Goal: Task Accomplishment & Management: Complete application form

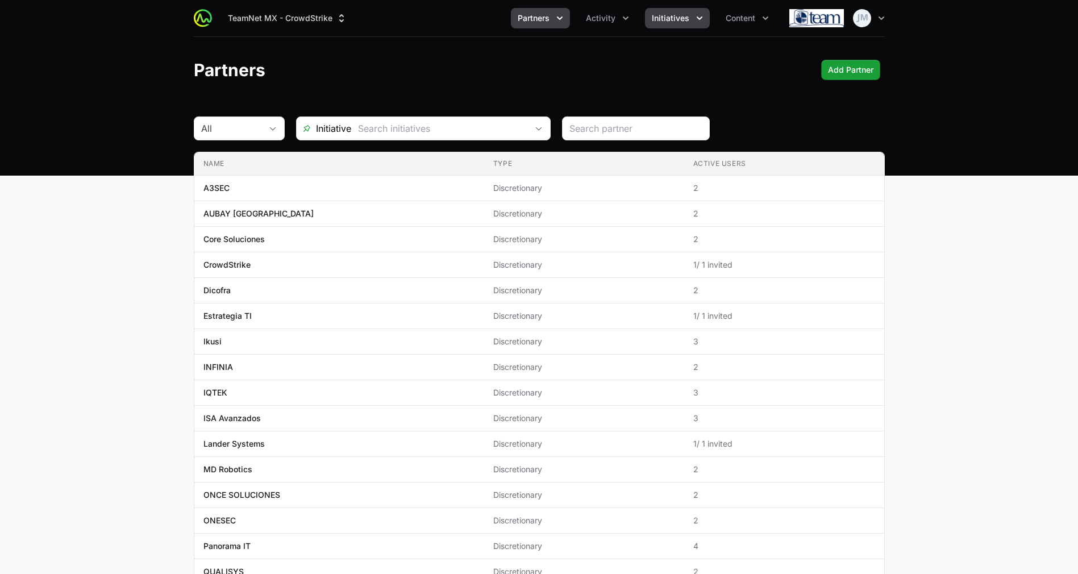
click at [701, 18] on icon "Initiatives menu" at bounding box center [699, 17] width 11 height 11
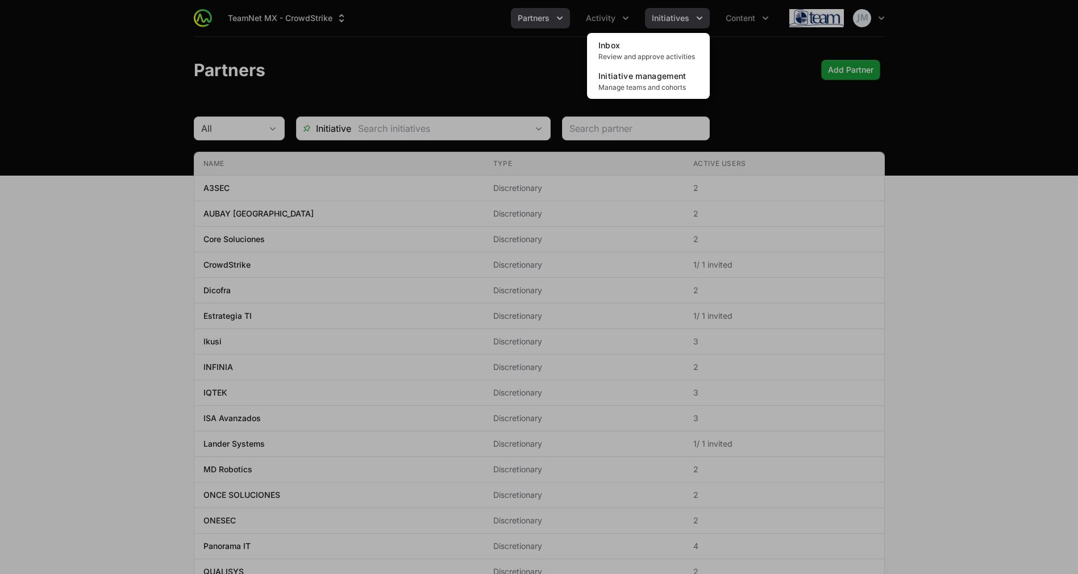
click at [701, 18] on div "Initiatives menu" at bounding box center [539, 287] width 1078 height 574
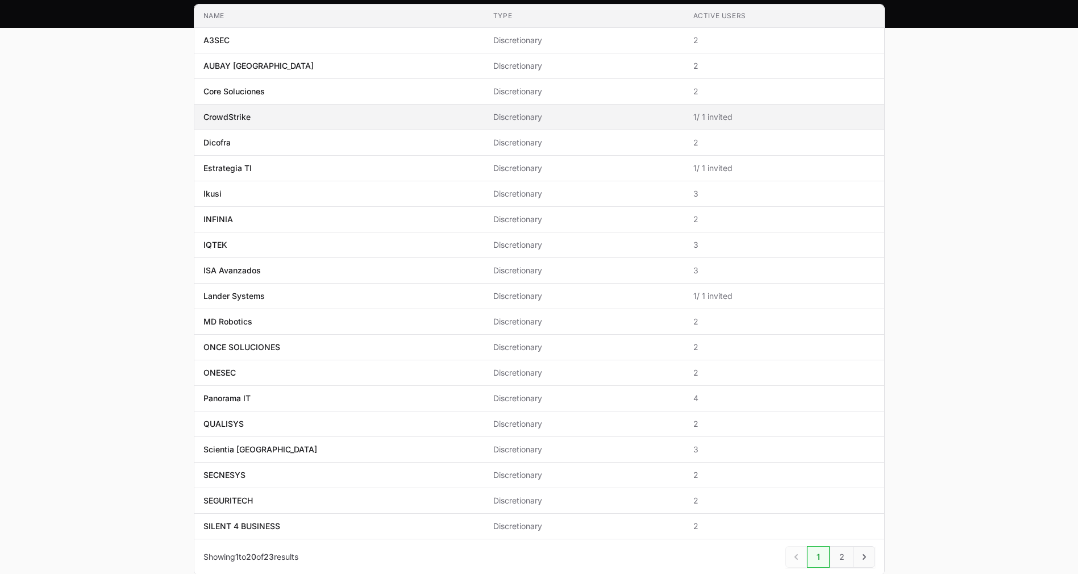
scroll to position [151, 0]
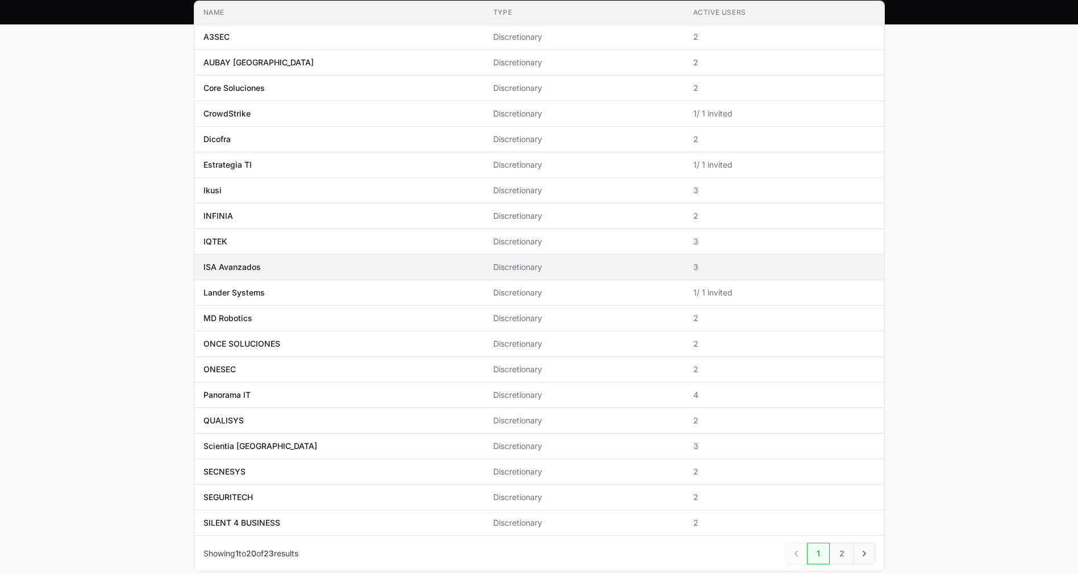
click at [280, 274] on td "Name ISA Avanzados" at bounding box center [339, 267] width 290 height 26
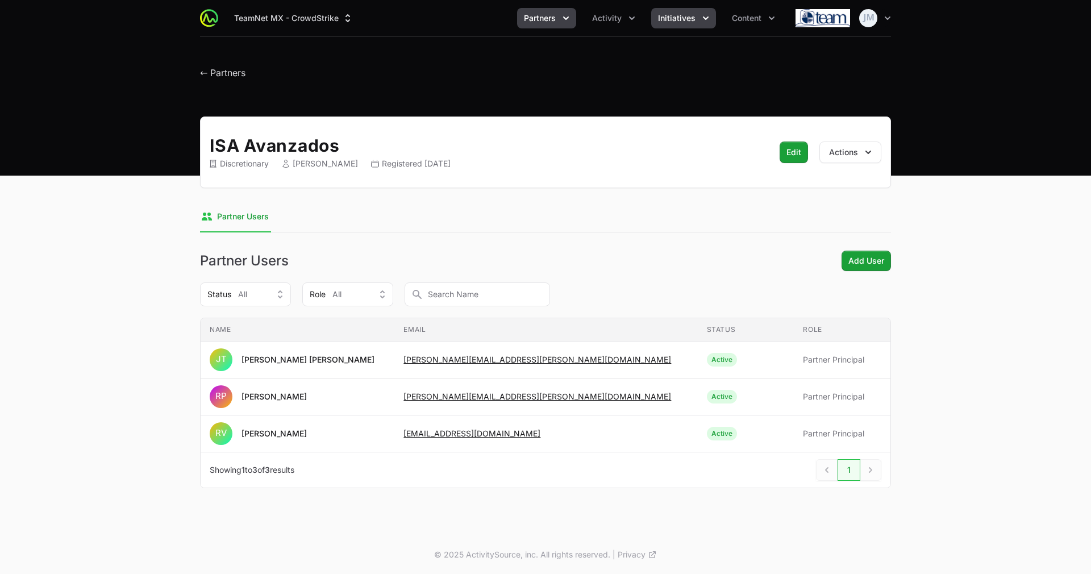
click at [688, 23] on span "Initiatives" at bounding box center [676, 17] width 37 height 11
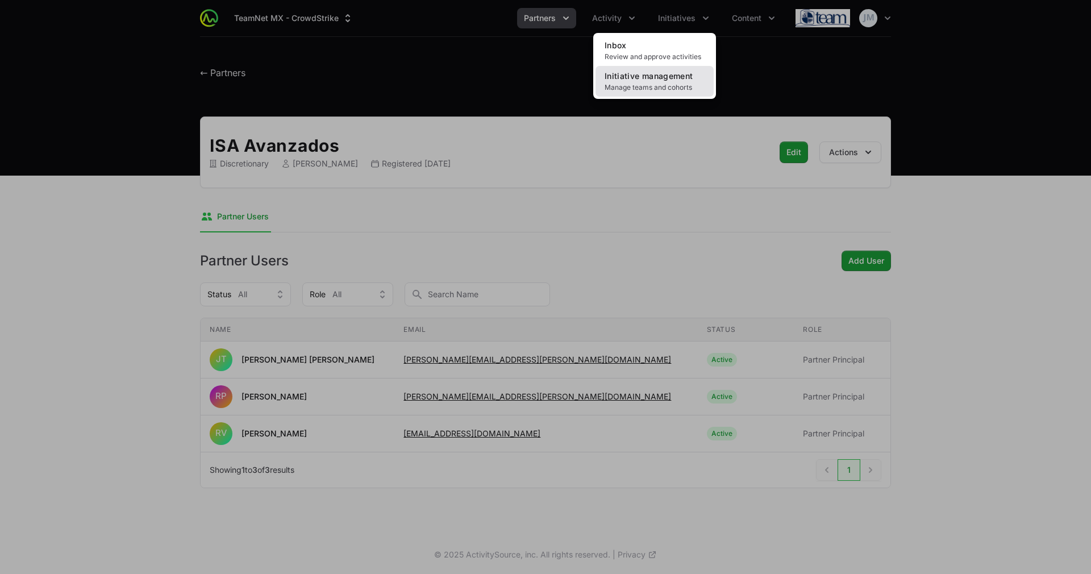
click at [665, 83] on span "Manage teams and cohorts" at bounding box center [654, 87] width 100 height 9
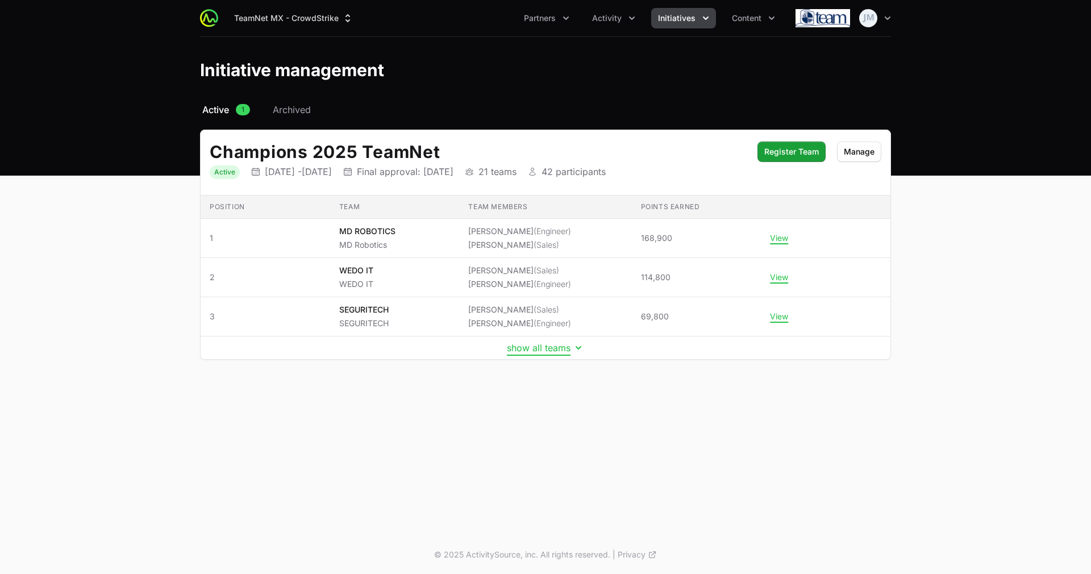
click at [556, 347] on button "show all teams" at bounding box center [545, 347] width 77 height 11
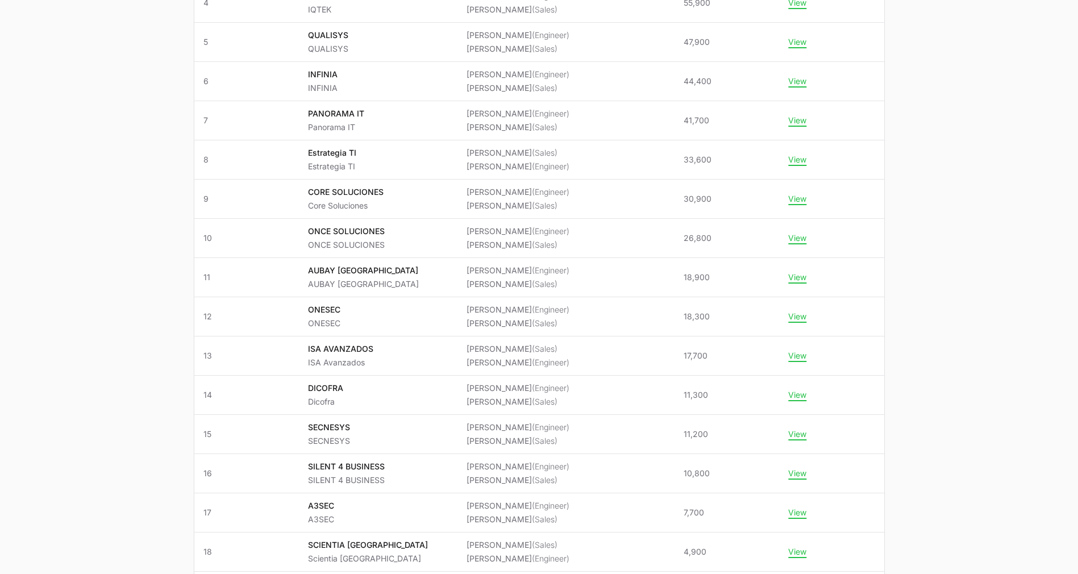
scroll to position [354, 0]
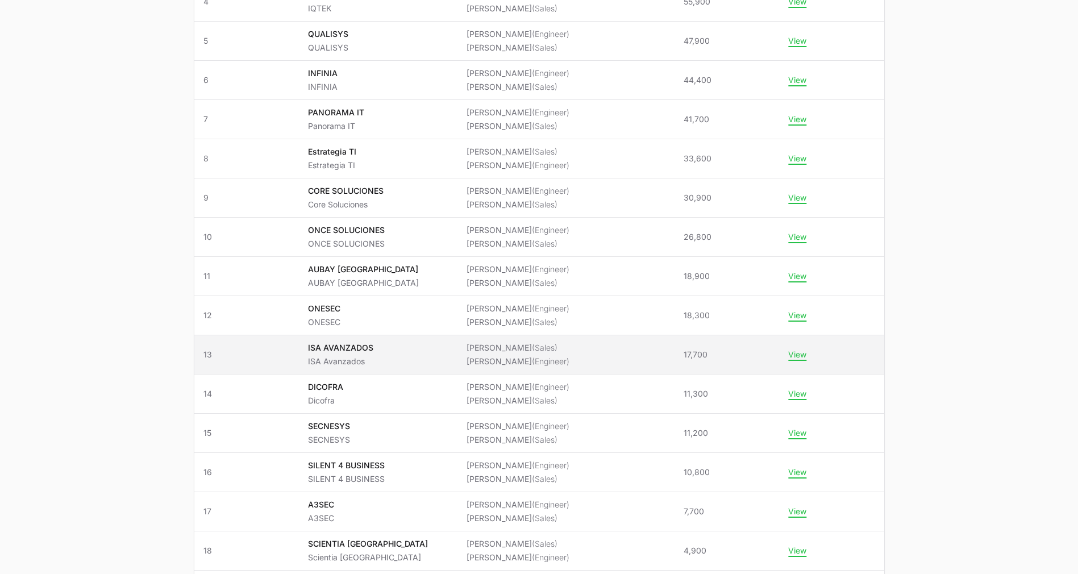
click at [646, 356] on span "Rafael Prieto (Sales) Rodrigo Villalobos (Engineer)" at bounding box center [565, 354] width 199 height 25
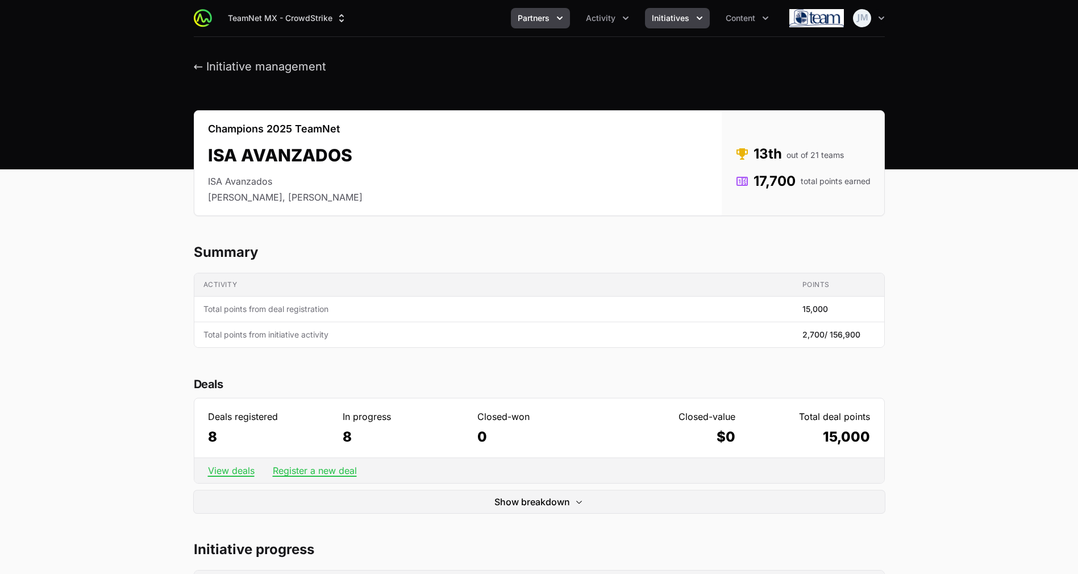
click at [561, 8] on button "Partners" at bounding box center [540, 18] width 59 height 20
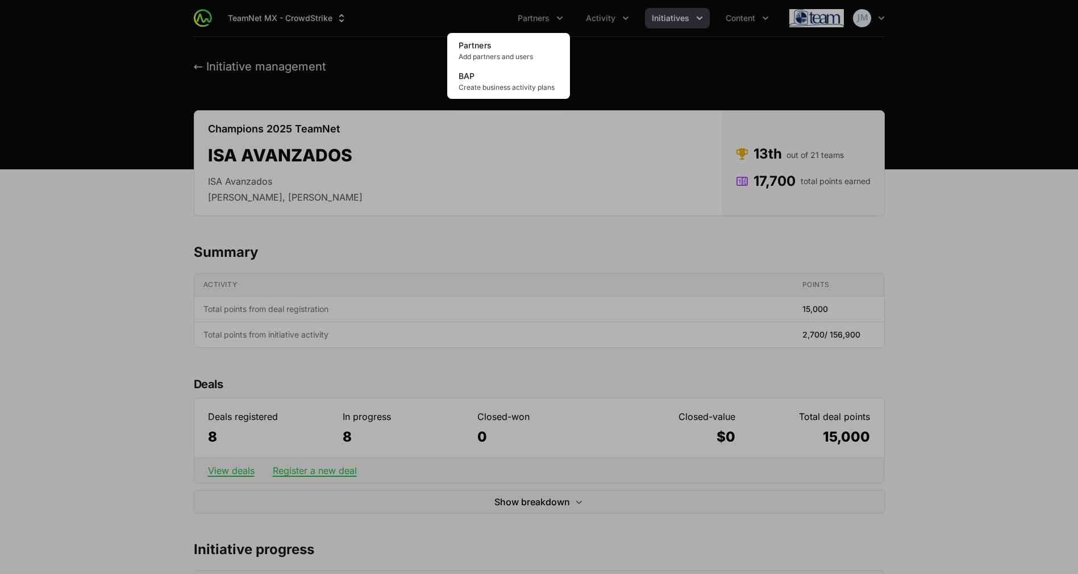
click at [617, 2] on div "Partners menu" at bounding box center [539, 287] width 1078 height 574
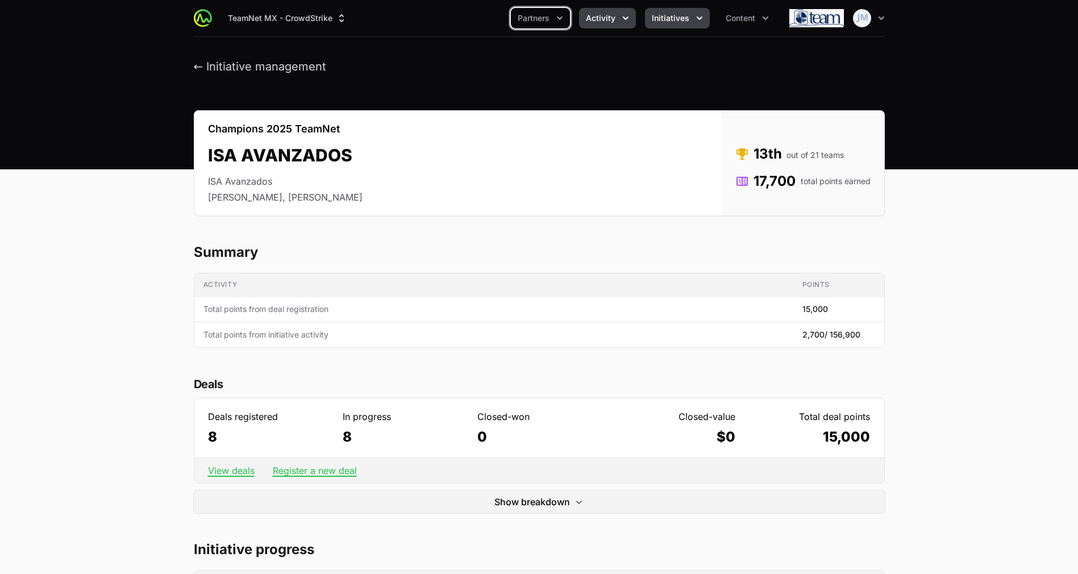
click at [611, 16] on span "Activity" at bounding box center [601, 17] width 30 height 11
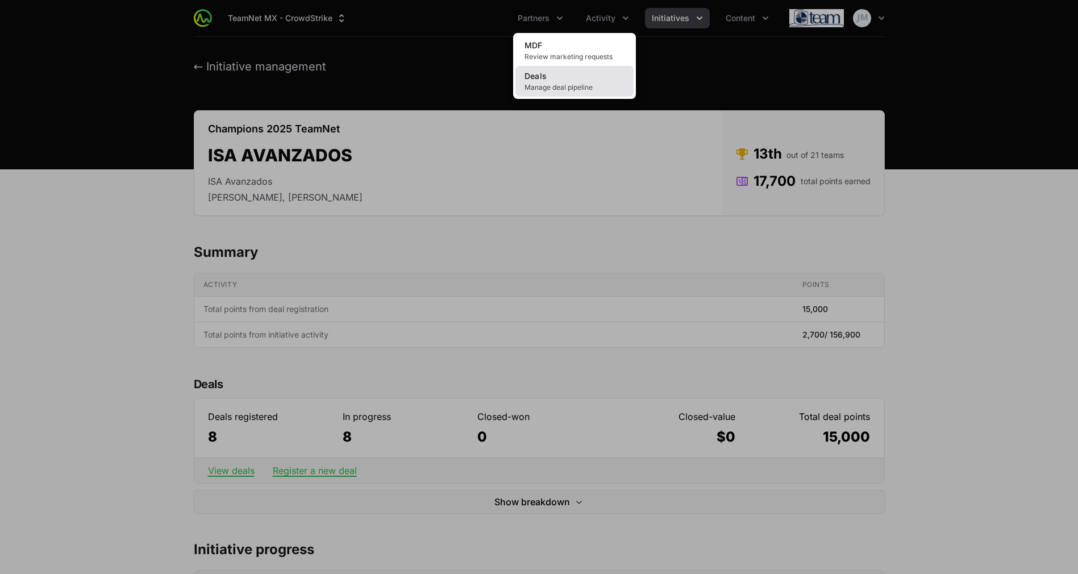
click at [541, 89] on span "Manage deal pipeline" at bounding box center [574, 87] width 100 height 9
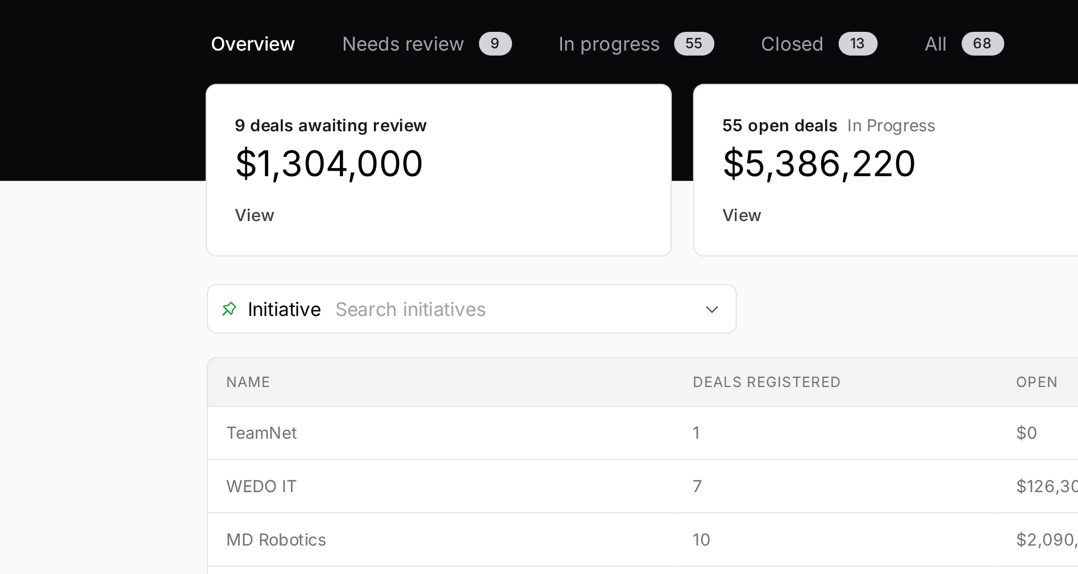
click at [216, 195] on link "View" at bounding box center [304, 191] width 195 height 11
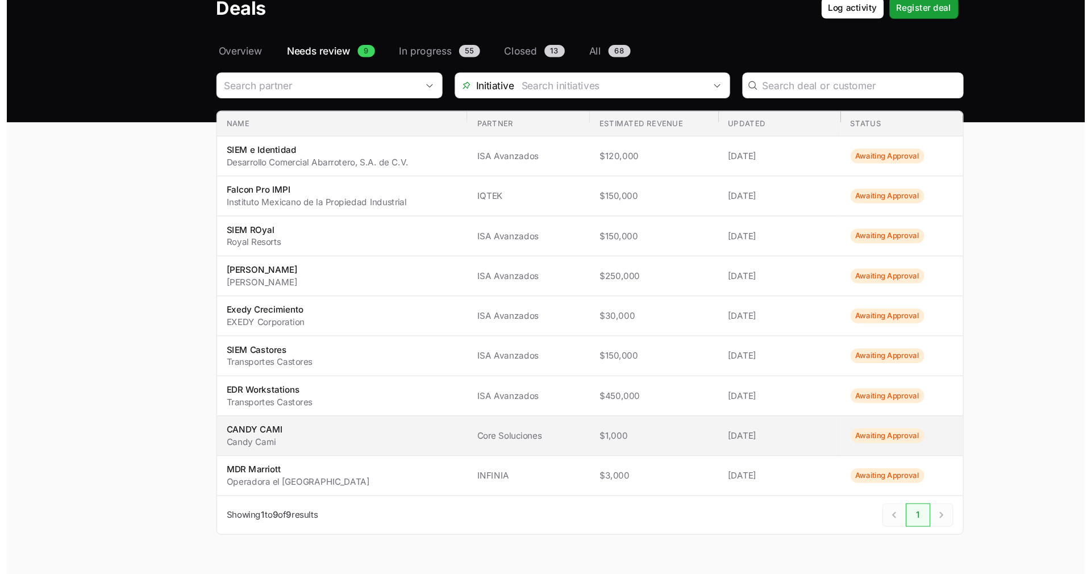
scroll to position [19, 0]
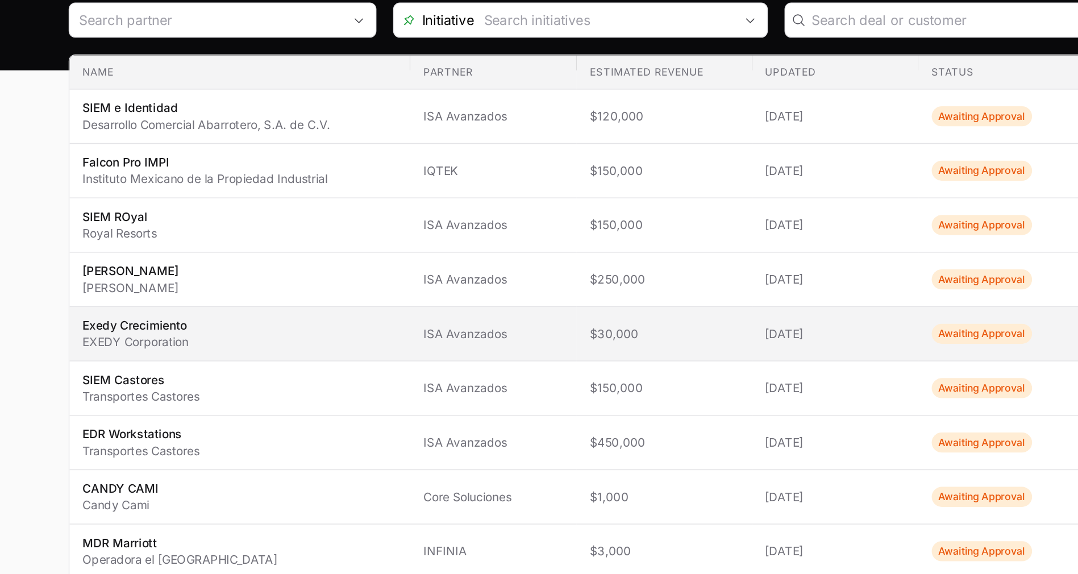
click at [297, 345] on span "Exedy Crecimiento EXEDY Corporation" at bounding box center [310, 335] width 214 height 23
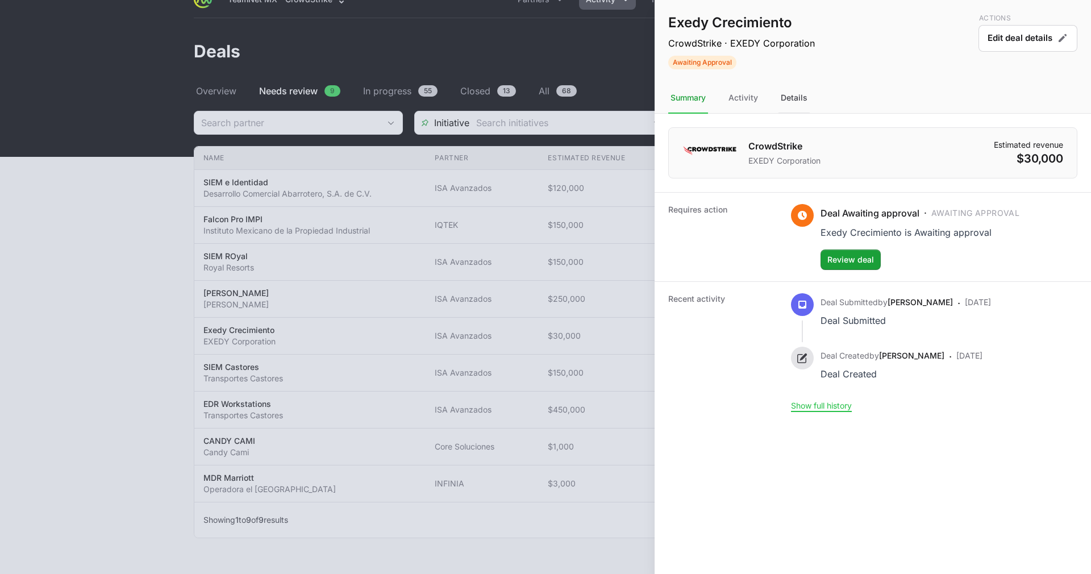
click at [786, 91] on div "Details" at bounding box center [793, 98] width 31 height 31
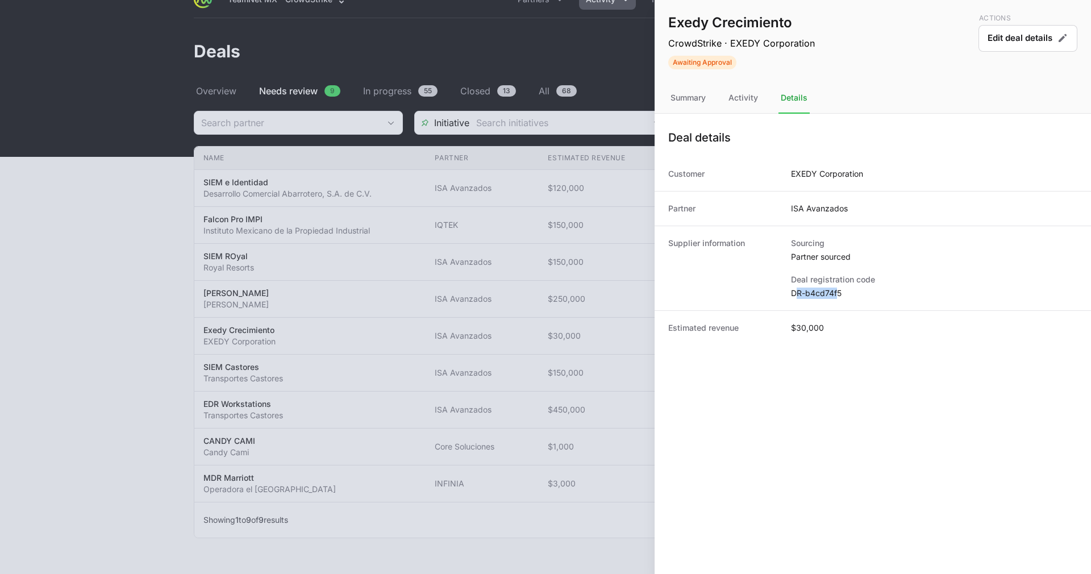
drag, startPoint x: 838, startPoint y: 293, endPoint x: 796, endPoint y: 290, distance: 42.1
click at [796, 290] on dd "DR-b4cd74f5" at bounding box center [934, 292] width 286 height 11
click at [817, 290] on dd "DR-b4cd74f5" at bounding box center [934, 292] width 286 height 11
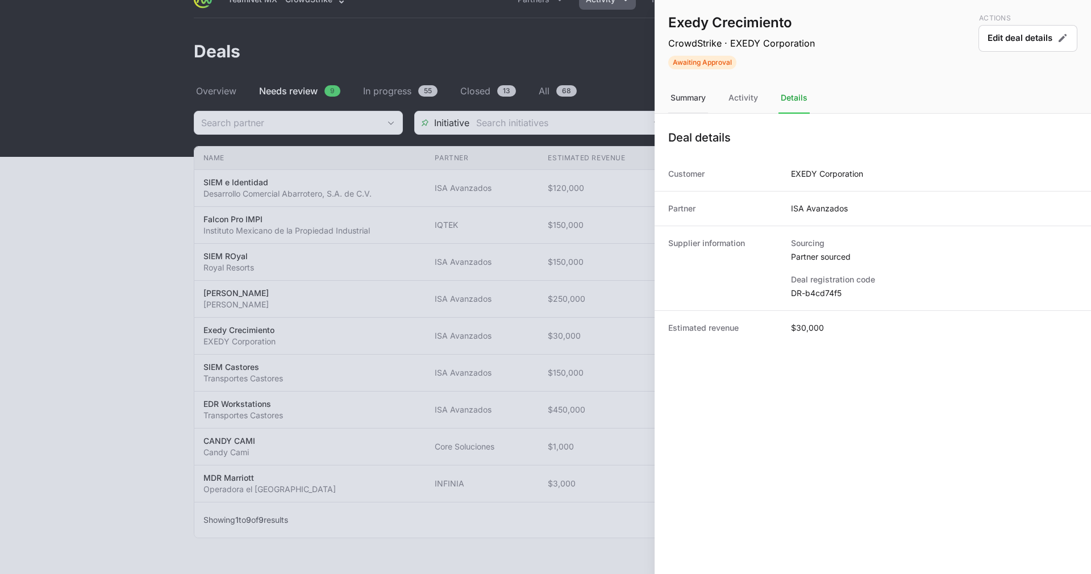
click at [726, 105] on div "Summary" at bounding box center [743, 98] width 34 height 31
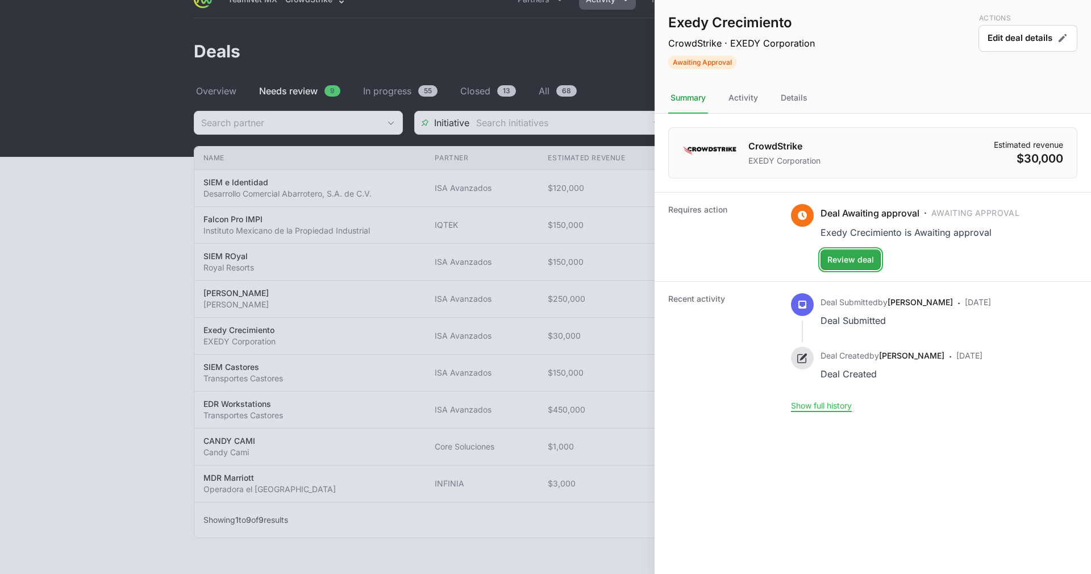
click at [855, 256] on span "Review deal" at bounding box center [850, 260] width 47 height 14
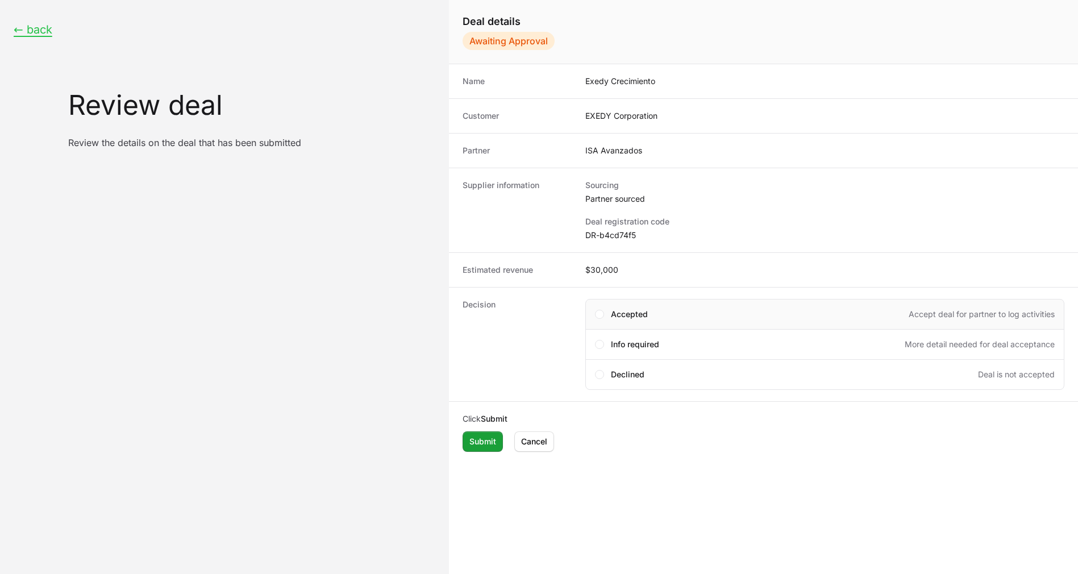
click at [617, 308] on span "Accepted" at bounding box center [629, 313] width 37 height 11
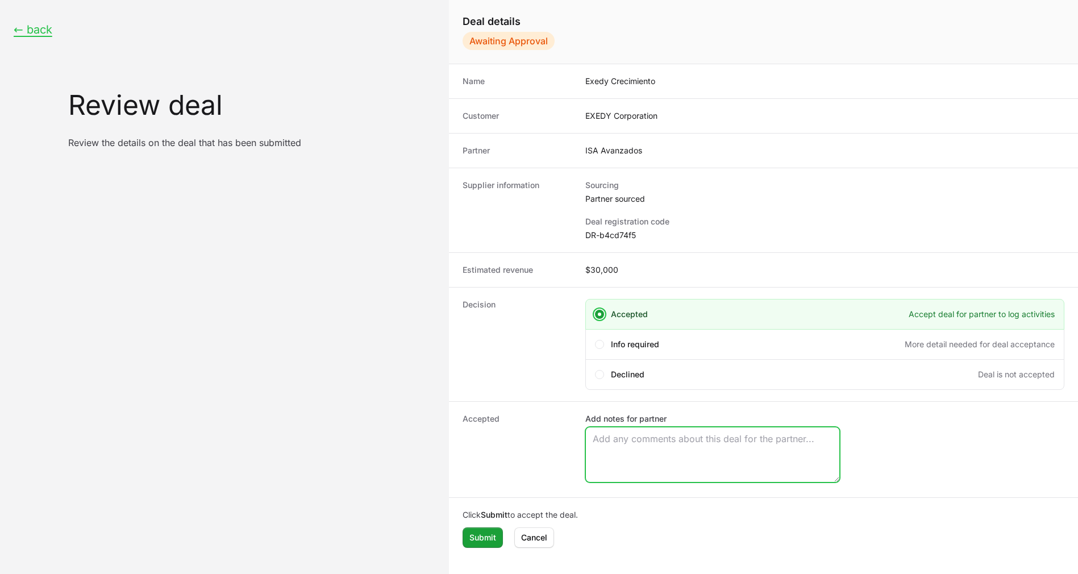
click at [631, 451] on textarea "Add notes for partner" at bounding box center [712, 454] width 253 height 55
paste textarea "Opportunity Owner Diego Aguinaga"
click at [626, 452] on textarea "Opportunity Owner Diego Aguinaga" at bounding box center [712, 454] width 253 height 55
click at [704, 455] on textarea "Opportunity Owner Diego Aguinaga" at bounding box center [712, 454] width 253 height 55
drag, startPoint x: 699, startPoint y: 454, endPoint x: 581, endPoint y: 448, distance: 117.8
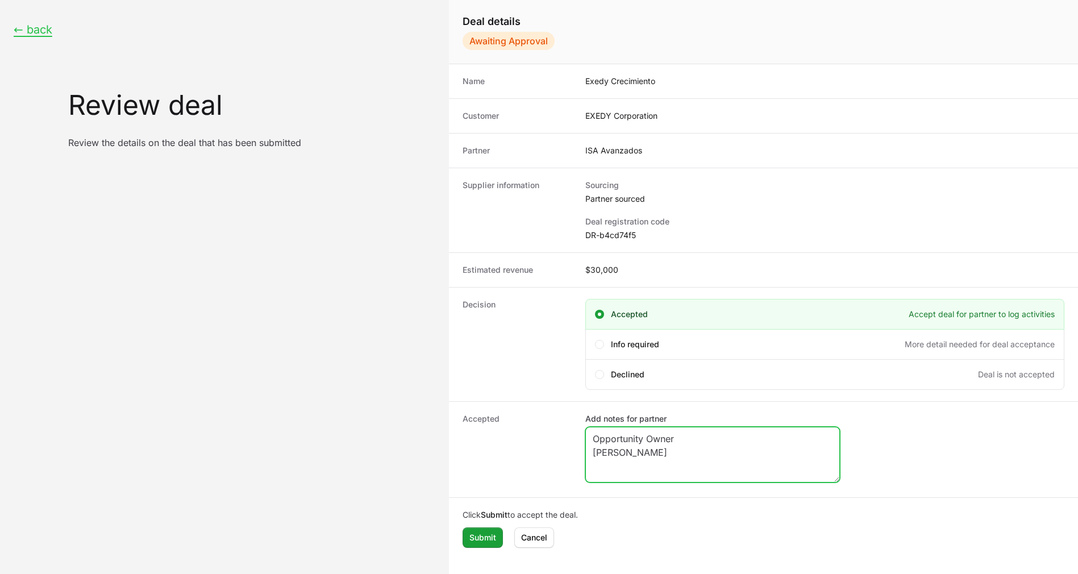
click at [581, 448] on div "Accepted Add notes for partner Opportunity Owner Diego Aguinaga" at bounding box center [763, 449] width 629 height 96
click at [668, 448] on textarea "Opportunity Owner Diego Aguinaga" at bounding box center [712, 454] width 253 height 55
drag, startPoint x: 674, startPoint y: 448, endPoint x: 591, endPoint y: 449, distance: 82.9
click at [591, 449] on textarea "Opportunity Owner Diego Aguinaga" at bounding box center [712, 454] width 253 height 55
type textarea "Opportunity Owner Diego Aguinaga"
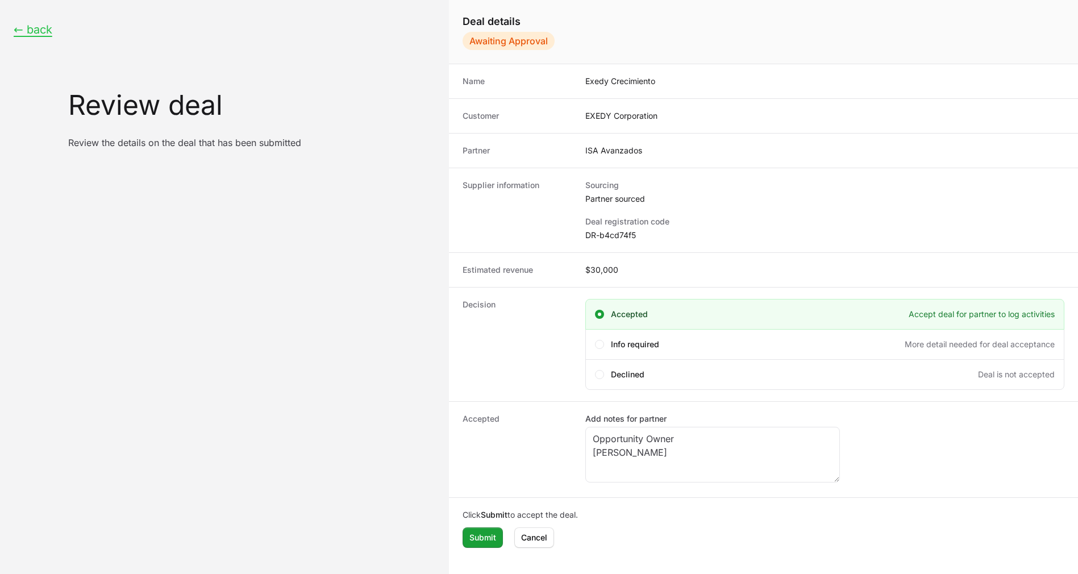
click at [546, 441] on dt "Accepted" at bounding box center [516, 449] width 109 height 73
click at [483, 536] on span "Submit" at bounding box center [482, 538] width 27 height 14
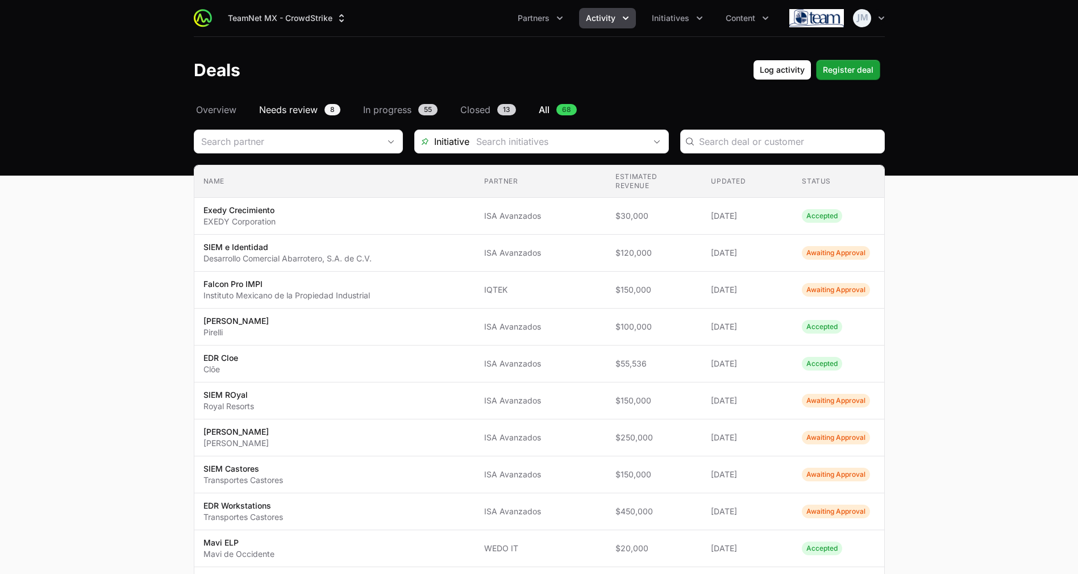
click at [280, 107] on span "Needs review" at bounding box center [288, 110] width 59 height 14
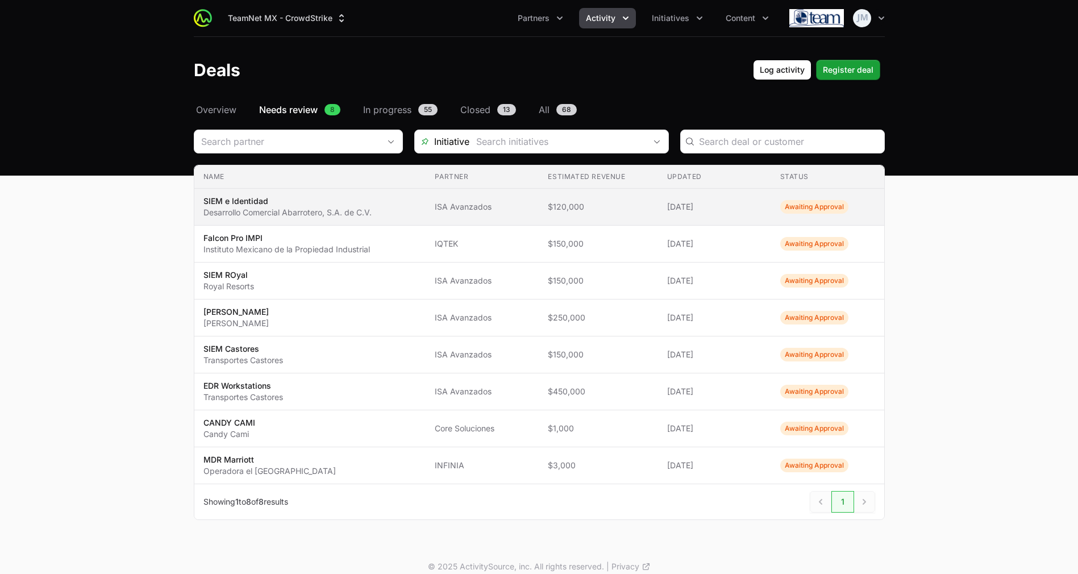
click at [331, 205] on p "SIEM e Identidad" at bounding box center [287, 200] width 168 height 11
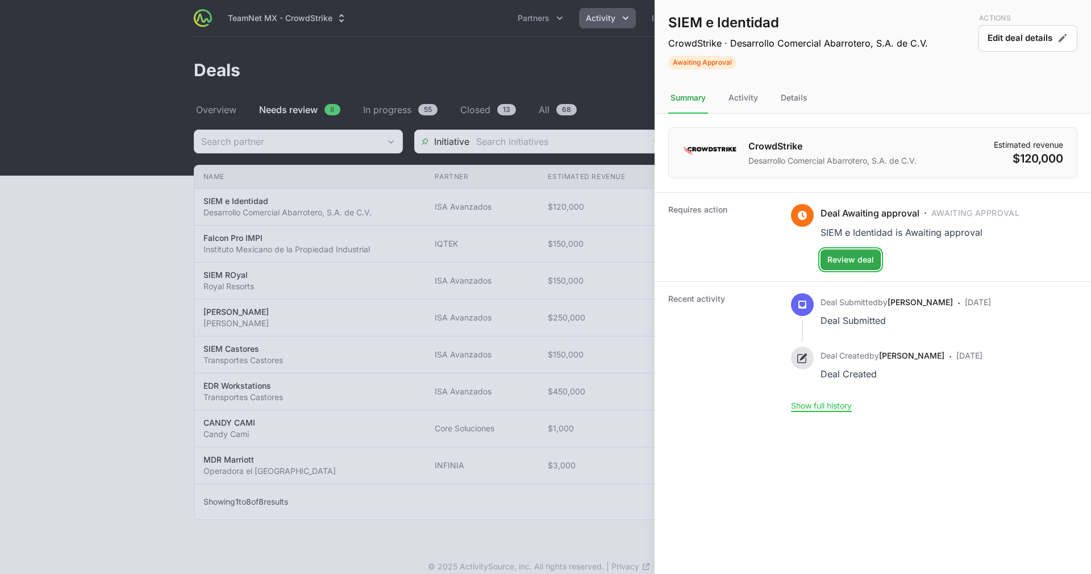
click at [861, 253] on span "Review deal" at bounding box center [850, 260] width 47 height 14
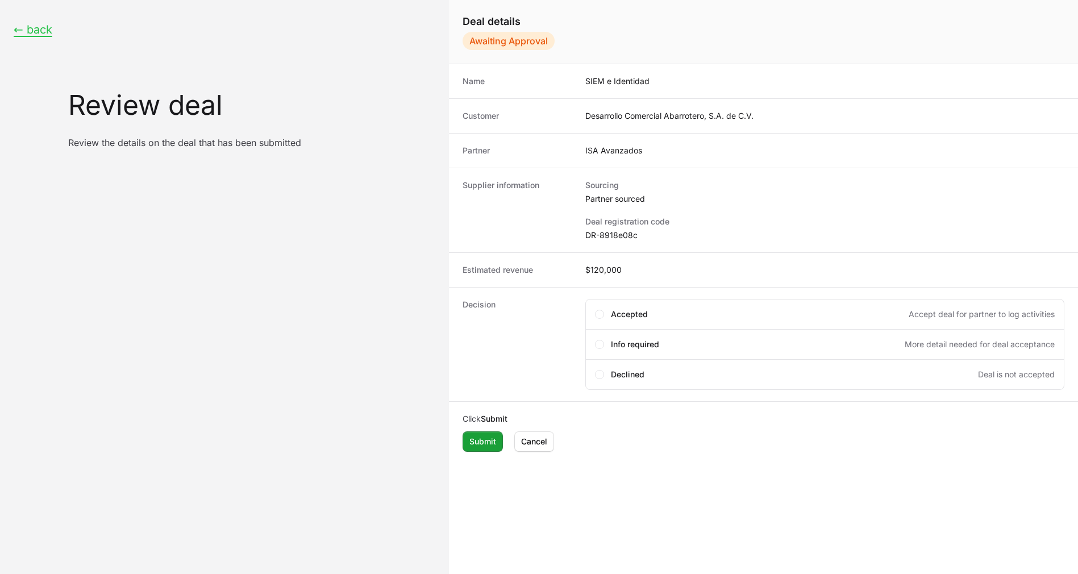
click at [614, 232] on dd "DR-8918e08c" at bounding box center [824, 234] width 479 height 11
copy dd "DR-8918e08c"
click at [608, 304] on div "Accepted Accept deal for partner to log activities" at bounding box center [824, 314] width 479 height 31
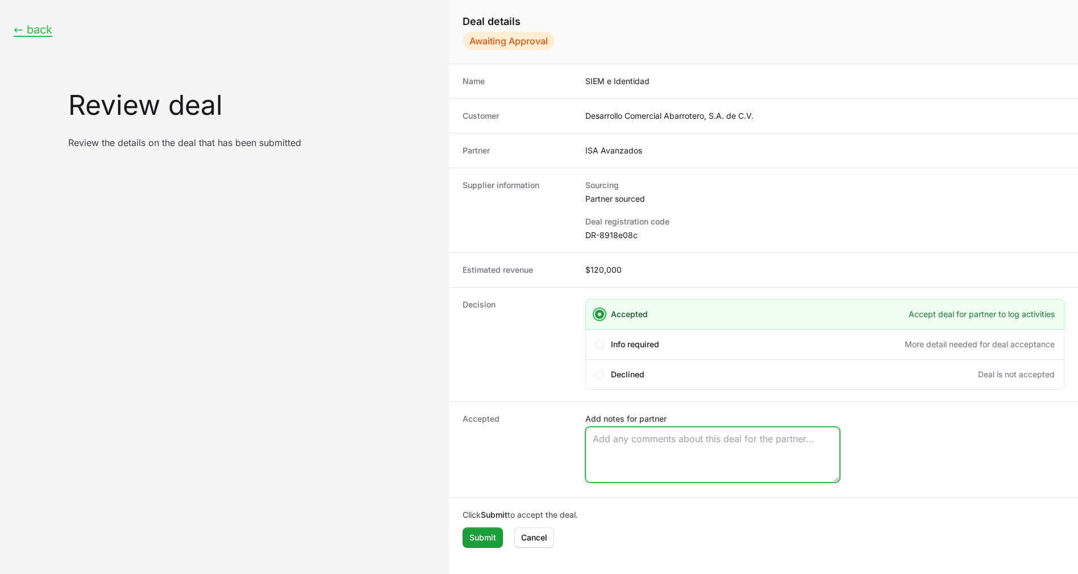
click at [628, 461] on textarea "Add notes for partner" at bounding box center [712, 454] width 253 height 55
paste textarea "Opportunity Owner Alejandra Bonilla"
click at [611, 450] on textarea "Opportunity Owner Alejandra Bonilla" at bounding box center [712, 454] width 253 height 55
click at [687, 455] on textarea "Opportunity Owner Alejandra Bonilla" at bounding box center [712, 454] width 253 height 55
type textarea "Opportunity Owner Alejandra Bonilla"
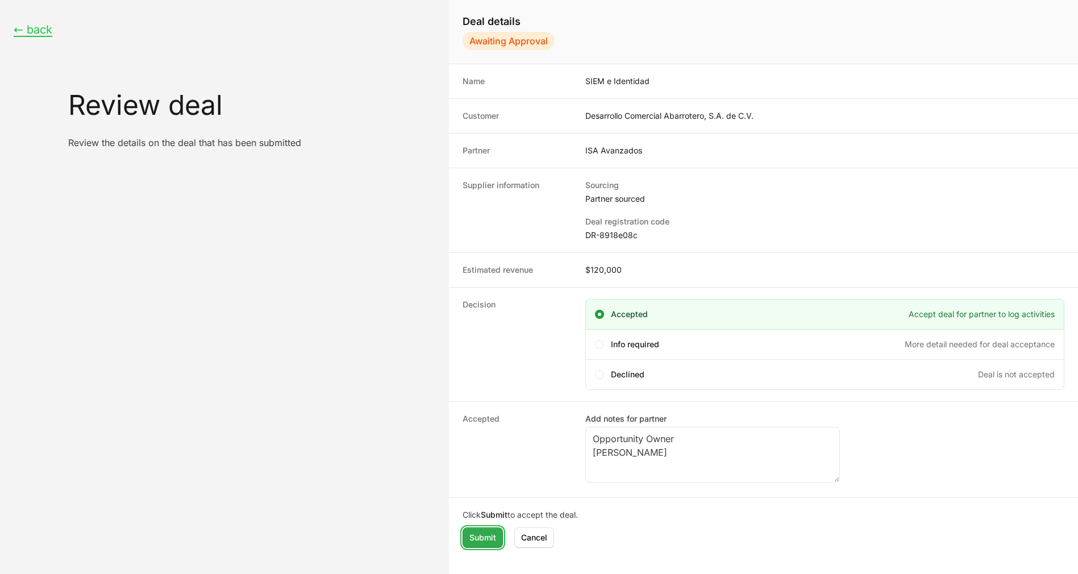
click at [479, 533] on span "Submit" at bounding box center [482, 538] width 27 height 14
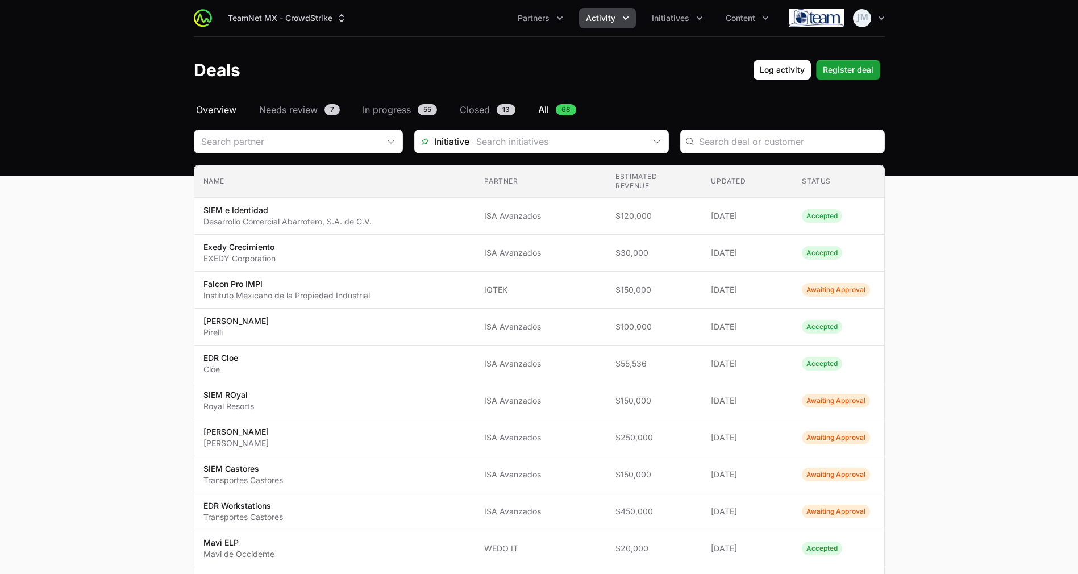
click at [218, 115] on span "Overview" at bounding box center [216, 110] width 40 height 14
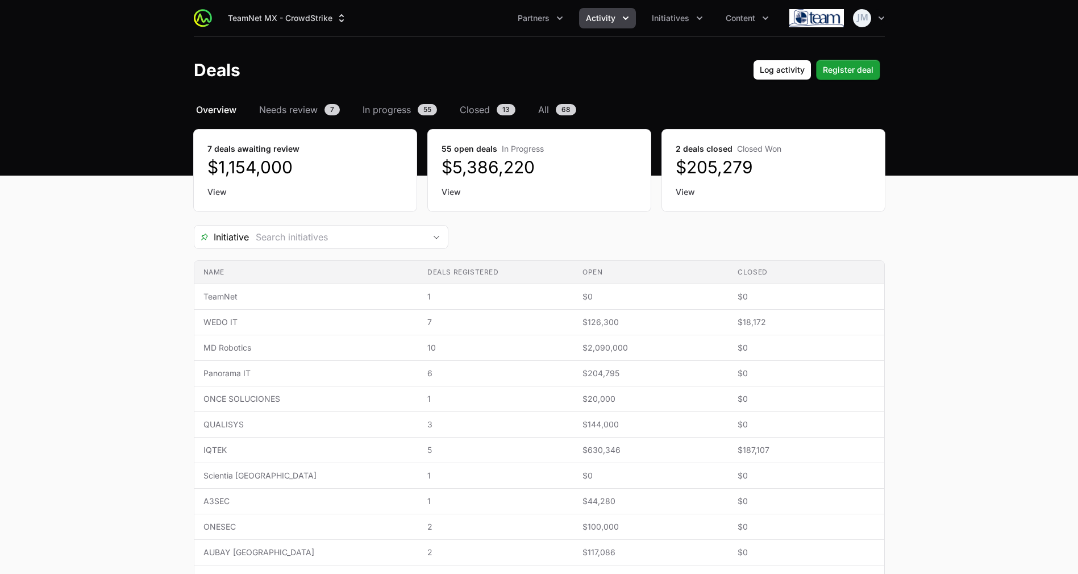
click at [208, 193] on link "View" at bounding box center [304, 191] width 195 height 11
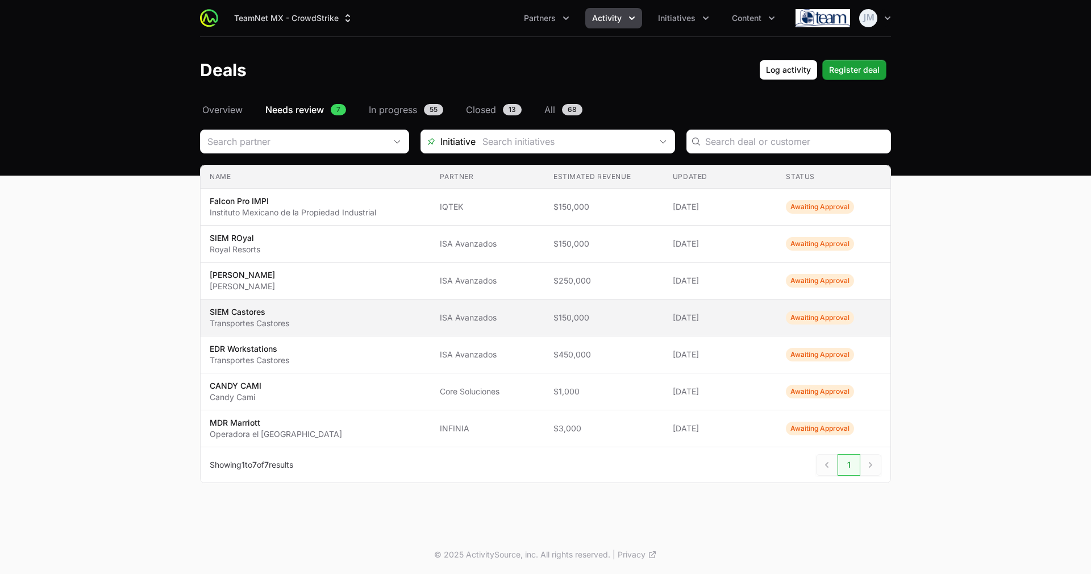
click at [350, 315] on span "SIEM Castores Transportes Castores" at bounding box center [316, 317] width 212 height 23
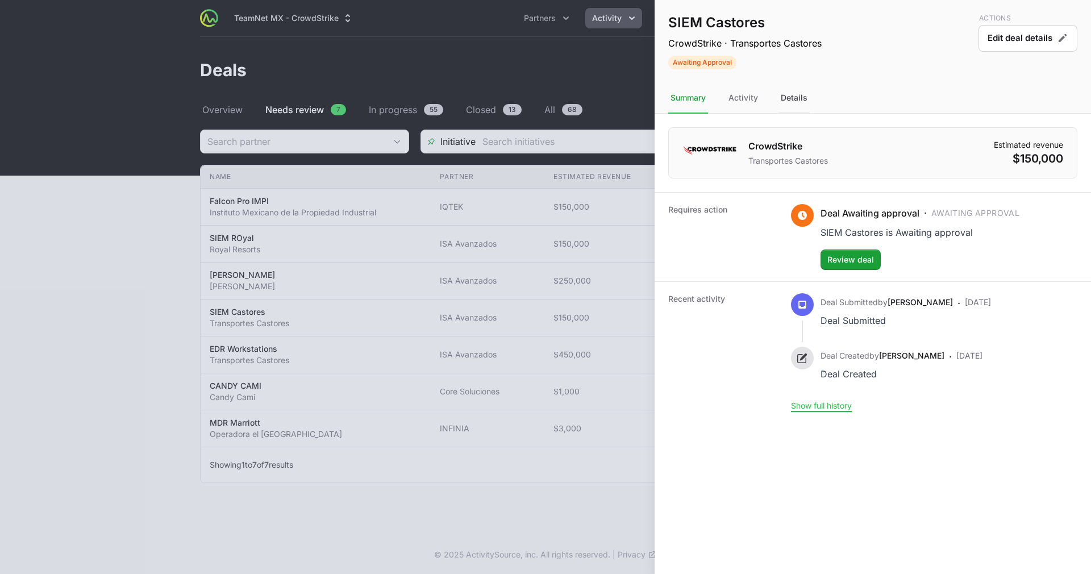
click at [803, 99] on div "Details" at bounding box center [793, 98] width 31 height 31
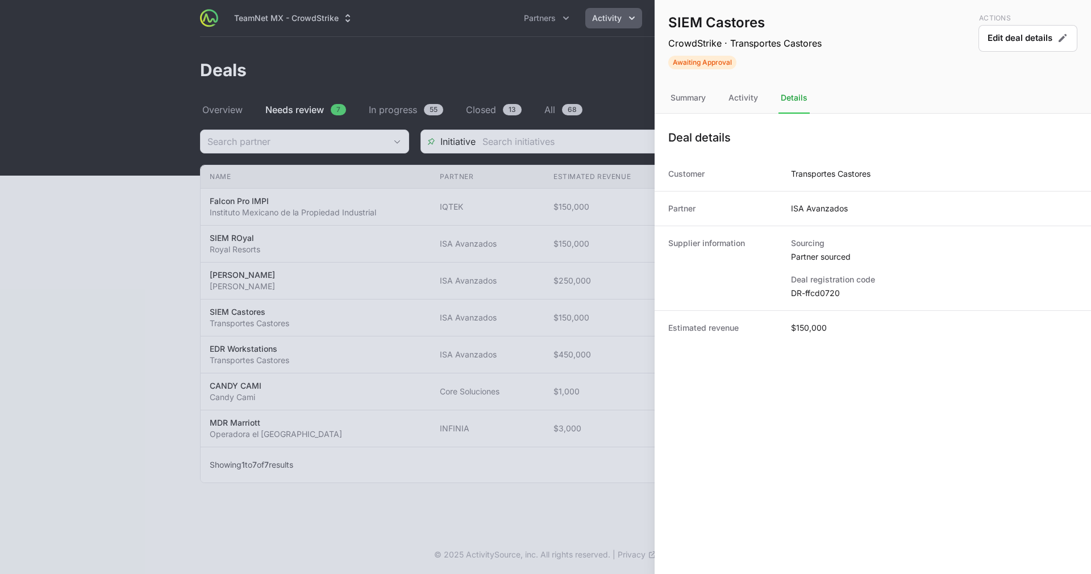
click at [817, 289] on dd "DR-ffcd0720" at bounding box center [934, 292] width 286 height 11
copy dl "DR-ffcd0720"
click at [553, 369] on div at bounding box center [545, 287] width 1091 height 574
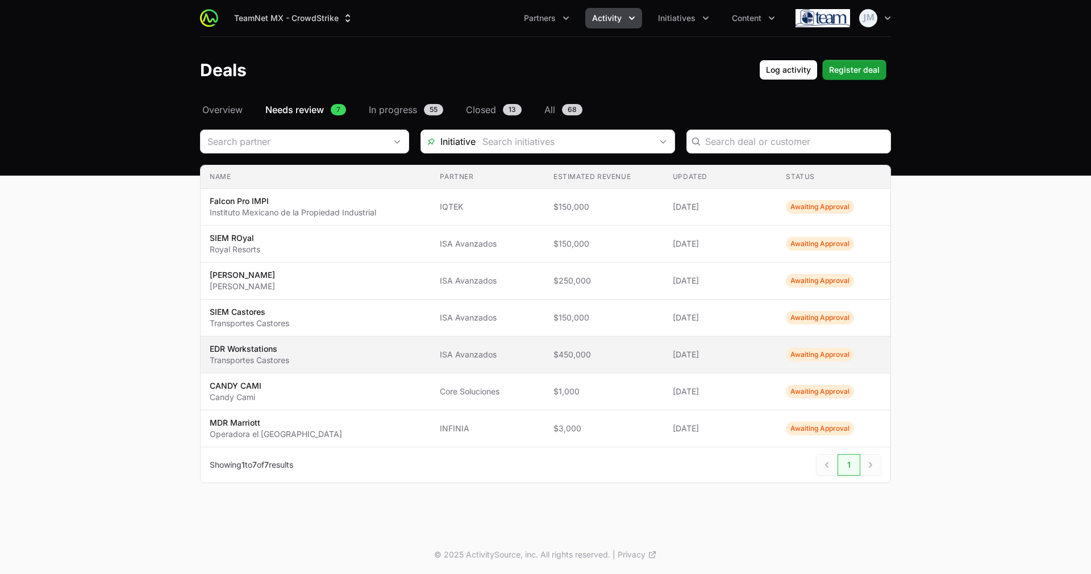
click at [819, 346] on td "Status Awaiting Approval" at bounding box center [834, 354] width 114 height 37
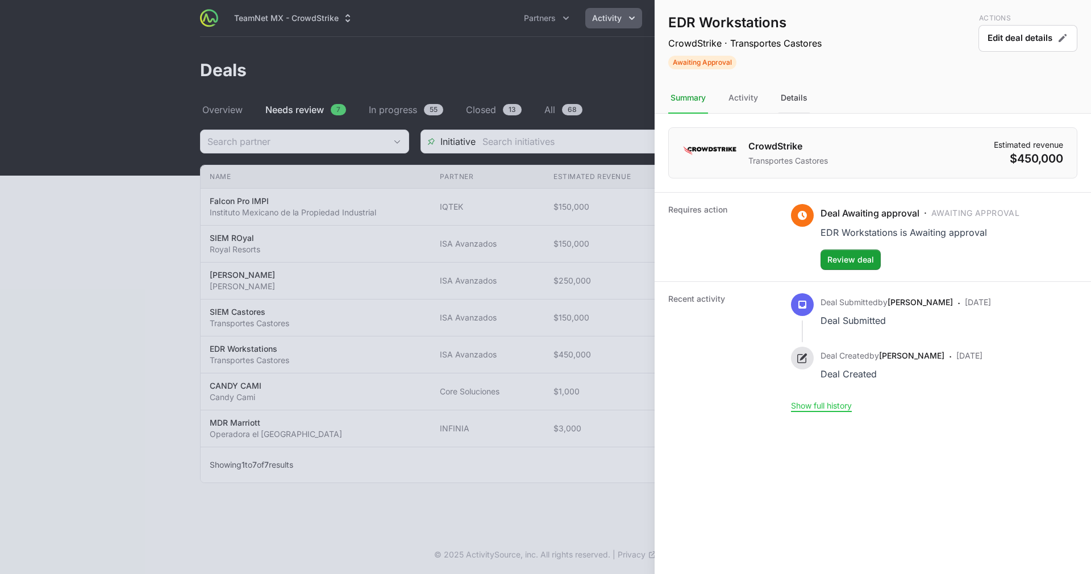
click at [790, 94] on div "Details" at bounding box center [793, 98] width 31 height 31
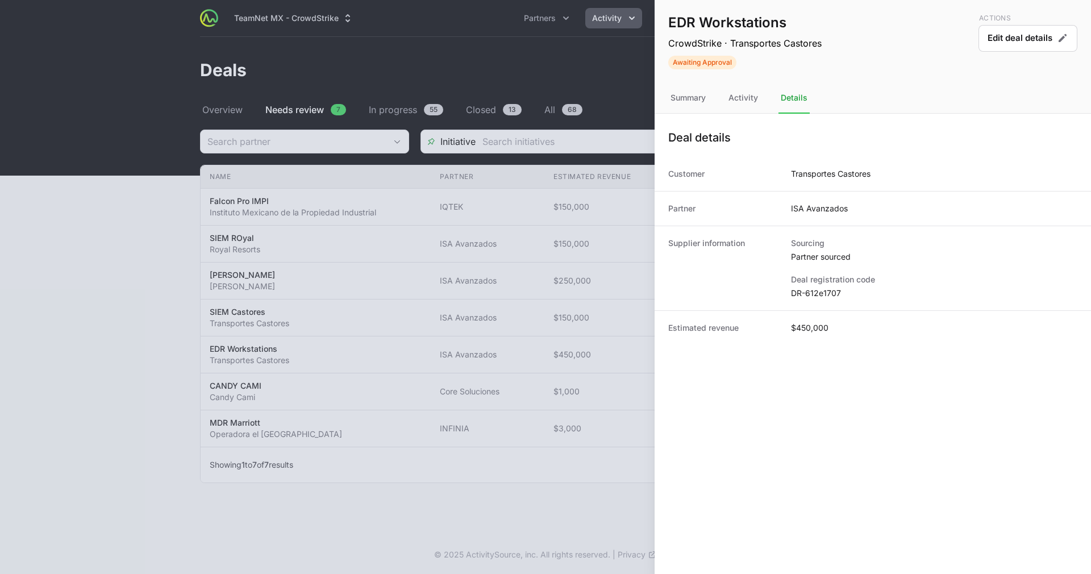
click at [822, 297] on dd "DR-612e1707" at bounding box center [934, 292] width 286 height 11
copy dl "DR-612e1707"
click at [534, 361] on div at bounding box center [545, 287] width 1091 height 574
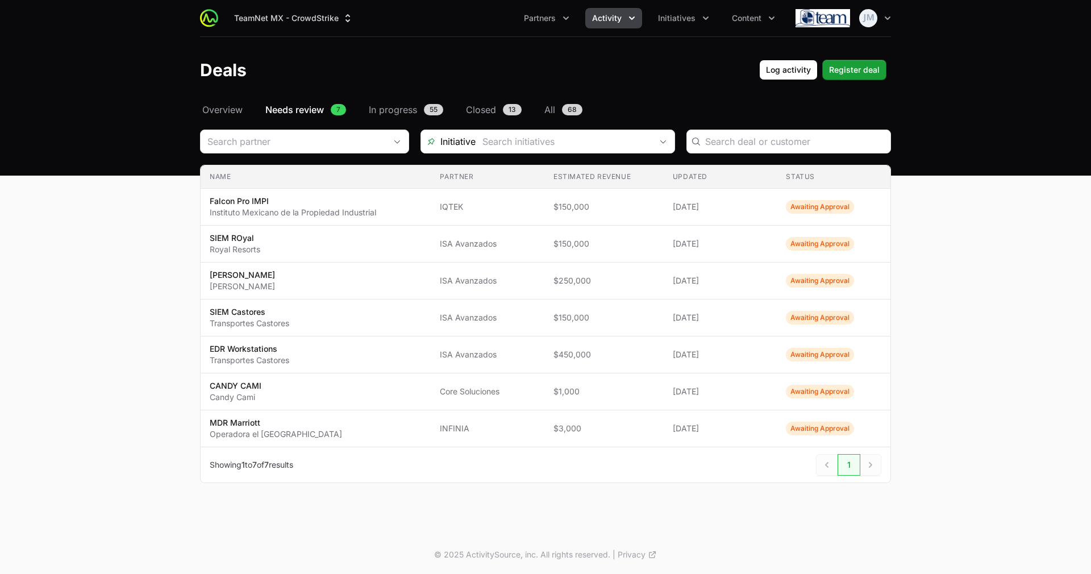
click at [299, 109] on span "Needs review" at bounding box center [294, 110] width 59 height 14
click at [220, 106] on span "Overview" at bounding box center [222, 110] width 40 height 14
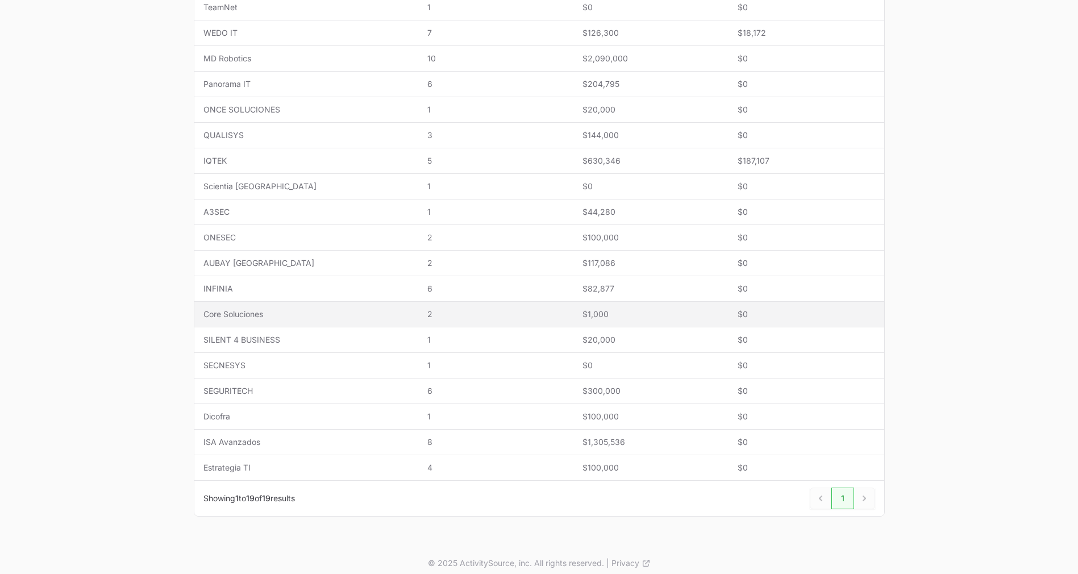
scroll to position [290, 0]
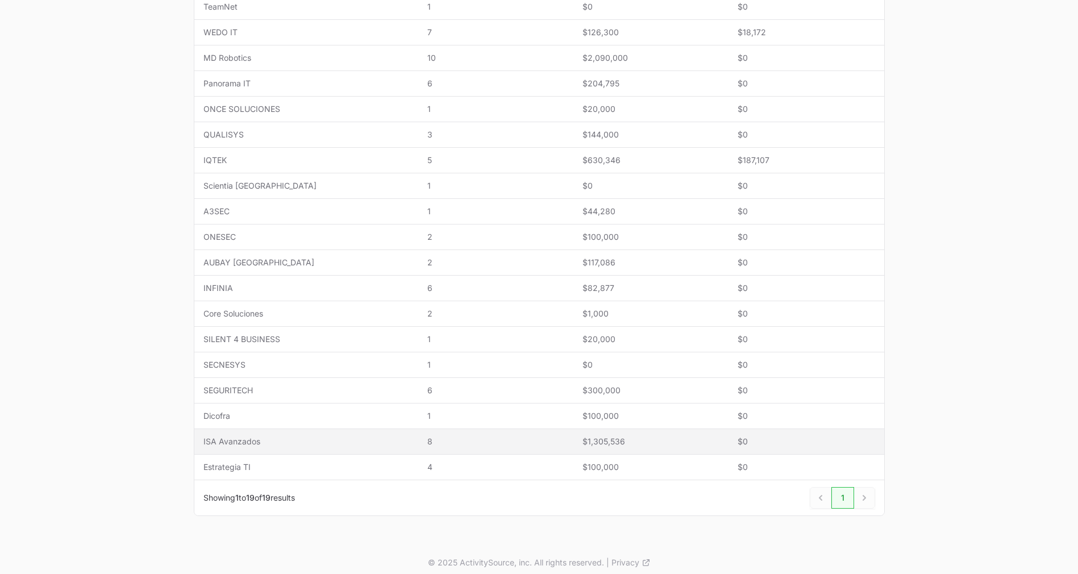
click at [337, 445] on span "ISA Avanzados" at bounding box center [306, 441] width 206 height 11
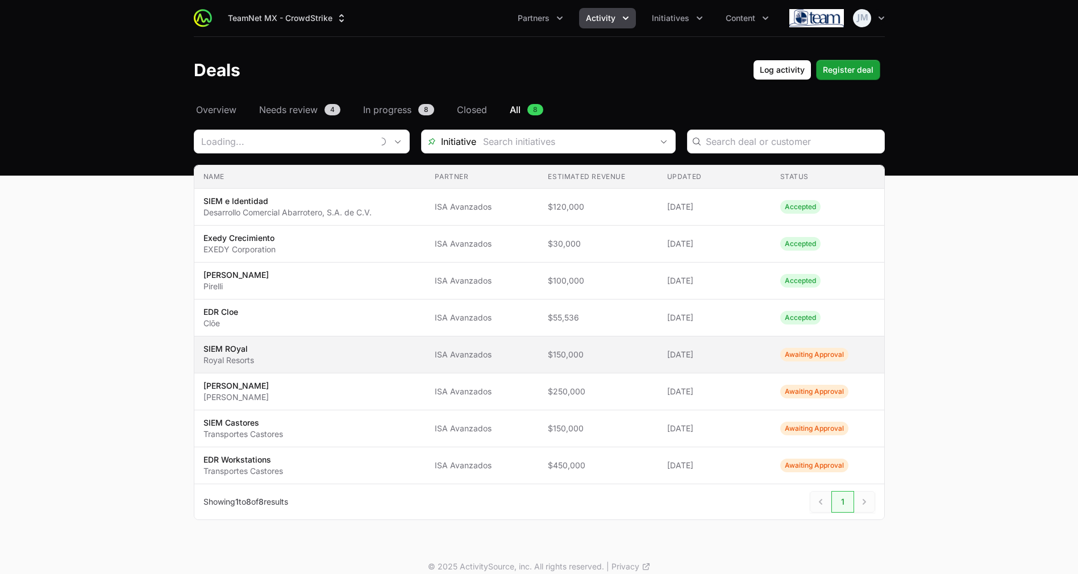
type input "ISA Avanzados"
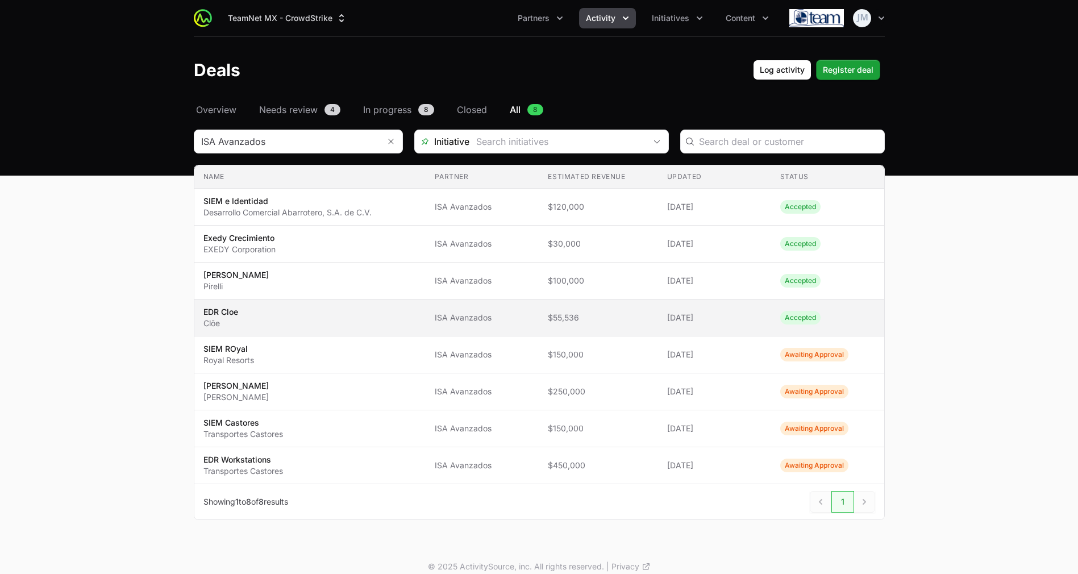
click at [255, 315] on span "EDR Cloe Clōe" at bounding box center [310, 317] width 214 height 23
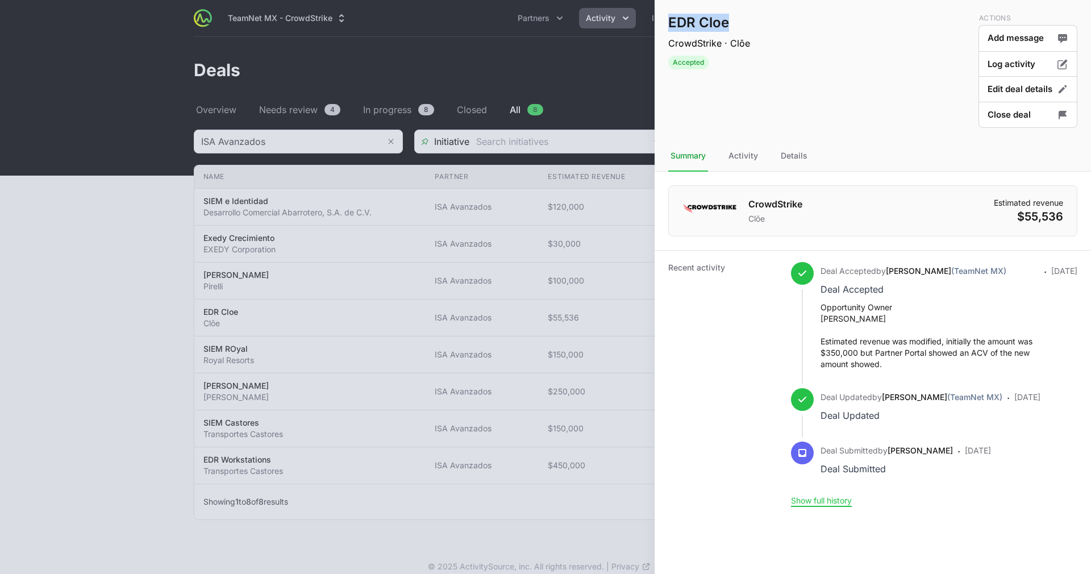
drag, startPoint x: 742, startPoint y: 22, endPoint x: 669, endPoint y: 22, distance: 73.8
click at [669, 22] on h1 "EDR Cloe" at bounding box center [709, 23] width 82 height 18
click at [362, 368] on div at bounding box center [545, 287] width 1091 height 574
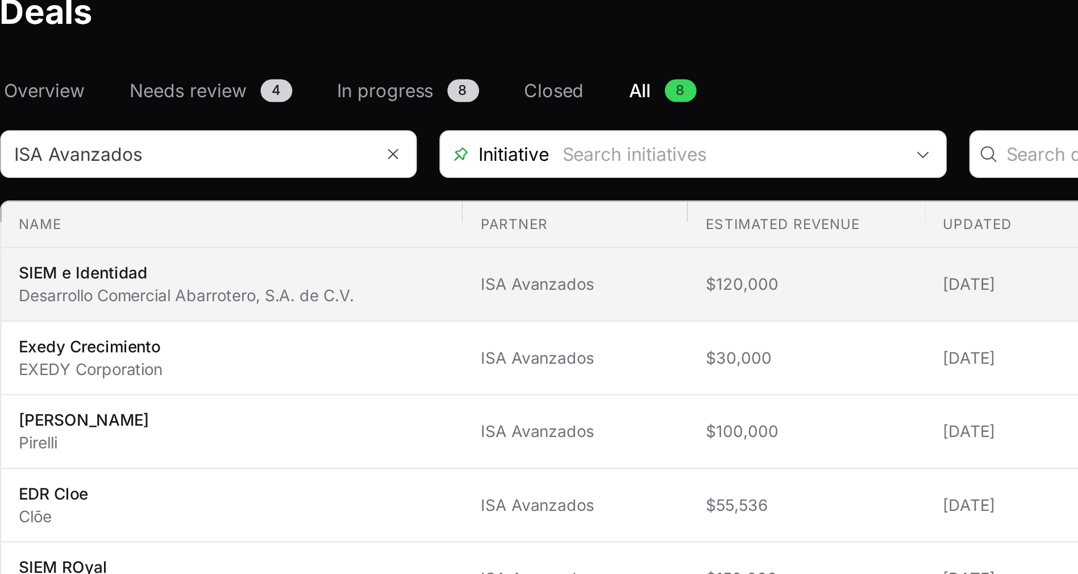
drag, startPoint x: 723, startPoint y: 314, endPoint x: 210, endPoint y: 204, distance: 525.1
click at [210, 204] on tbody "Name SIEM e Identidad Desarrollo Comercial Abarrotero, S.A. de C.V. Partner ISA…" at bounding box center [539, 336] width 690 height 295
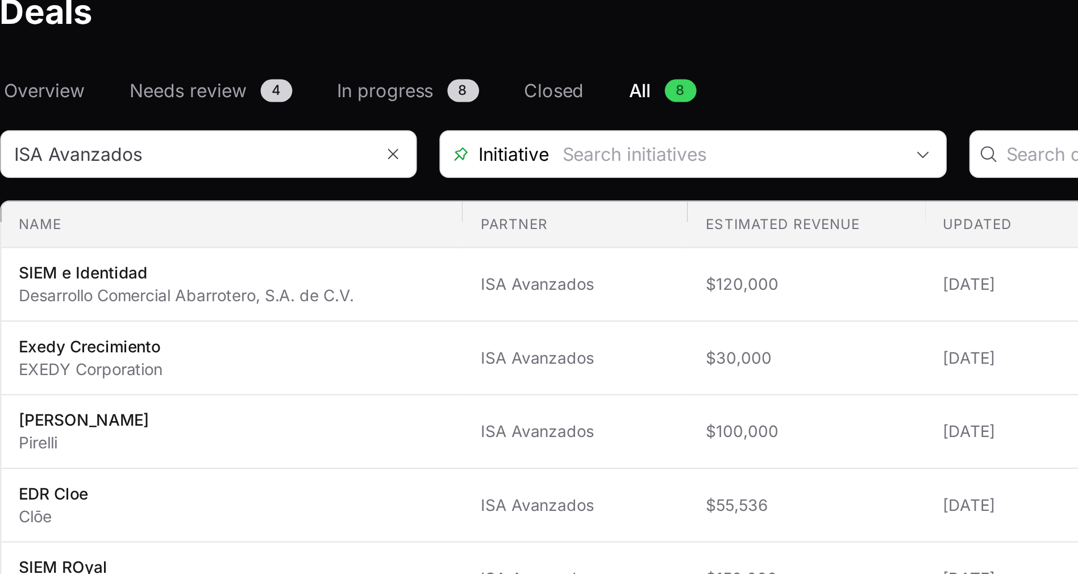
click at [268, 172] on th "Name" at bounding box center [310, 176] width 232 height 23
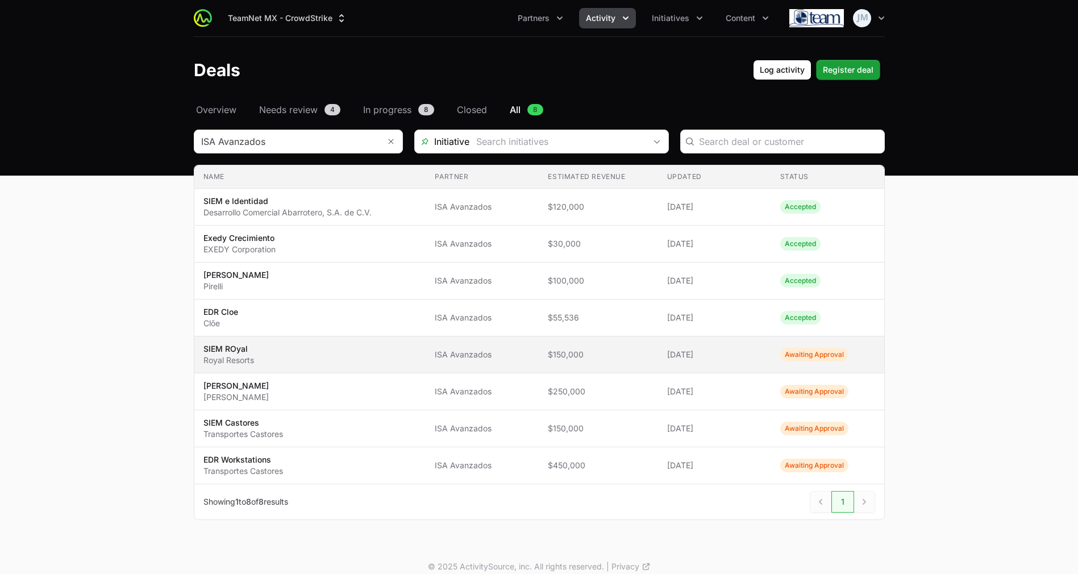
click at [644, 367] on td "Estimated revenue $150,000" at bounding box center [598, 354] width 119 height 37
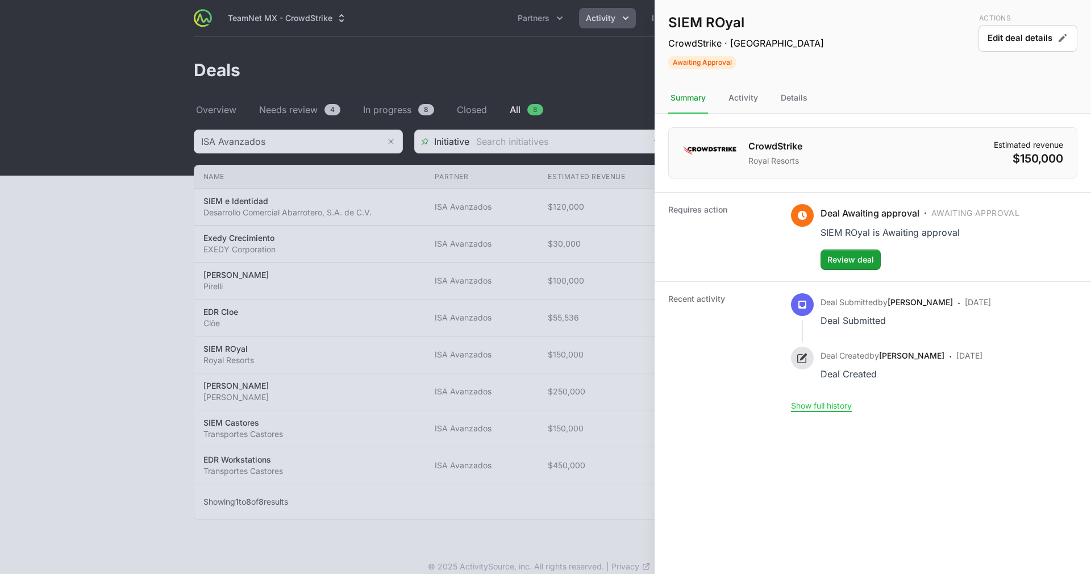
click at [862, 247] on div "Deal Awaiting approval · Awaiting Approval SIEM ROyal is Awaiting approval Revi…" at bounding box center [919, 237] width 199 height 66
click at [861, 265] on span "Review deal" at bounding box center [850, 260] width 47 height 14
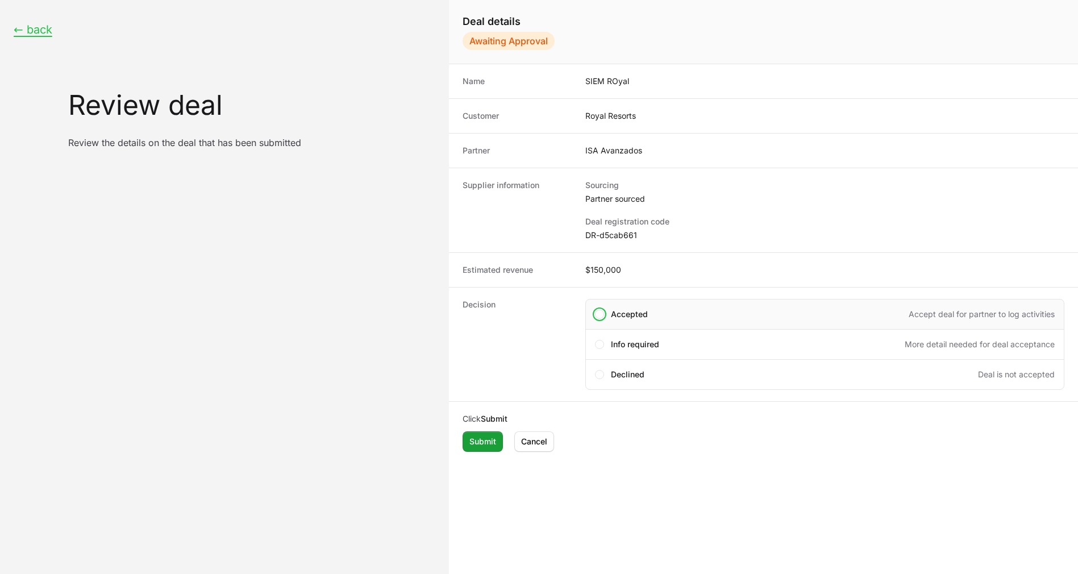
click at [623, 316] on span "Accepted" at bounding box center [629, 313] width 37 height 11
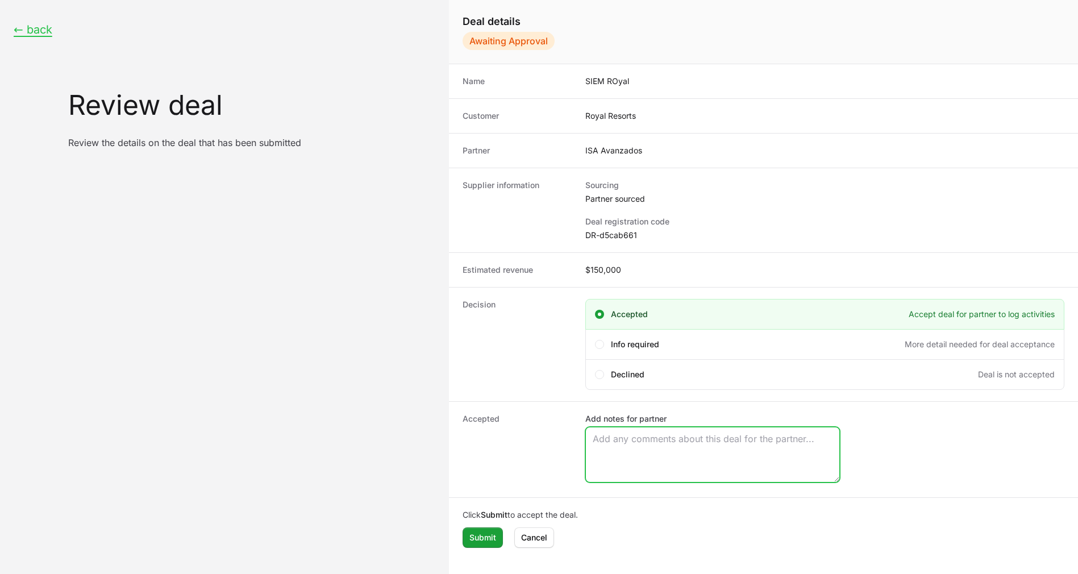
click at [627, 444] on textarea "Add notes for partner" at bounding box center [712, 454] width 253 height 55
paste textarea "Opportunity Owner Rene Pascual"
click at [628, 457] on textarea "Opportunity Owner Rene Pascual" at bounding box center [712, 454] width 253 height 55
type textarea "Opportunity Owner Rene Pascual"
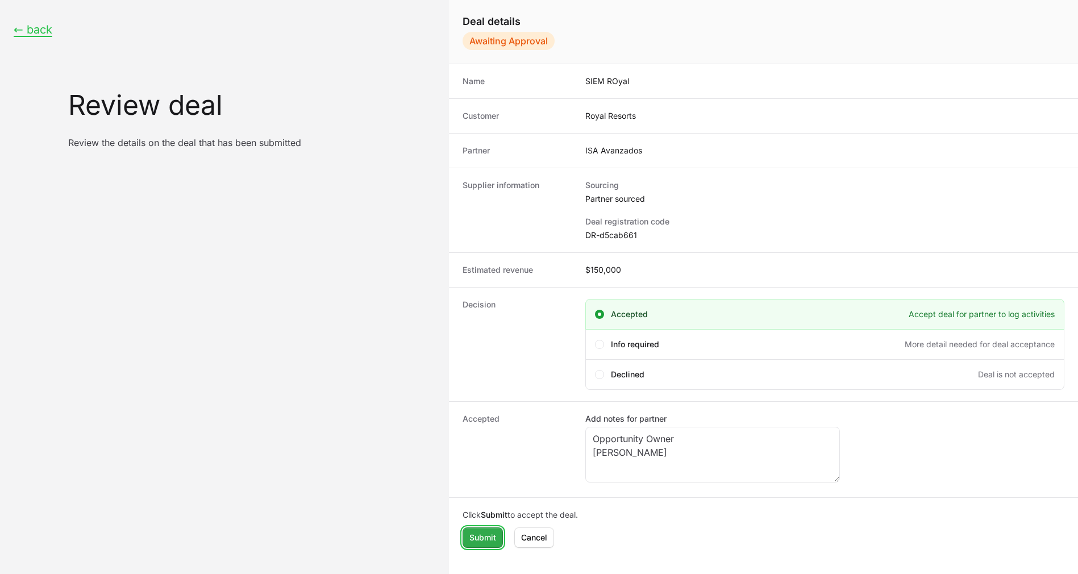
click at [483, 541] on span "Submit" at bounding box center [482, 538] width 27 height 14
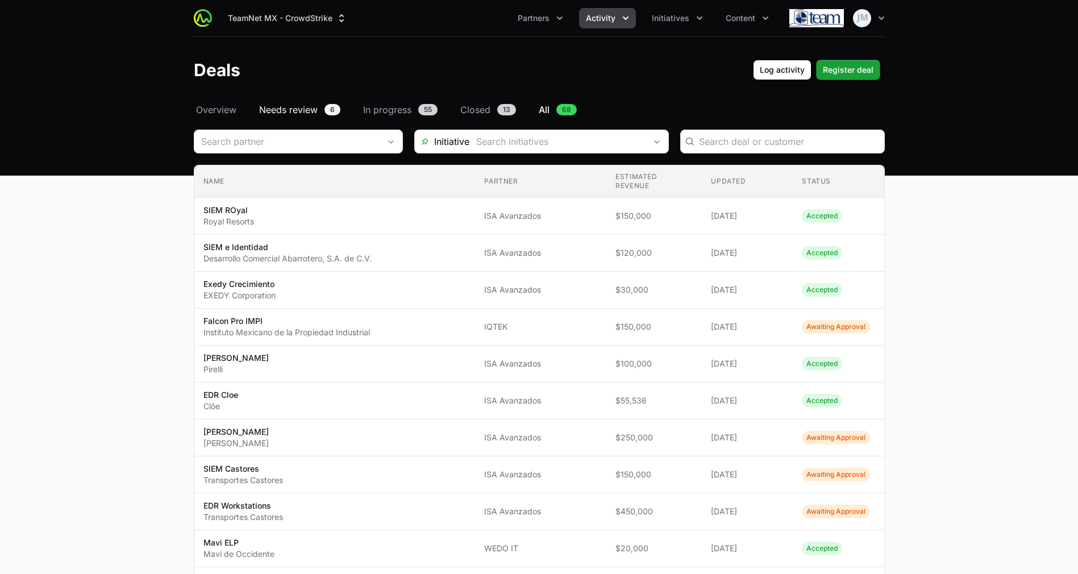
click at [277, 106] on span "Needs review" at bounding box center [288, 110] width 59 height 14
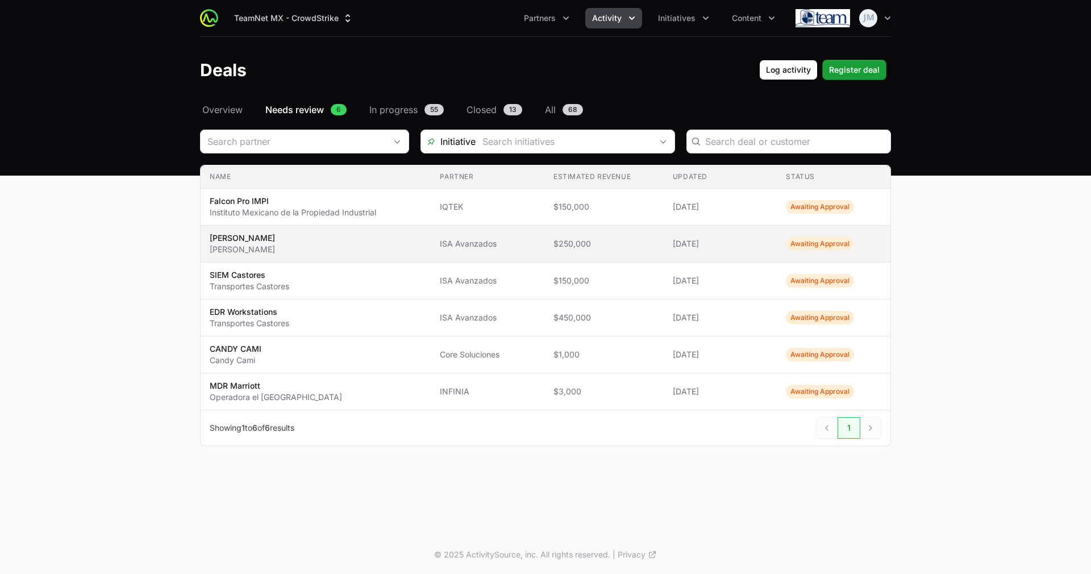
click at [425, 245] on td "Name EDR Andrea Andrea" at bounding box center [316, 244] width 230 height 37
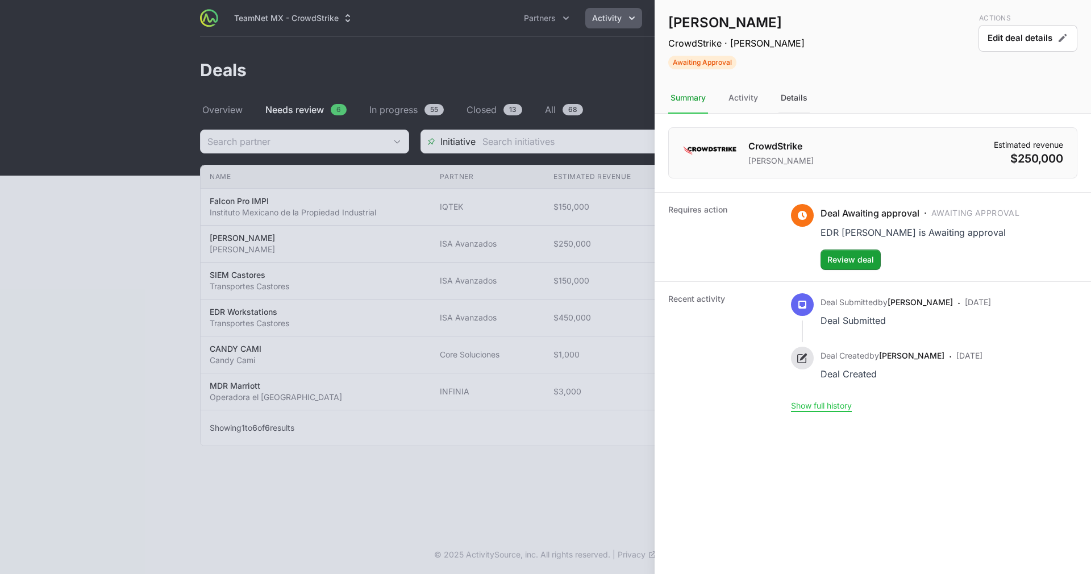
click at [788, 105] on div "Details" at bounding box center [793, 98] width 31 height 31
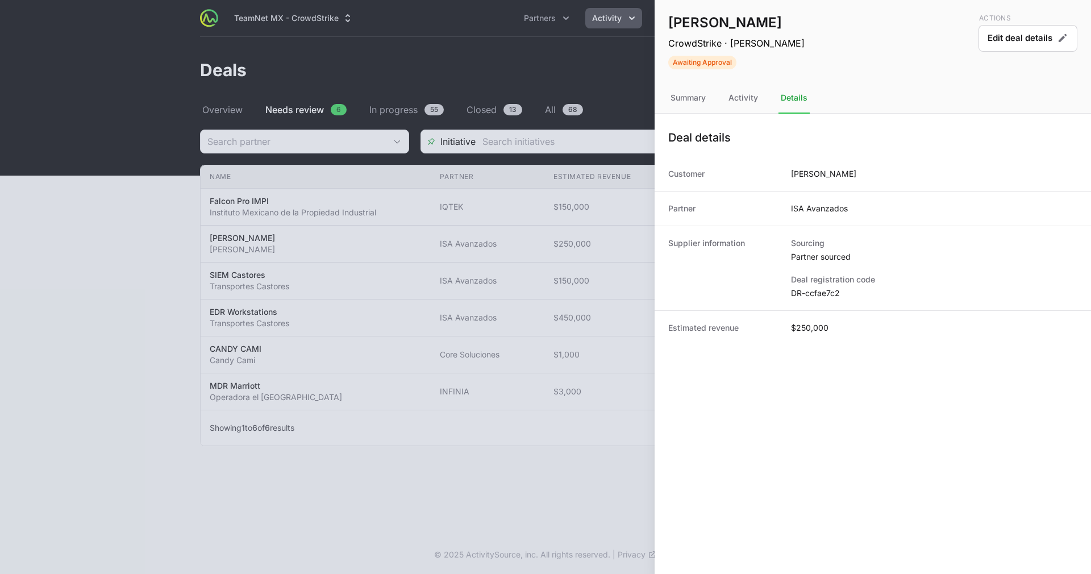
click at [826, 295] on dd "DR-ccfae7c2" at bounding box center [934, 292] width 286 height 11
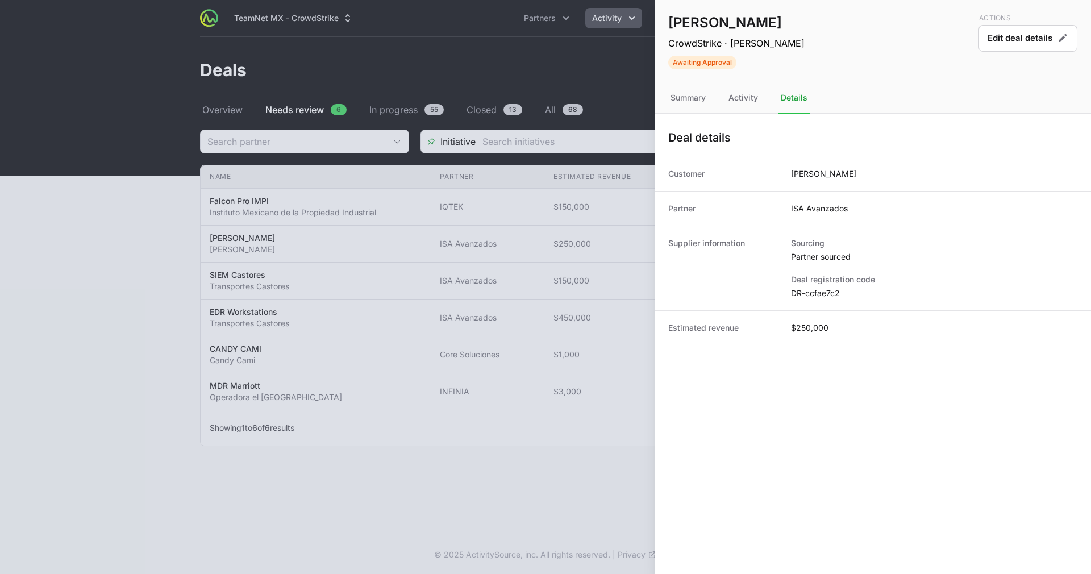
click at [585, 300] on div at bounding box center [545, 287] width 1091 height 574
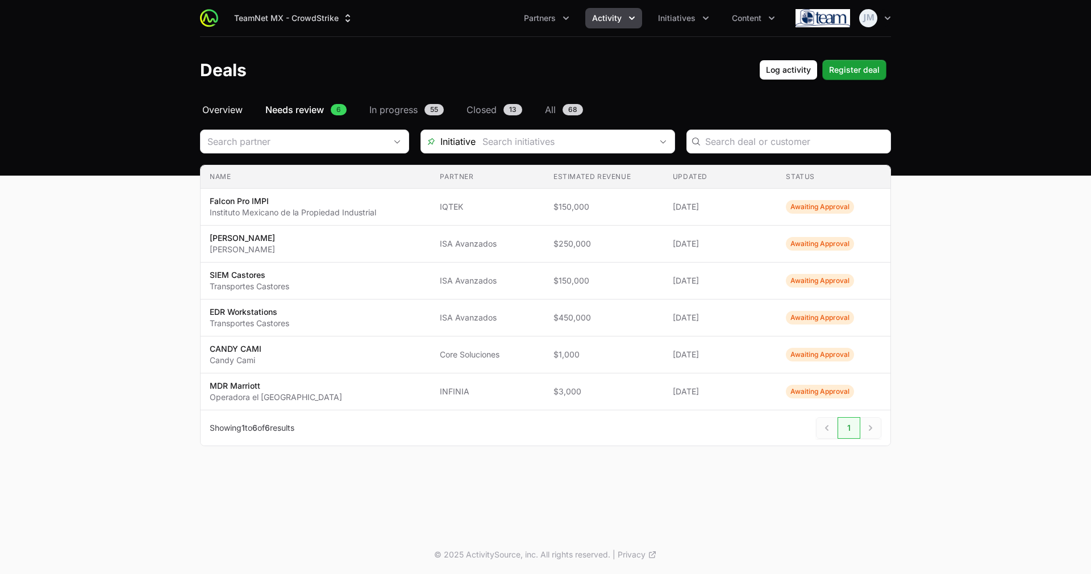
click at [220, 103] on span "Overview" at bounding box center [222, 110] width 40 height 14
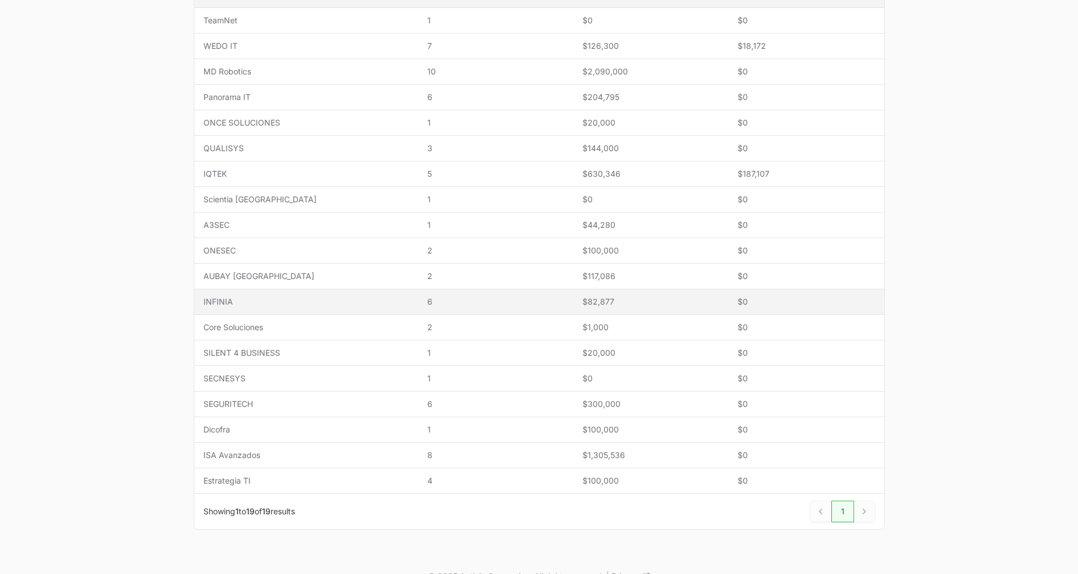
scroll to position [279, 0]
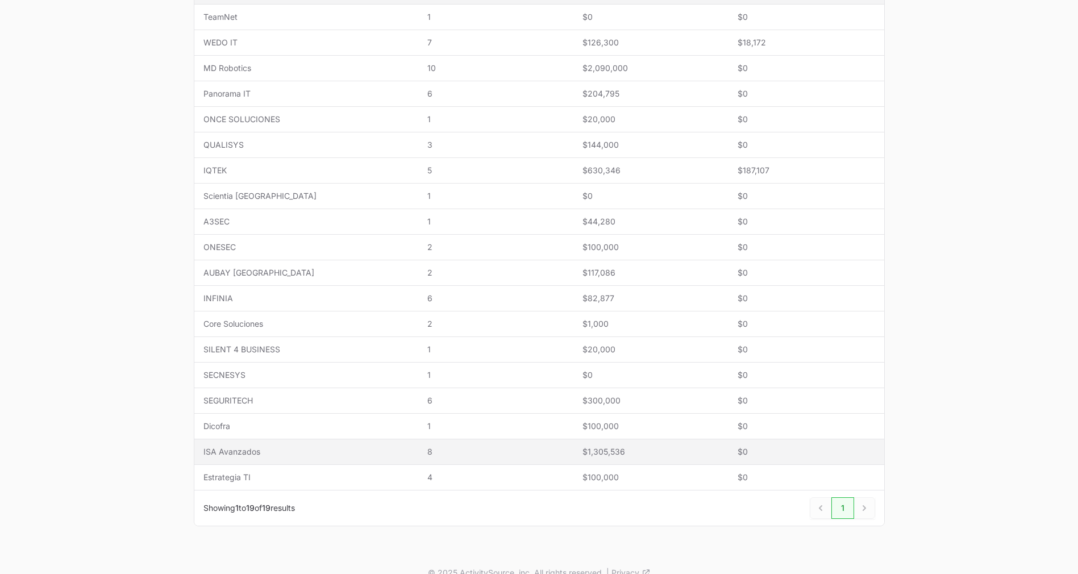
click at [427, 456] on span "8" at bounding box center [495, 451] width 137 height 11
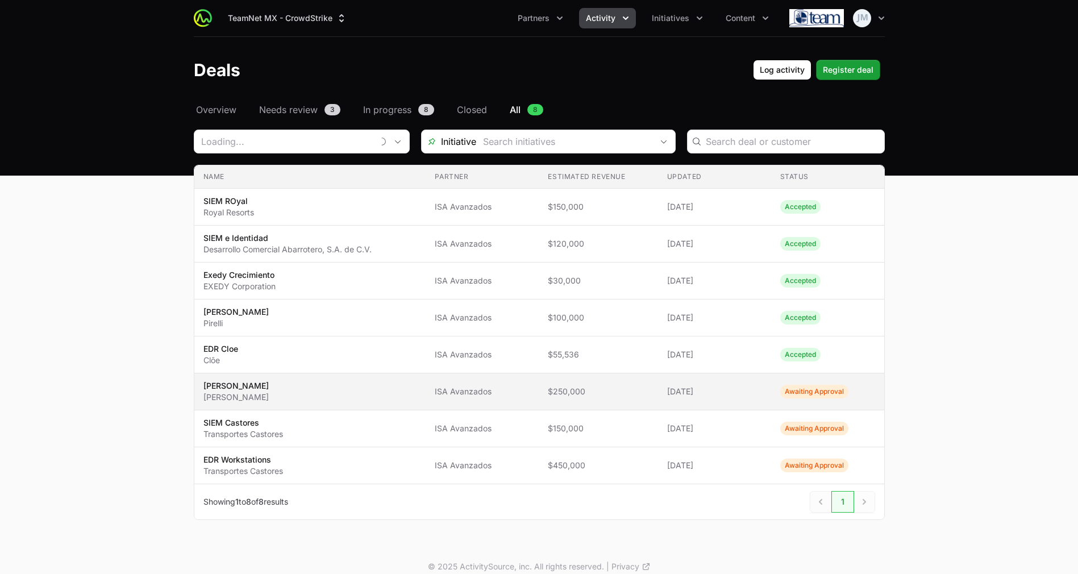
type input "ISA Avanzados"
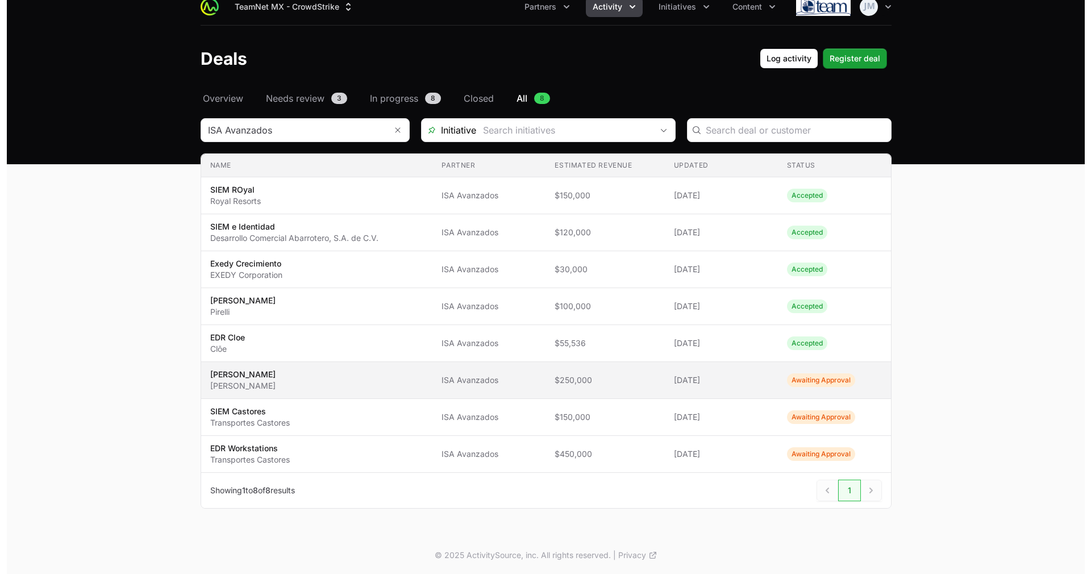
scroll to position [12, 0]
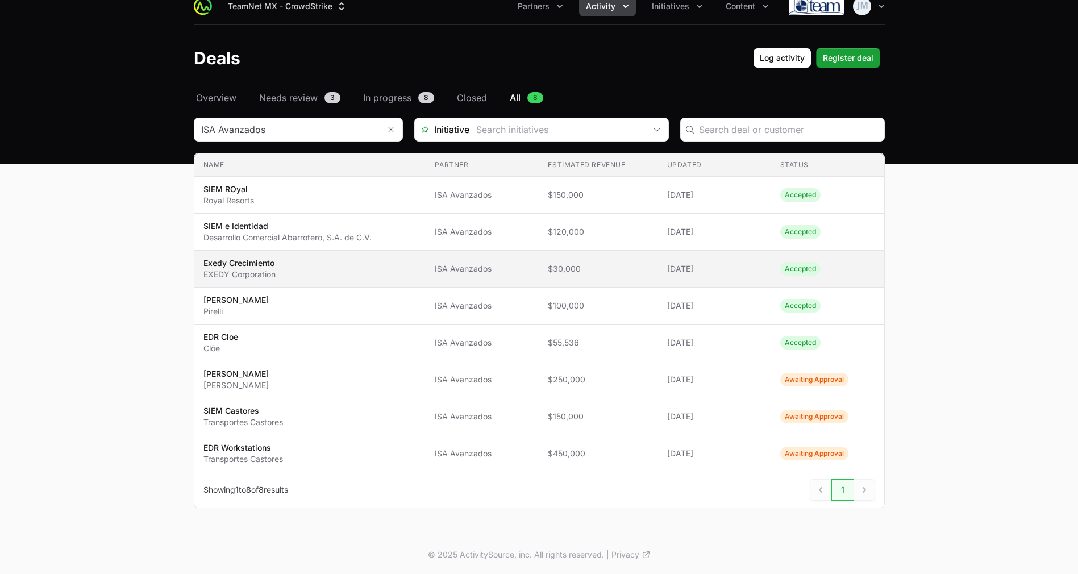
click at [730, 264] on span "22 Aug 2025" at bounding box center [714, 268] width 95 height 11
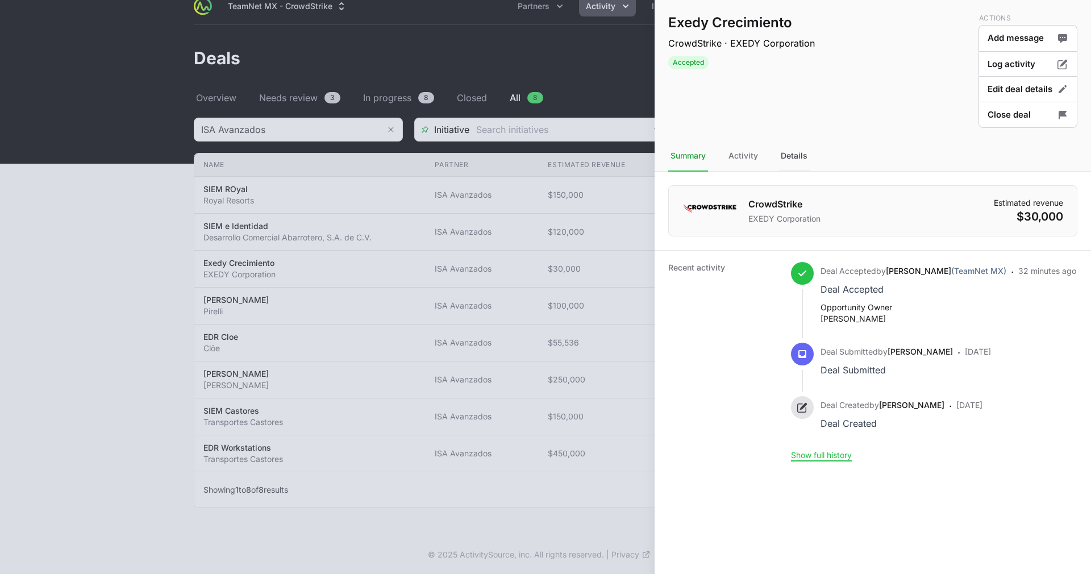
click at [788, 151] on div "Details" at bounding box center [793, 156] width 31 height 31
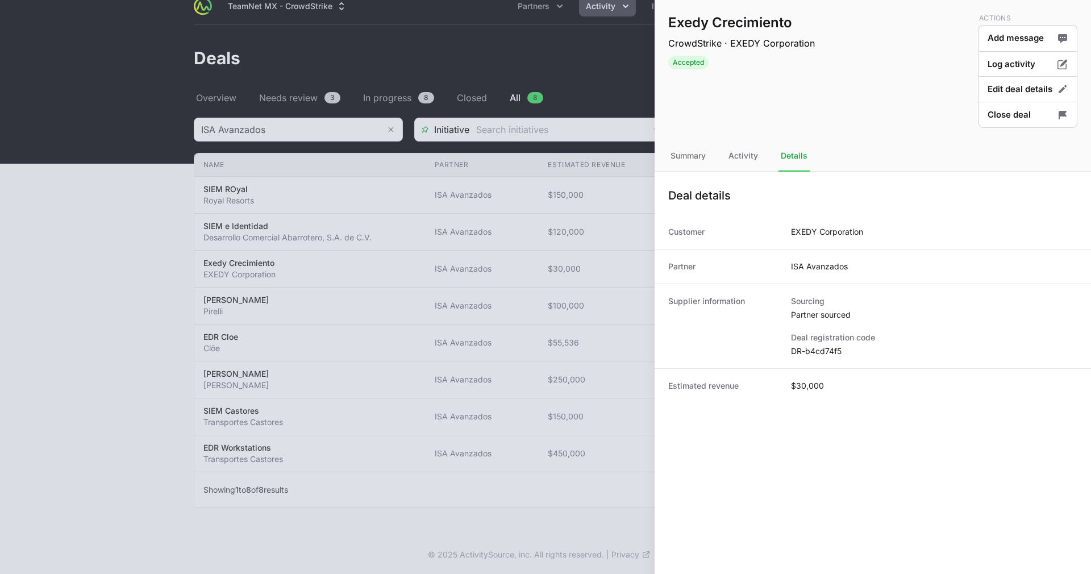
click at [761, 161] on nav "Summary Activity Details" at bounding box center [872, 156] width 436 height 31
click at [747, 160] on div "Activity" at bounding box center [743, 156] width 34 height 31
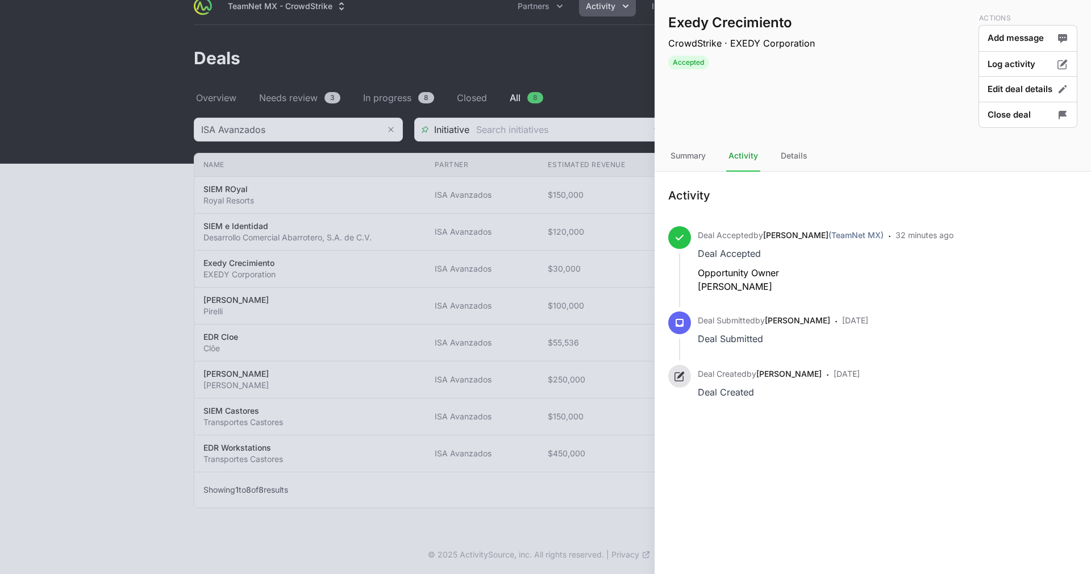
click at [784, 137] on div "Exedy Crecimiento CrowdStrike · EXEDY Corporation Accepted Actions Add message …" at bounding box center [872, 70] width 436 height 141
click at [993, 102] on button "Edit deal details" at bounding box center [1027, 115] width 99 height 27
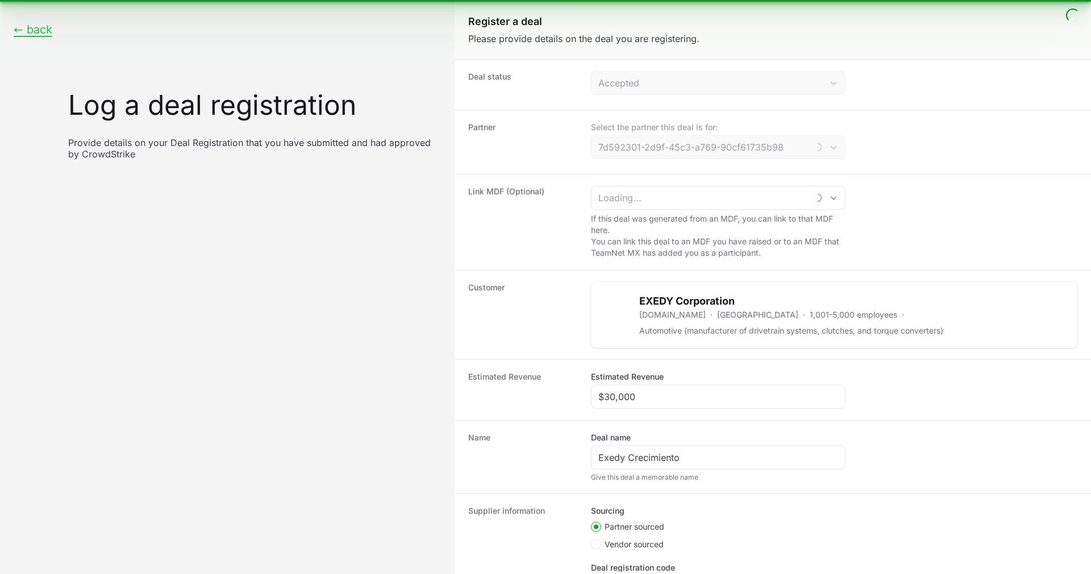
type input "ISA Avanzados"
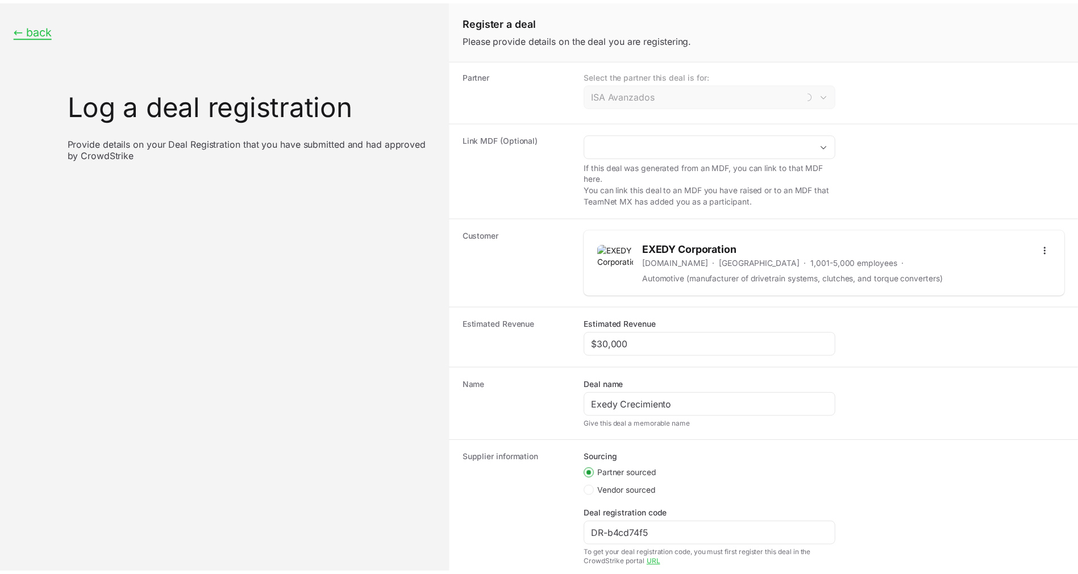
scroll to position [123, 0]
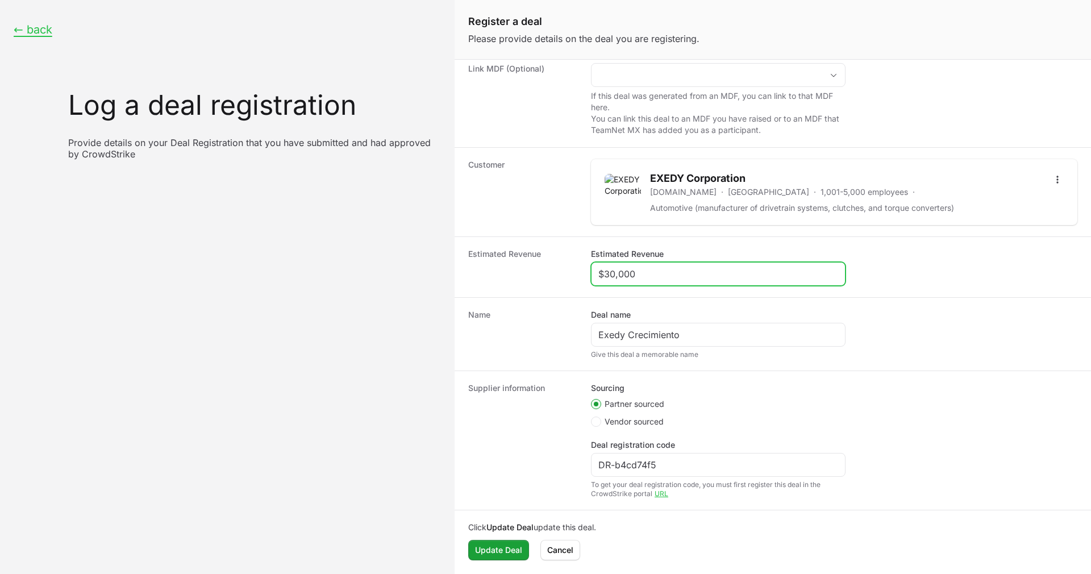
click at [652, 279] on input "$30,000" at bounding box center [718, 274] width 240 height 14
drag, startPoint x: 612, startPoint y: 270, endPoint x: 606, endPoint y: 270, distance: 6.8
click at [606, 270] on input "$30,000" at bounding box center [718, 274] width 240 height 14
type input "$12,000"
click at [500, 546] on span "Update Deal" at bounding box center [498, 550] width 47 height 14
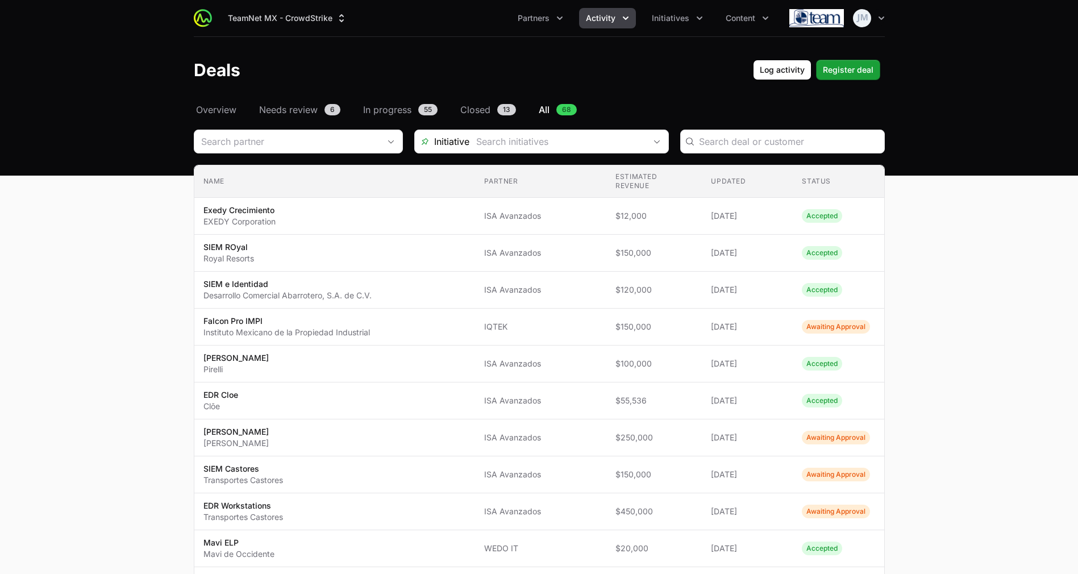
click at [316, 100] on header "Deals Log activity Register deal" at bounding box center [539, 70] width 1078 height 66
click at [315, 108] on span "Needs review" at bounding box center [288, 110] width 59 height 14
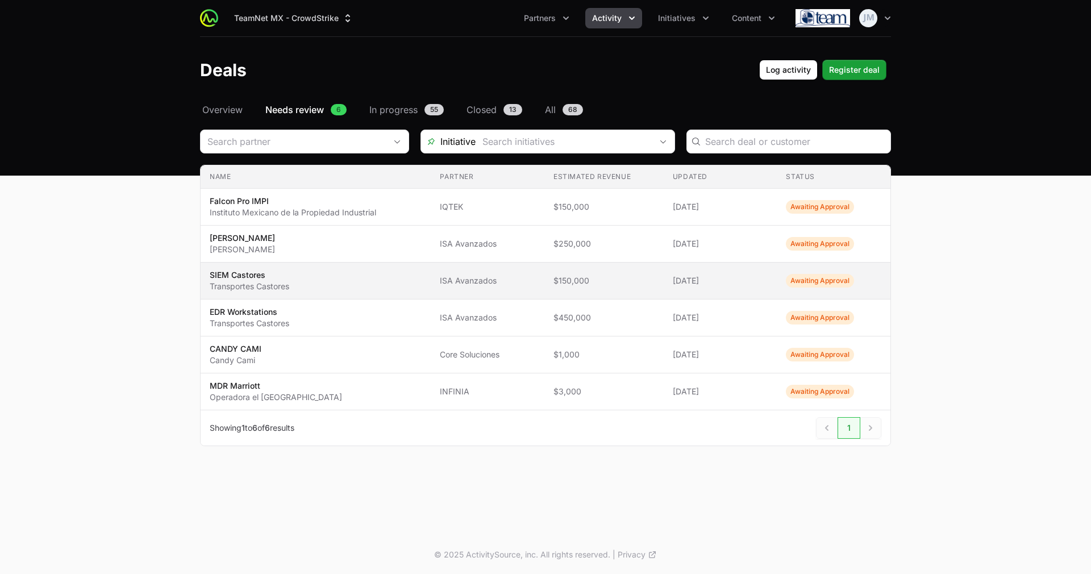
click at [567, 290] on td "Estimated revenue $150,000" at bounding box center [603, 280] width 119 height 37
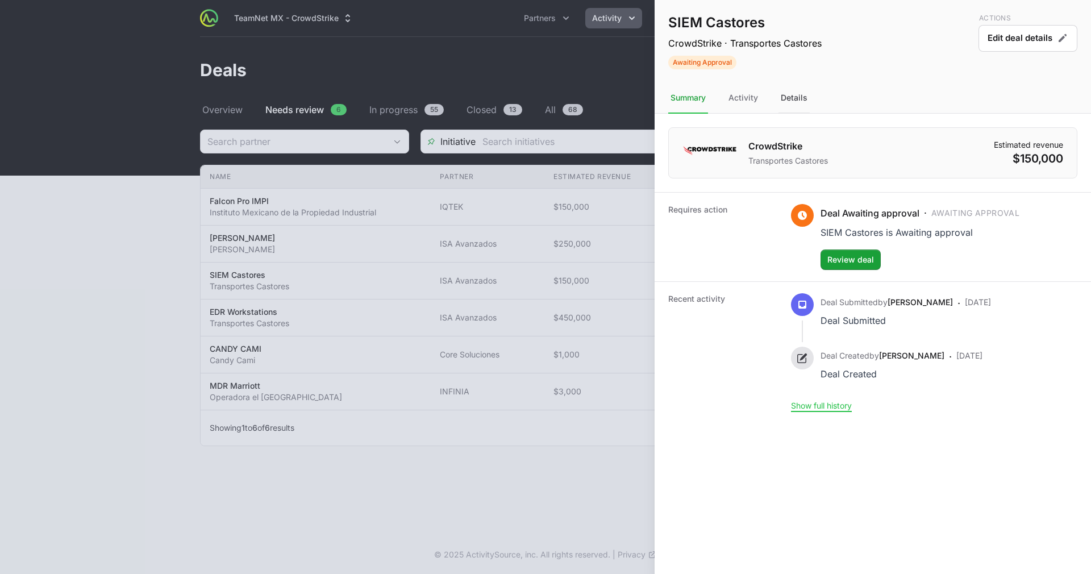
click at [792, 94] on div "Details" at bounding box center [793, 98] width 31 height 31
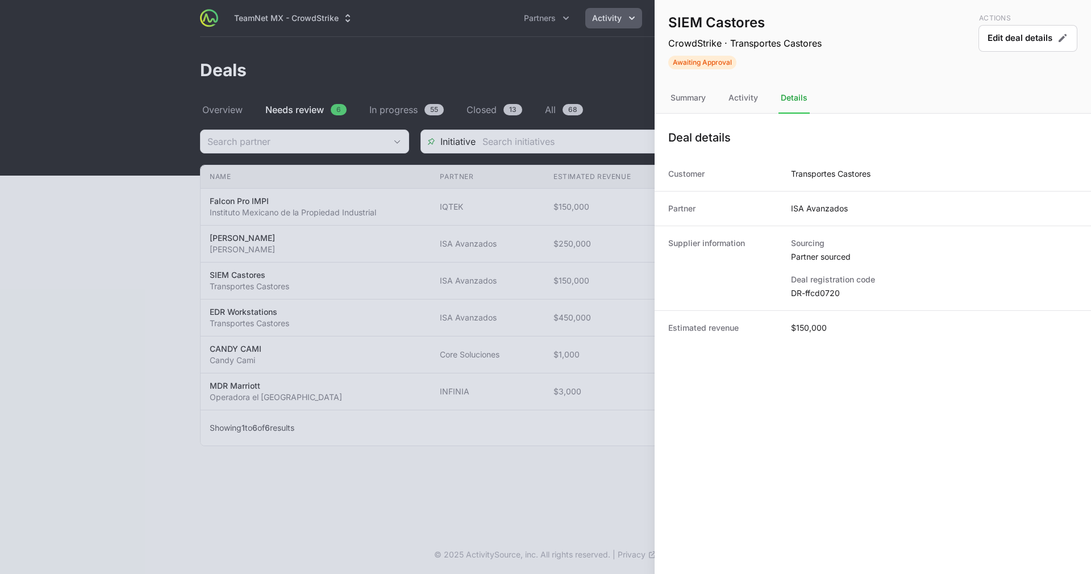
click at [595, 263] on div at bounding box center [545, 287] width 1091 height 574
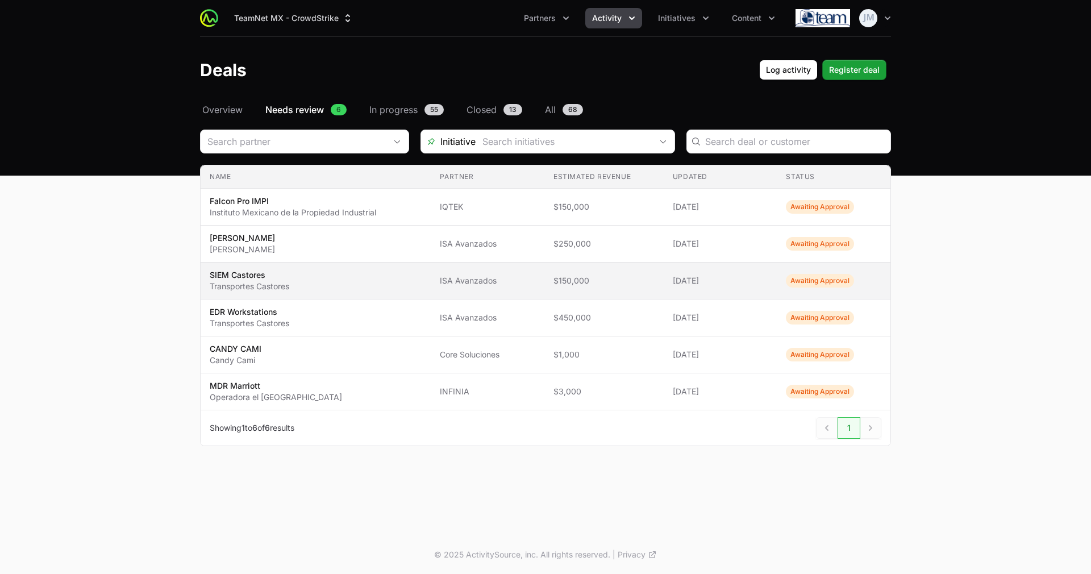
click at [533, 275] on span "ISA Avanzados" at bounding box center [487, 280] width 95 height 11
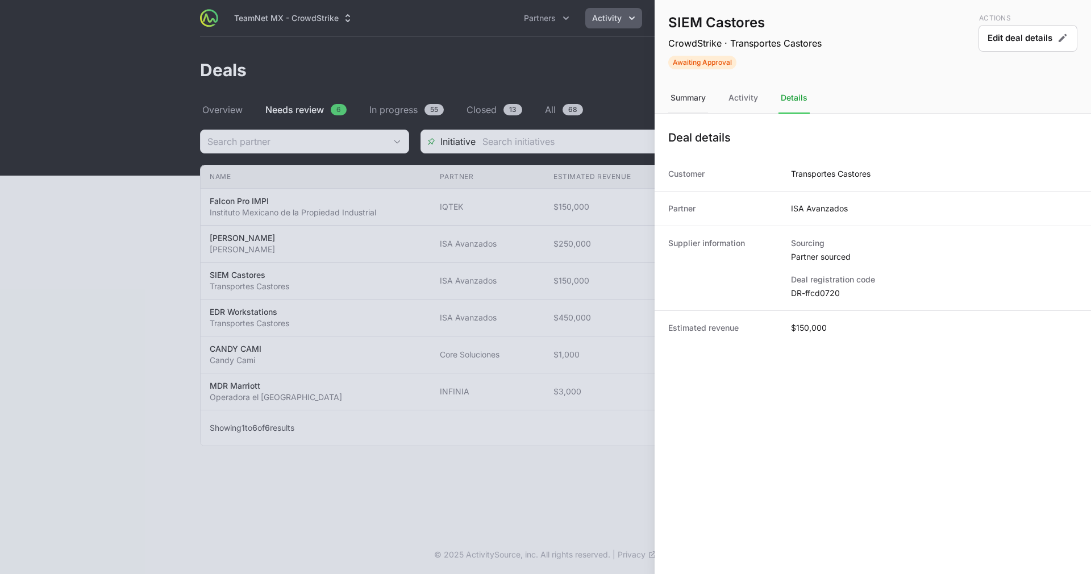
click at [726, 105] on div "Summary" at bounding box center [743, 98] width 34 height 31
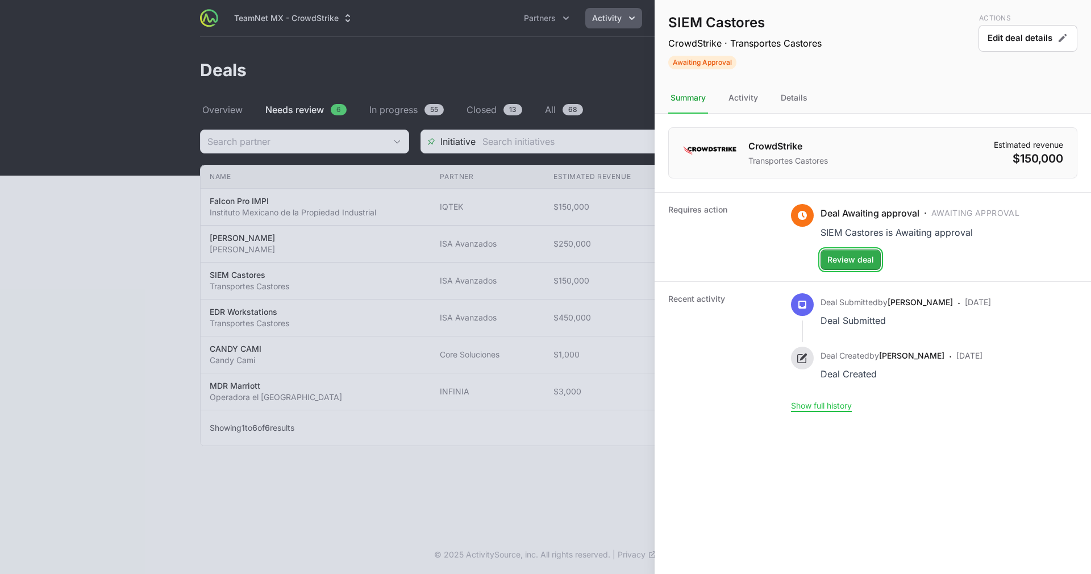
click at [875, 262] on button "Review deal" at bounding box center [850, 259] width 60 height 20
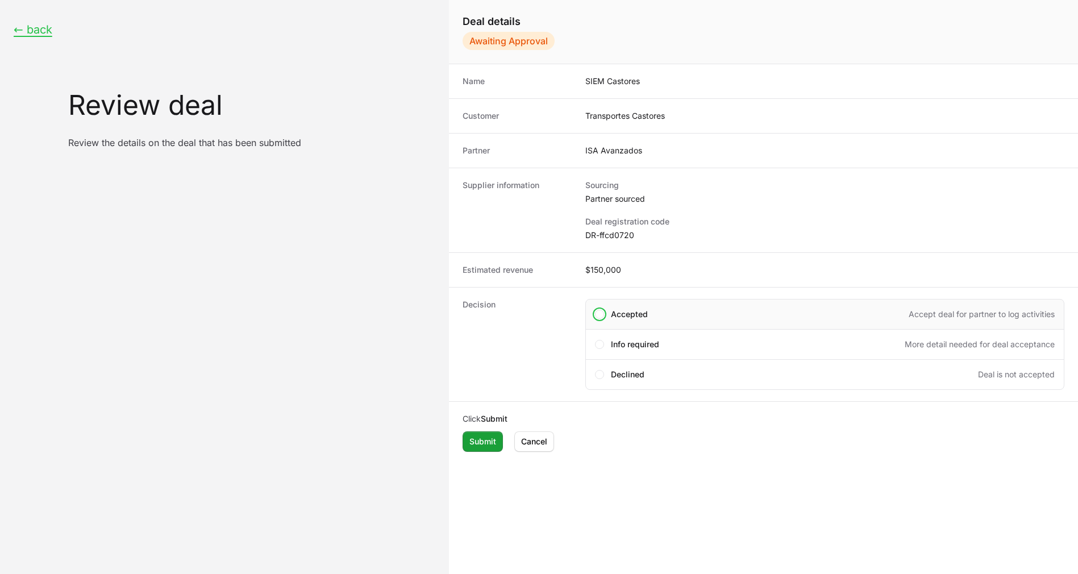
click at [735, 305] on div "Accepted Accept deal for partner to log activities" at bounding box center [824, 314] width 479 height 31
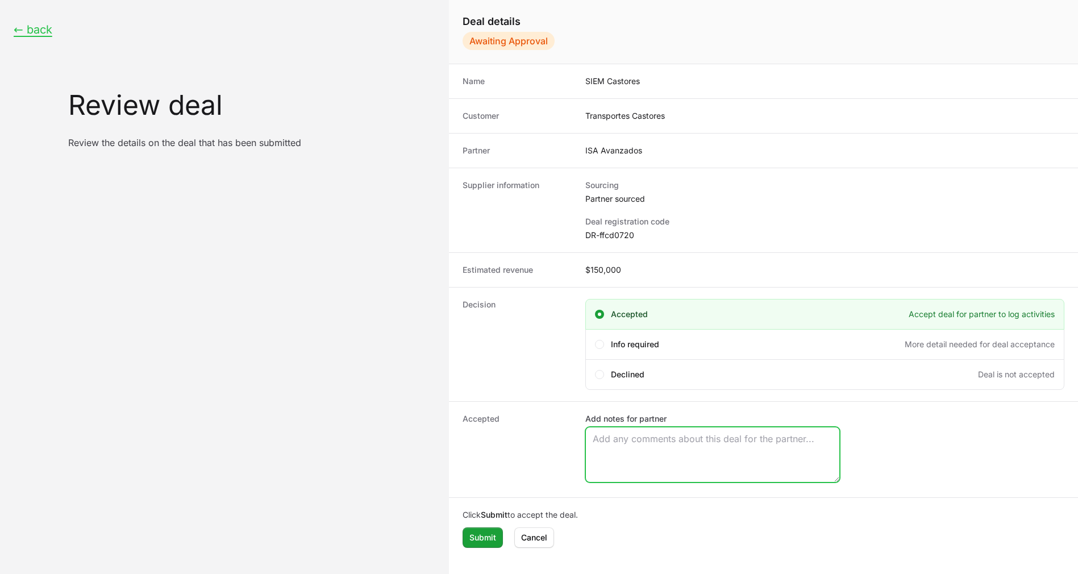
click at [690, 439] on textarea "Add notes for partner" at bounding box center [712, 454] width 253 height 55
paste textarea "Opportunity Owner Jeanine Friedma"
click at [659, 457] on textarea "Opportunity Owner Jeanine Friedma" at bounding box center [712, 454] width 253 height 55
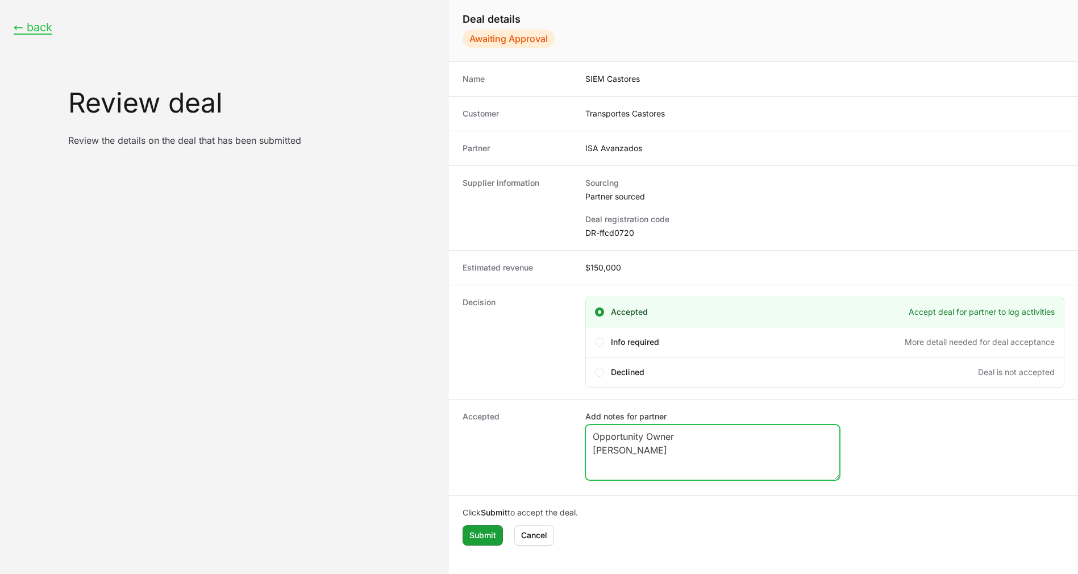
drag, startPoint x: 694, startPoint y: 443, endPoint x: 533, endPoint y: 398, distance: 166.5
click at [533, 398] on dl "Name SIEM Castores Customer Transportes Castores Partner ISA Avanzados Supplier…" at bounding box center [763, 278] width 629 height 433
click at [719, 454] on textarea "Opportunity Owner Jeanine Friedma" at bounding box center [712, 452] width 253 height 55
type textarea "Opportunity Owner Jeanine Friedman"
drag, startPoint x: 719, startPoint y: 454, endPoint x: 442, endPoint y: 394, distance: 283.7
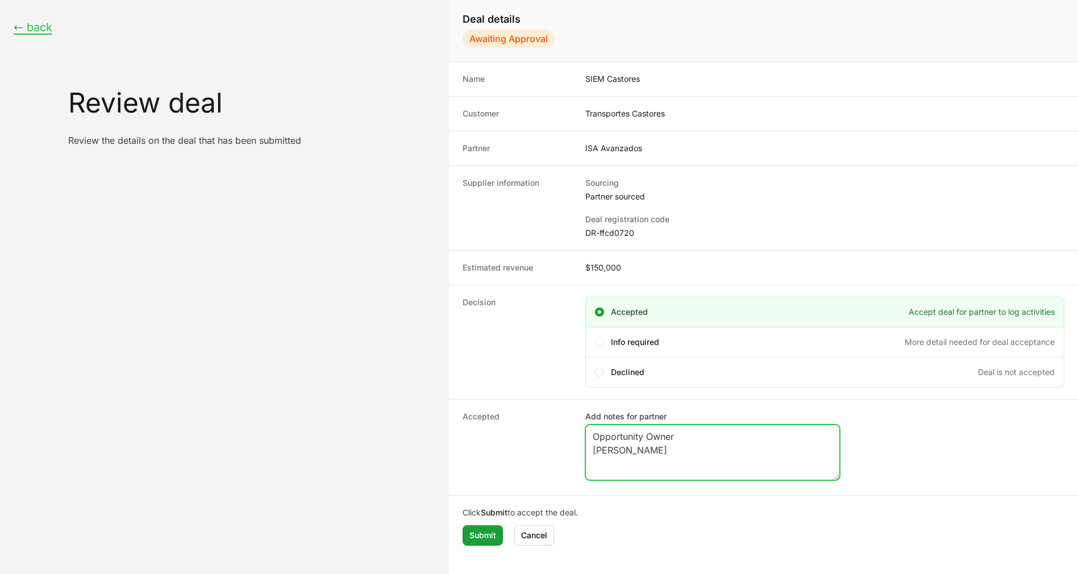
click at [442, 394] on div "← back Review deal Review the details on the deal that has been submitted Deal …" at bounding box center [539, 286] width 1078 height 576
click at [666, 441] on textarea "Add notes for partner" at bounding box center [712, 452] width 253 height 55
paste textarea "Opportunity Owner Jeanine Friedman"
type textarea "Opportunity Owner Jeanine Friedman"
click at [489, 536] on span "Submit" at bounding box center [482, 535] width 27 height 14
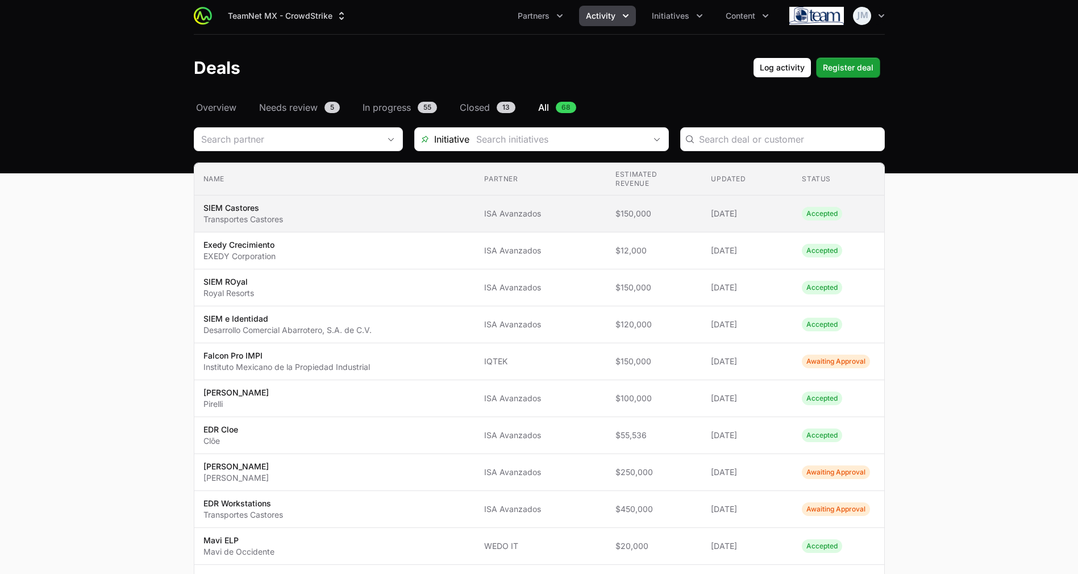
click at [437, 195] on td "Name SIEM Castores Transportes Castores" at bounding box center [334, 213] width 281 height 37
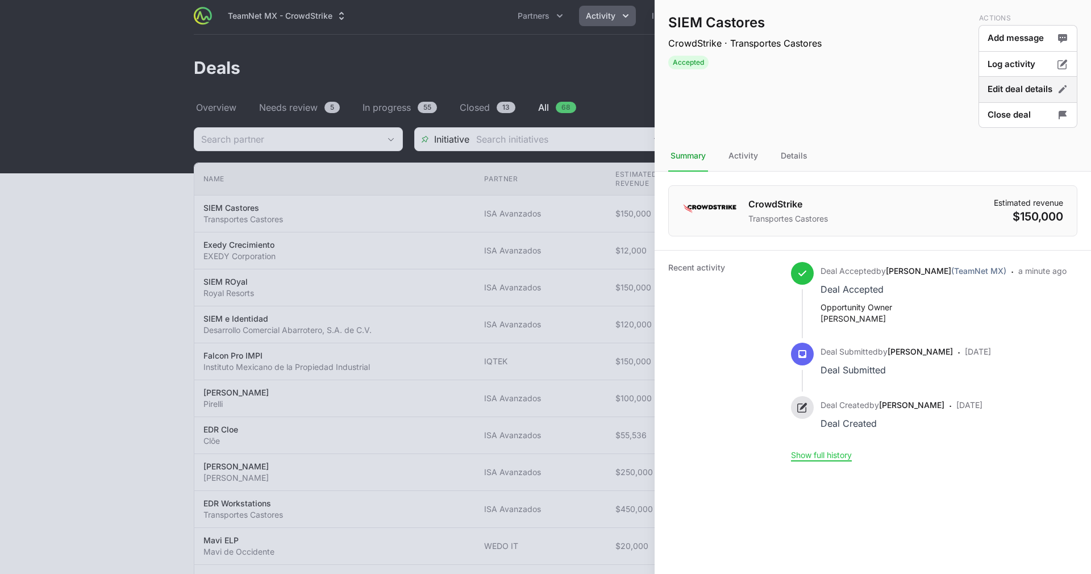
click at [1022, 102] on button "Edit deal details" at bounding box center [1027, 115] width 99 height 27
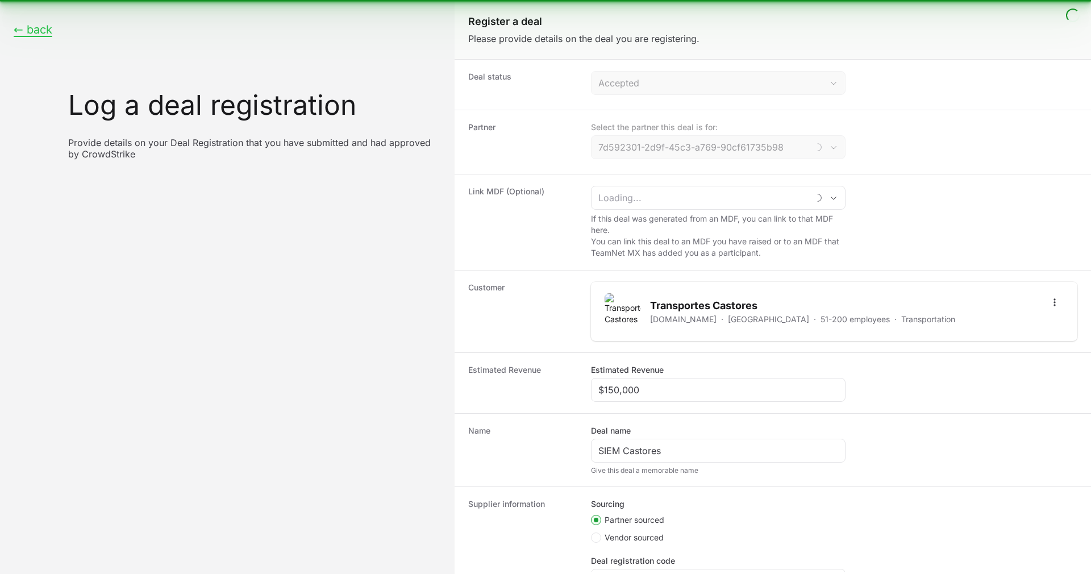
type input "ISA Avanzados"
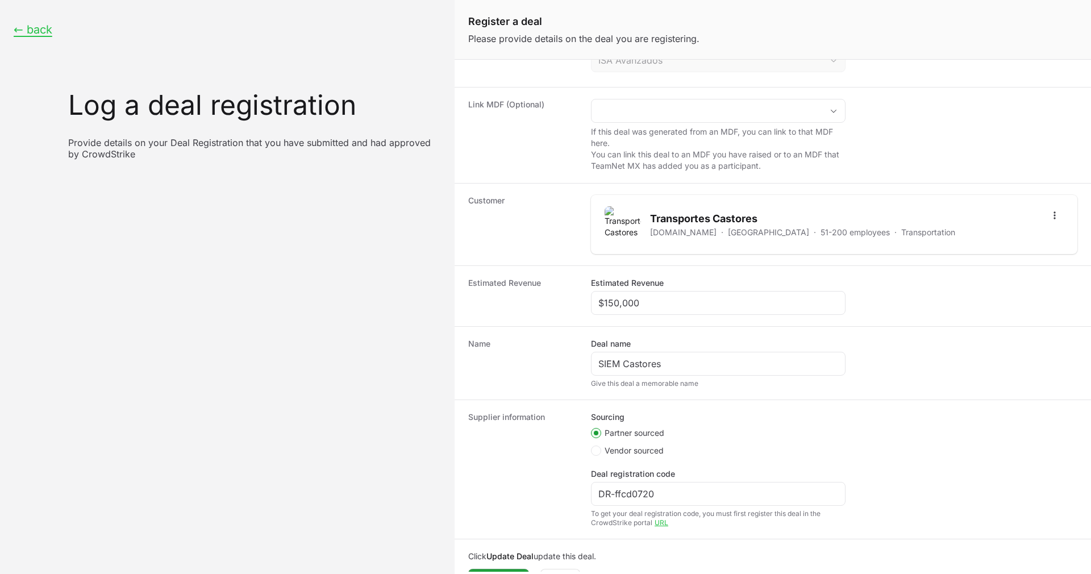
scroll to position [90, 0]
click at [653, 304] on input "$150,000" at bounding box center [718, 300] width 240 height 14
drag, startPoint x: 653, startPoint y: 304, endPoint x: 605, endPoint y: 298, distance: 48.2
click at [605, 298] on input "$150,000" at bounding box center [718, 300] width 240 height 14
type input "$50,000"
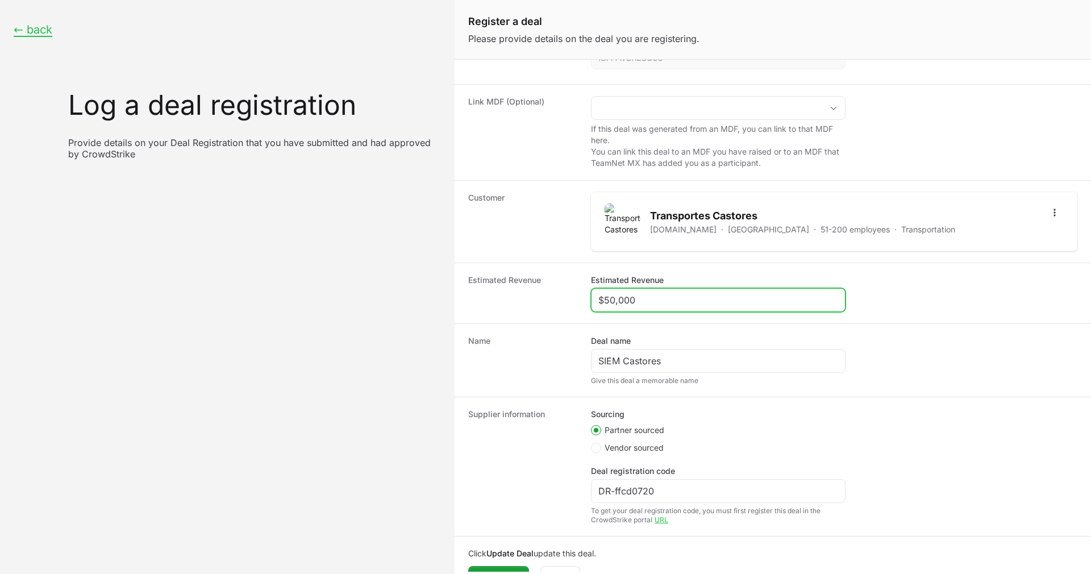
scroll to position [116, 0]
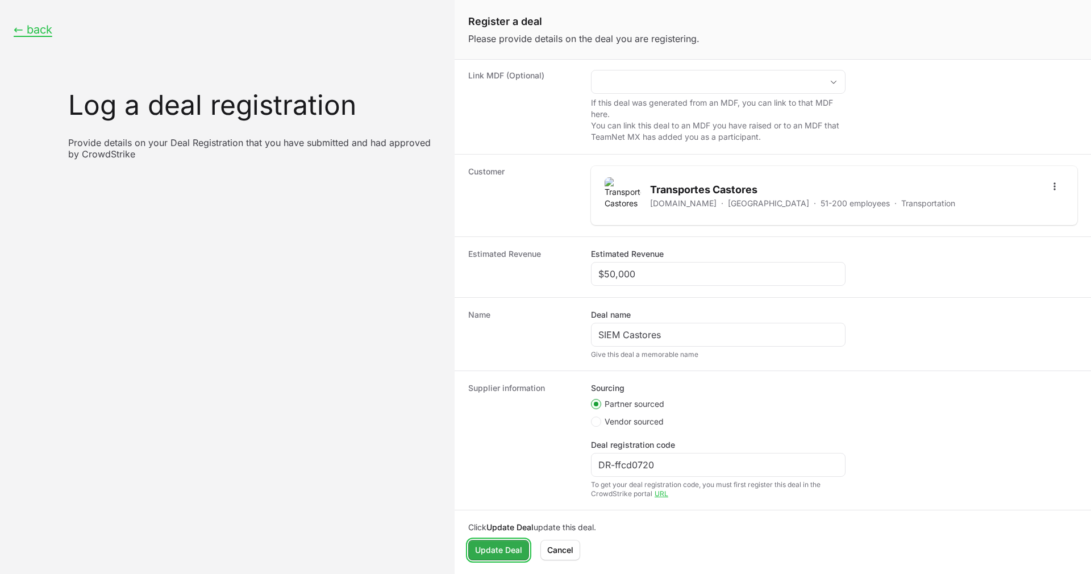
click at [503, 548] on span "Update Deal" at bounding box center [498, 550] width 47 height 14
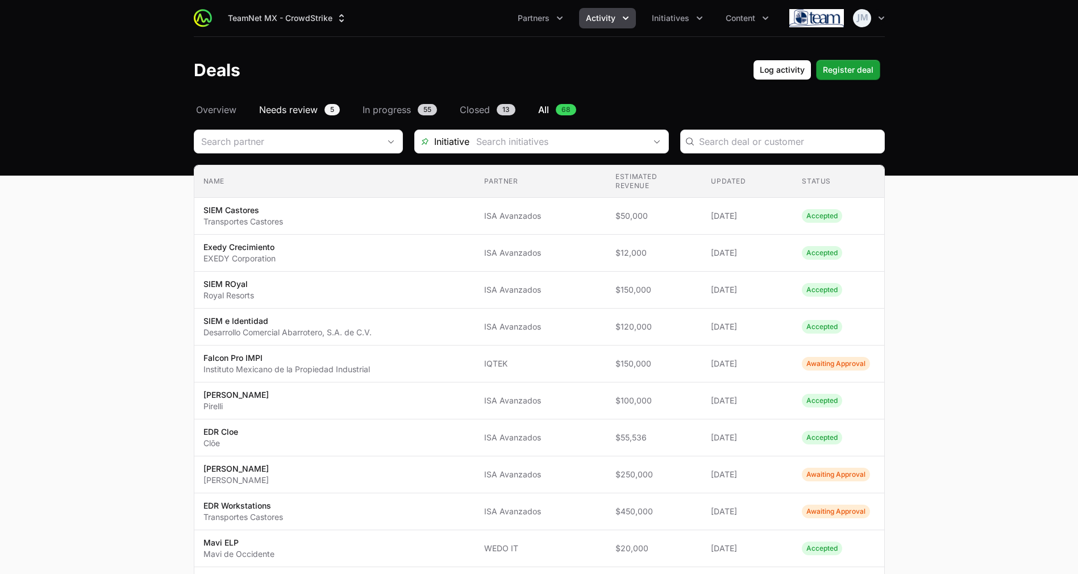
click at [297, 103] on span "Needs review" at bounding box center [288, 110] width 59 height 14
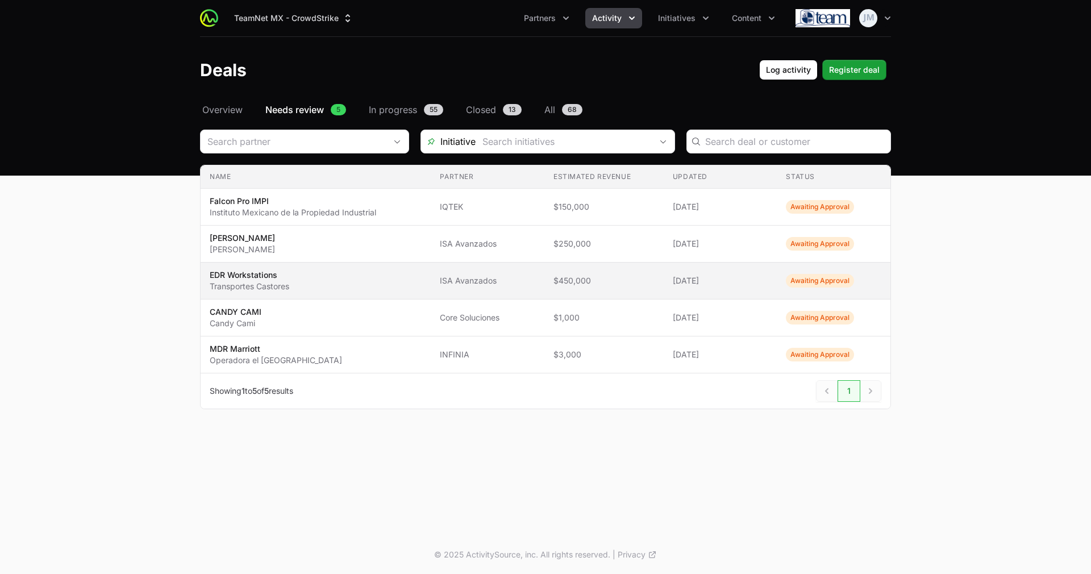
click at [540, 282] on td "Partner ISA Avanzados" at bounding box center [488, 280] width 114 height 37
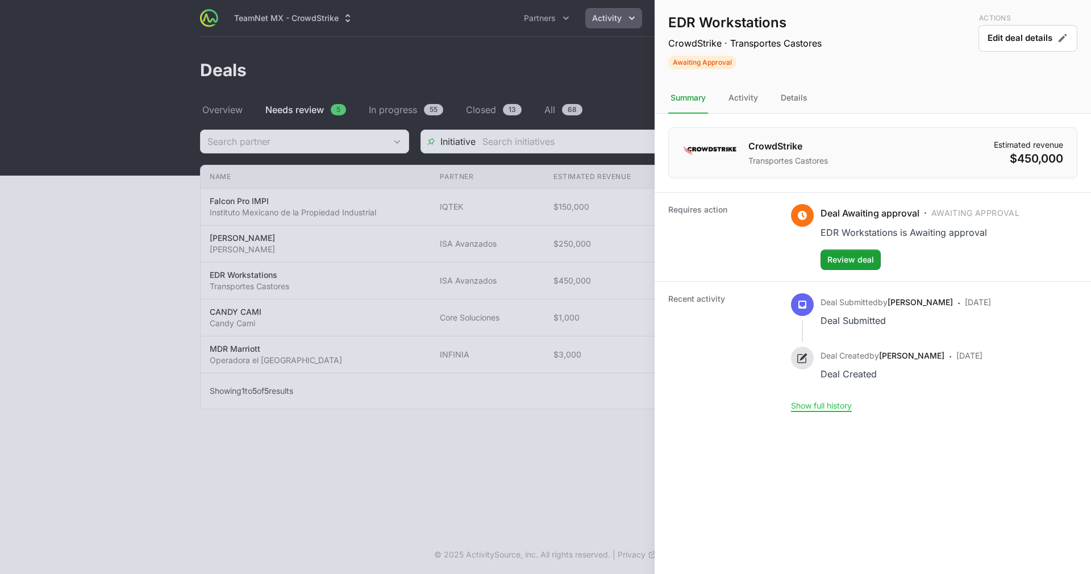
click at [788, 114] on dl "CrowdStrike Transportes Castores Estimated revenue $450,000 Requires action Dea…" at bounding box center [872, 268] width 436 height 309
click at [790, 105] on div "Details" at bounding box center [793, 98] width 31 height 31
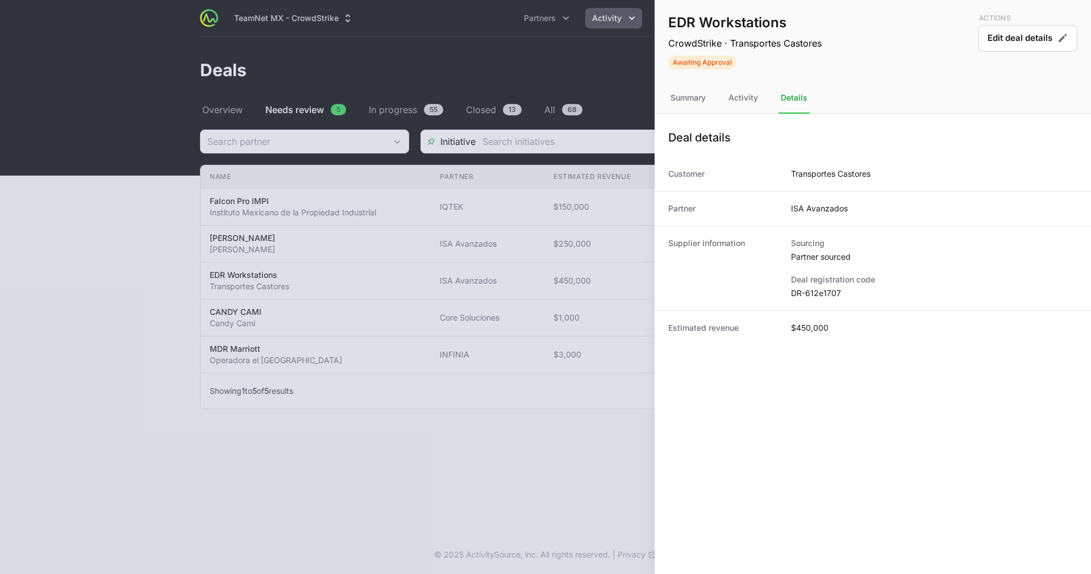
click at [811, 297] on dd "DR-612e1707" at bounding box center [934, 292] width 286 height 11
copy dl "DR-612e1707"
click at [368, 257] on div at bounding box center [545, 287] width 1091 height 574
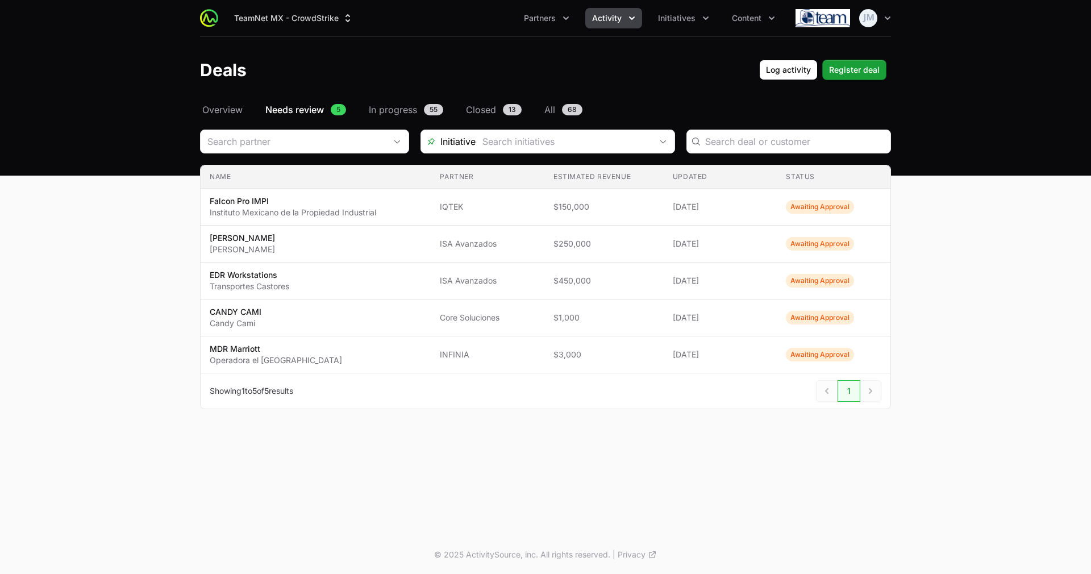
click at [556, 201] on span "$150,000" at bounding box center [603, 206] width 101 height 11
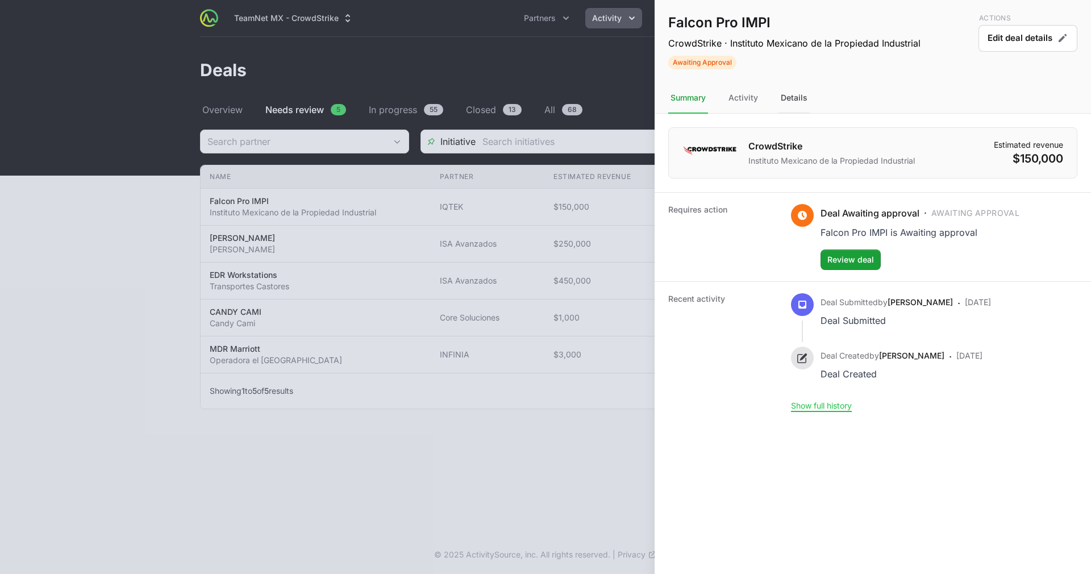
click at [799, 106] on div "Details" at bounding box center [793, 98] width 31 height 31
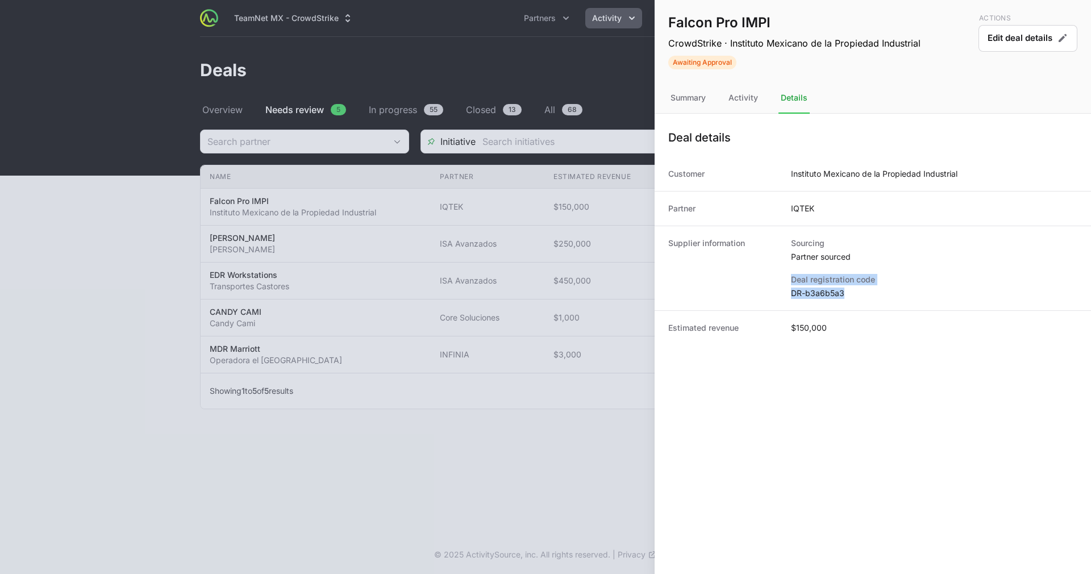
drag, startPoint x: 857, startPoint y: 288, endPoint x: 791, endPoint y: 284, distance: 66.0
click at [791, 284] on div "Deal registration code DR-b3a6b5a3" at bounding box center [934, 286] width 286 height 25
click at [815, 287] on dd "DR-b3a6b5a3" at bounding box center [934, 292] width 286 height 11
click at [574, 47] on div at bounding box center [545, 287] width 1091 height 574
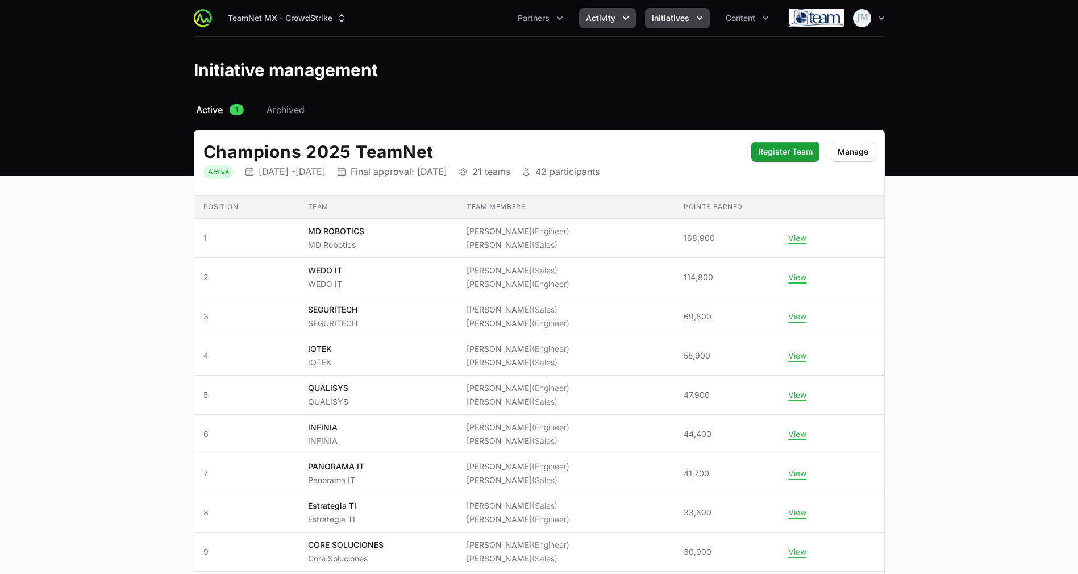
click at [608, 27] on button "Activity" at bounding box center [607, 18] width 57 height 20
click at [221, 115] on span "Active" at bounding box center [209, 110] width 27 height 14
click at [212, 105] on span "Active" at bounding box center [209, 110] width 27 height 14
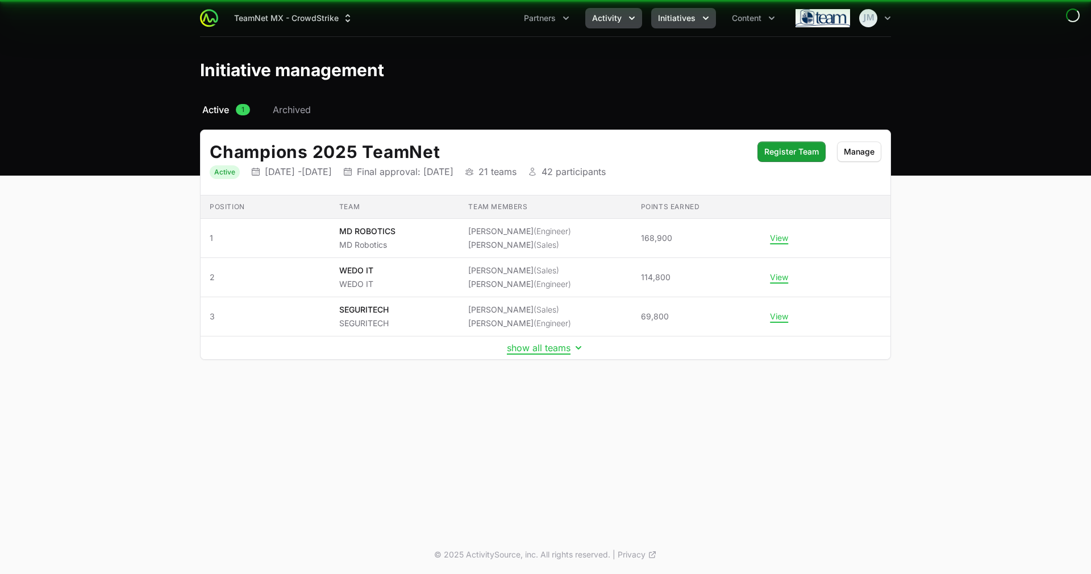
click at [598, 18] on span "Activity" at bounding box center [607, 17] width 30 height 11
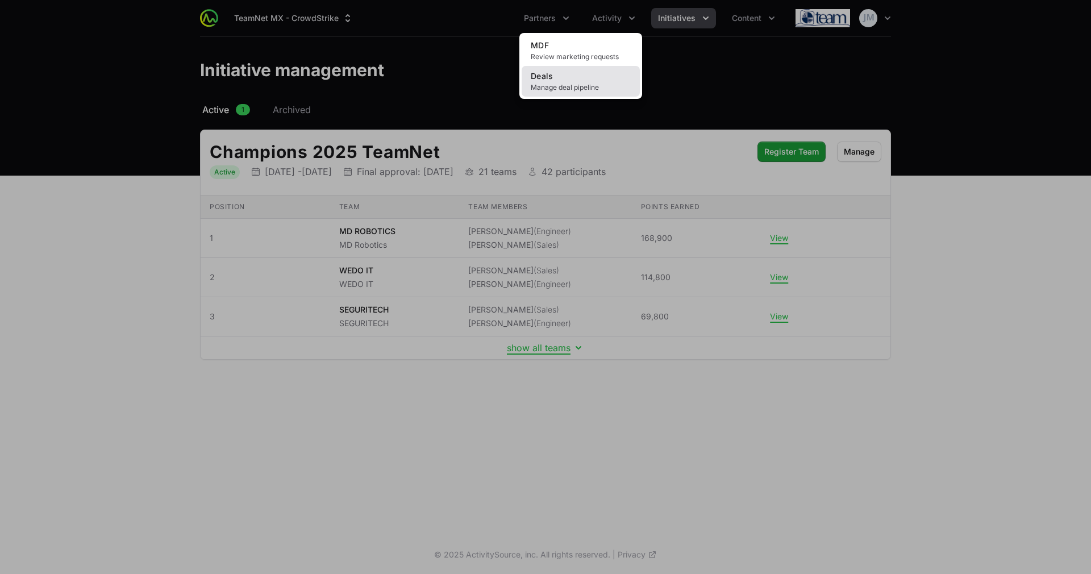
click at [582, 87] on span "Manage deal pipeline" at bounding box center [581, 87] width 100 height 9
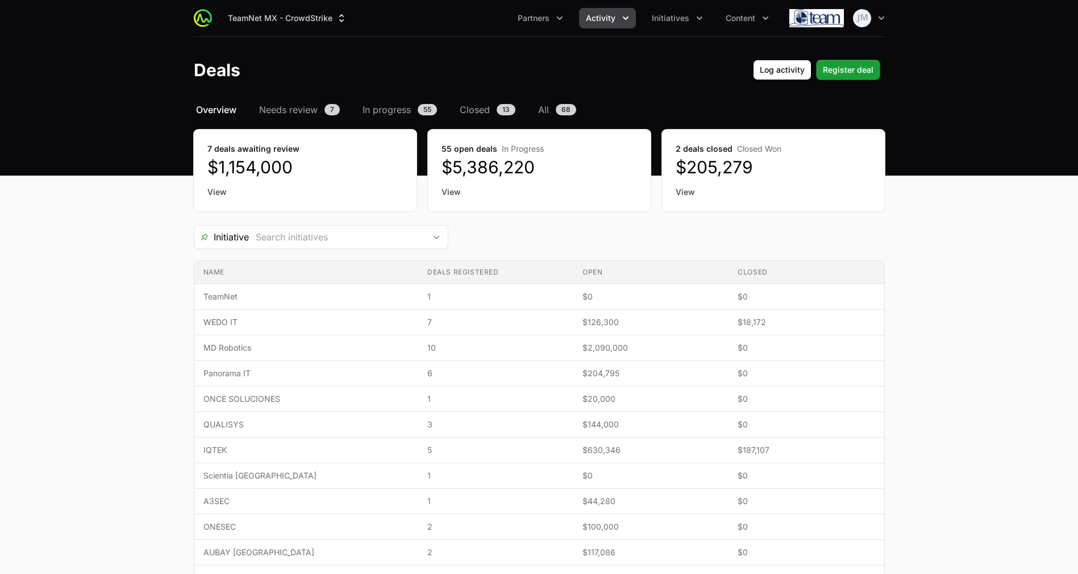
click at [220, 184] on div "7 deals awaiting review $1,154,000 View" at bounding box center [305, 171] width 223 height 82
click at [220, 190] on link "View" at bounding box center [304, 191] width 195 height 11
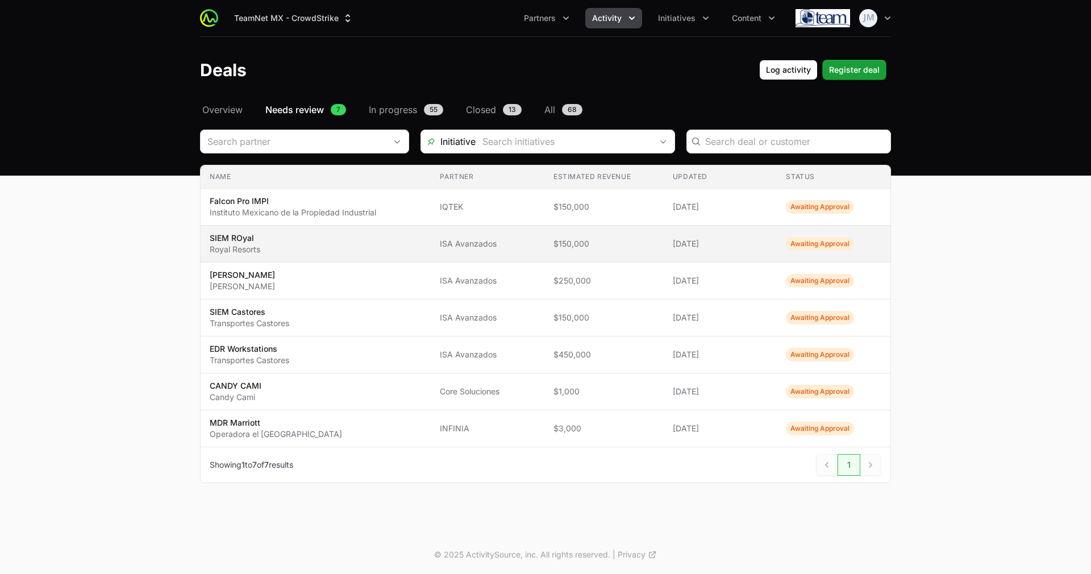
click at [518, 246] on span "ISA Avanzados" at bounding box center [487, 243] width 95 height 11
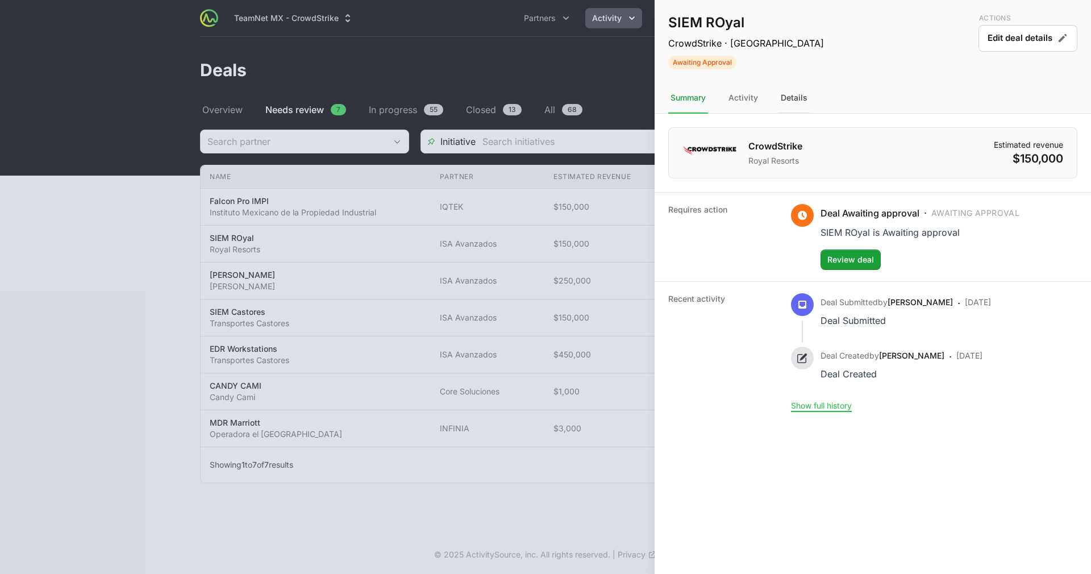
click at [792, 85] on div "Details" at bounding box center [793, 98] width 31 height 31
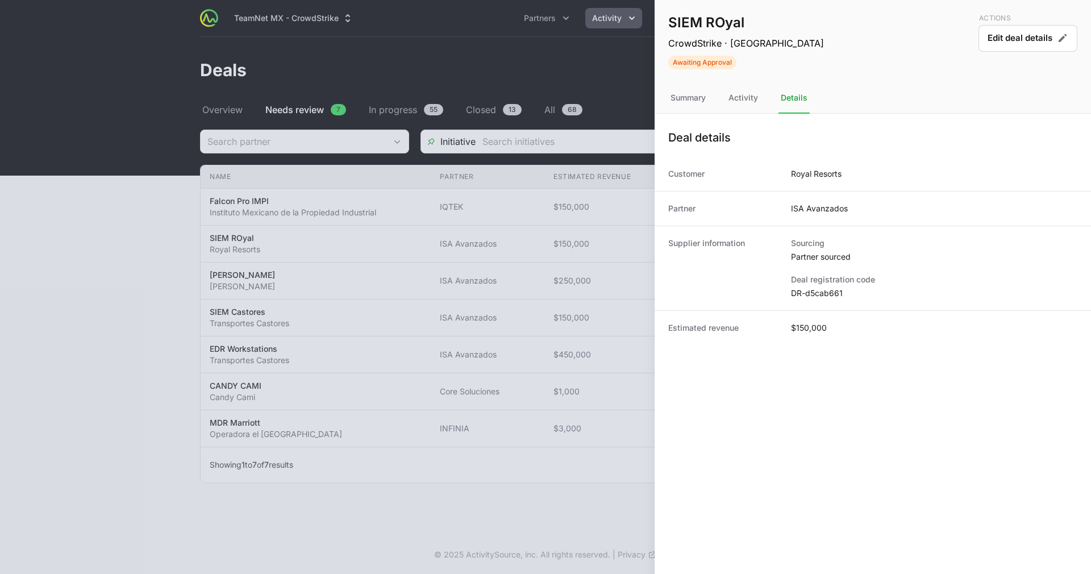
click at [817, 292] on dd "DR-d5cab661" at bounding box center [934, 292] width 286 height 11
copy dl "DR-d5cab661"
click at [573, 230] on div at bounding box center [545, 287] width 1091 height 574
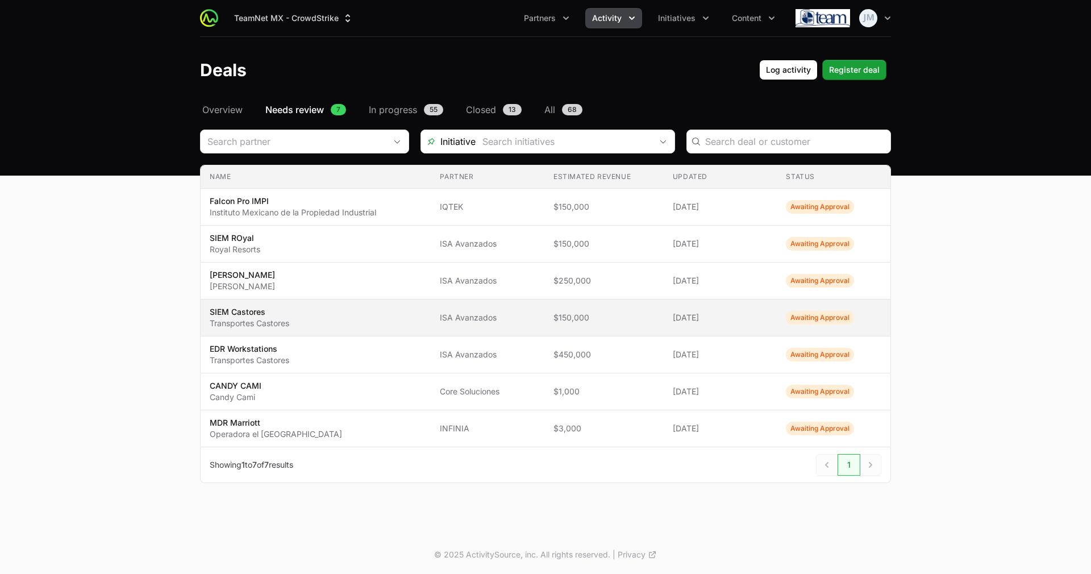
click at [370, 307] on span "SIEM Castores Transportes Castores" at bounding box center [316, 317] width 212 height 23
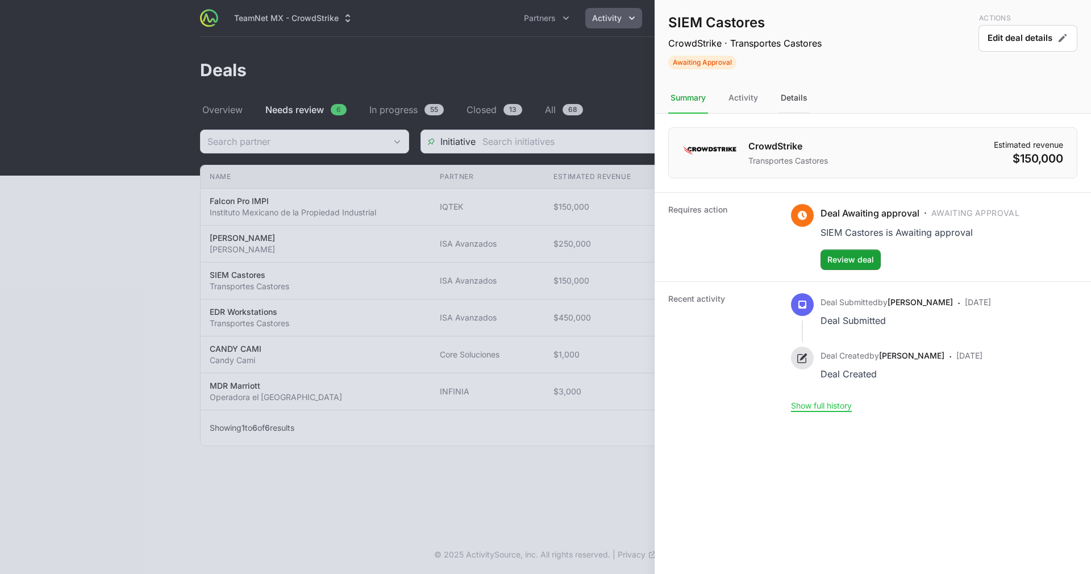
click at [802, 91] on div "Details" at bounding box center [793, 98] width 31 height 31
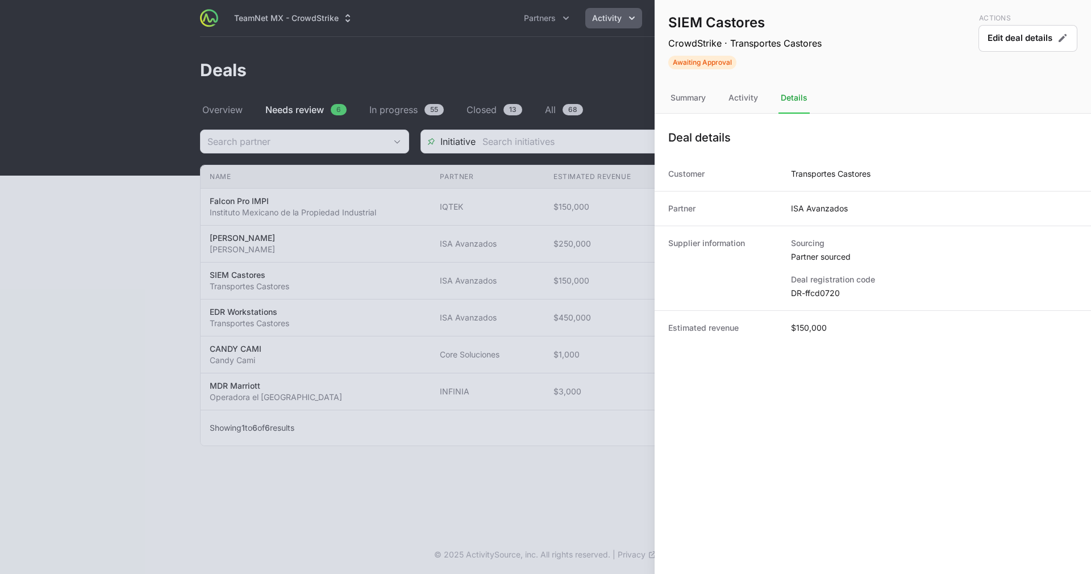
click at [820, 289] on dd "DR-ffcd0720" at bounding box center [934, 292] width 286 height 11
copy dl "DR-ffcd0720"
click at [517, 315] on div at bounding box center [545, 287] width 1091 height 574
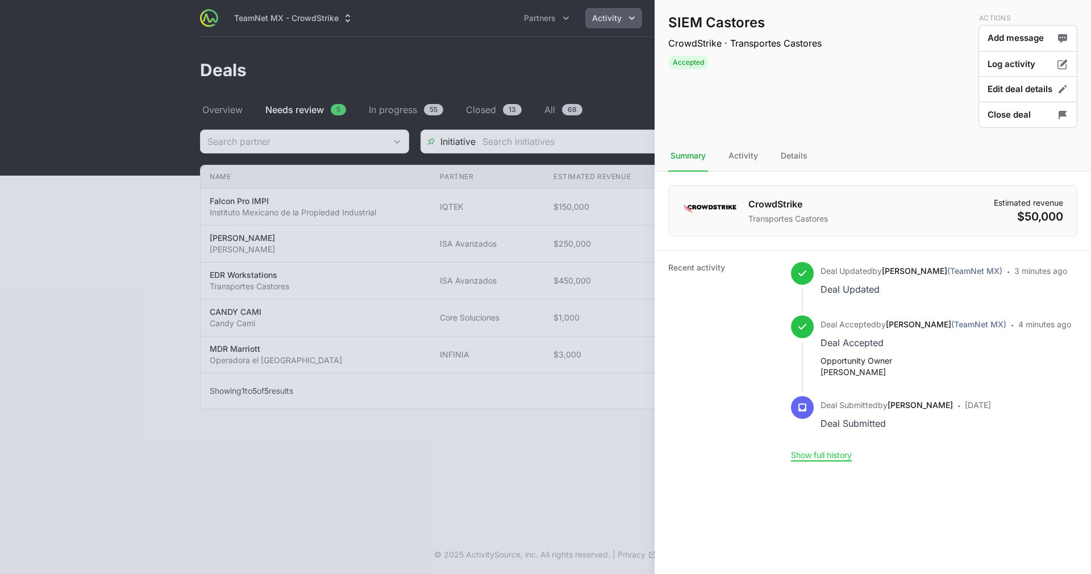
click at [306, 297] on div at bounding box center [545, 287] width 1091 height 574
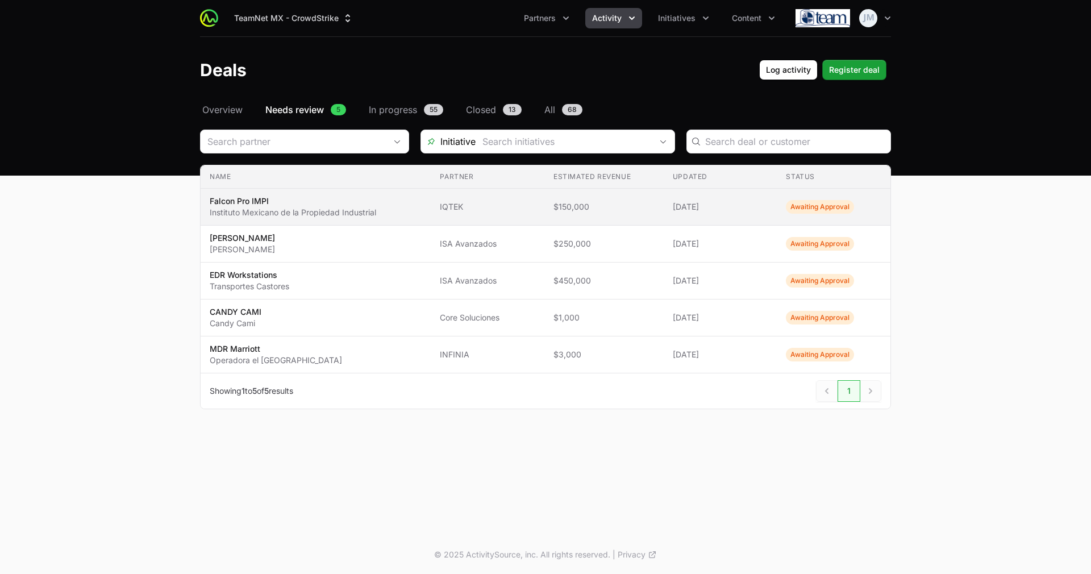
click at [344, 199] on p "Falcon Pro IMPI" at bounding box center [293, 200] width 166 height 11
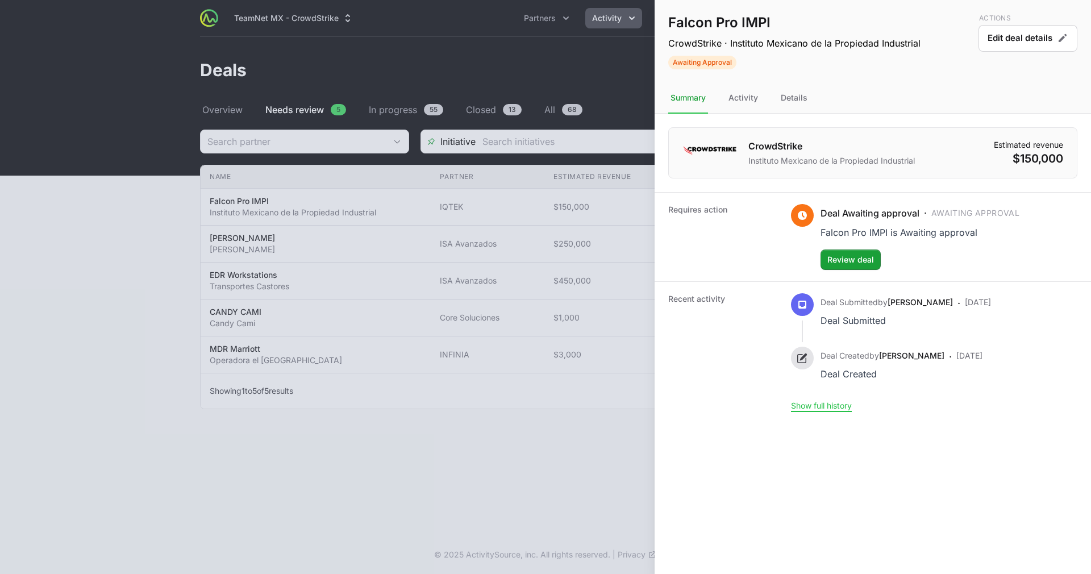
click at [812, 98] on nav "Summary Activity Details" at bounding box center [872, 98] width 436 height 31
click at [799, 99] on div "Details" at bounding box center [793, 98] width 31 height 31
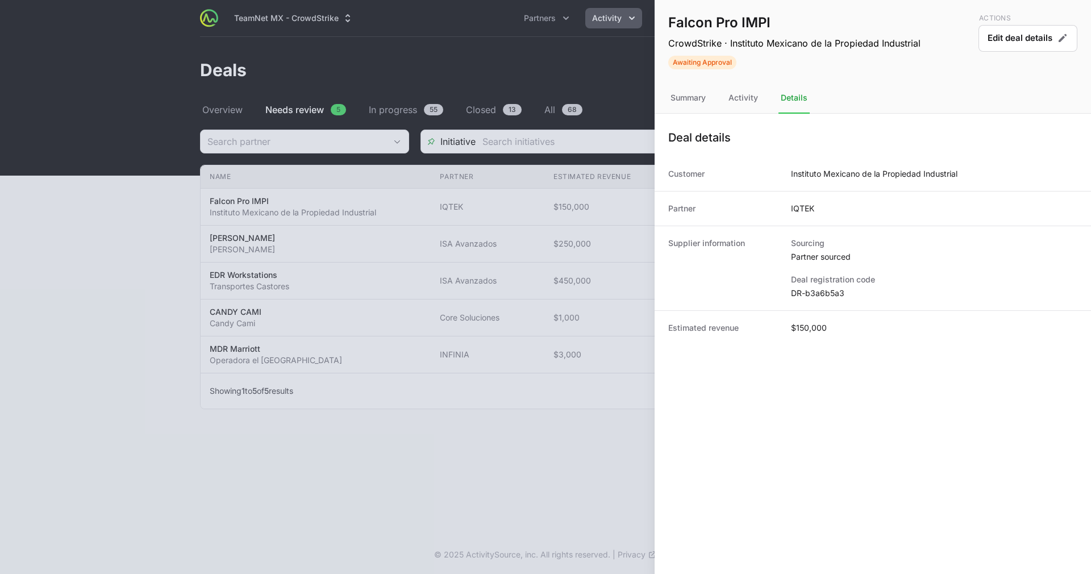
click at [795, 286] on div "Deal registration code DR-b3a6b5a3" at bounding box center [934, 286] width 286 height 25
copy dl "DR-b3a6b5a3"
click at [443, 310] on div at bounding box center [545, 287] width 1091 height 574
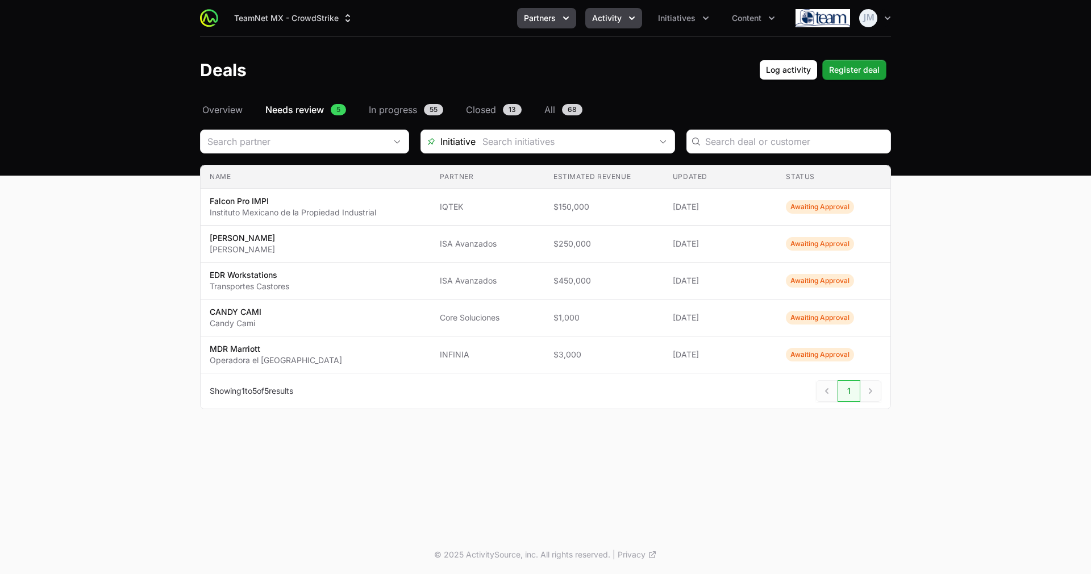
click at [553, 18] on span "Partners" at bounding box center [540, 17] width 32 height 11
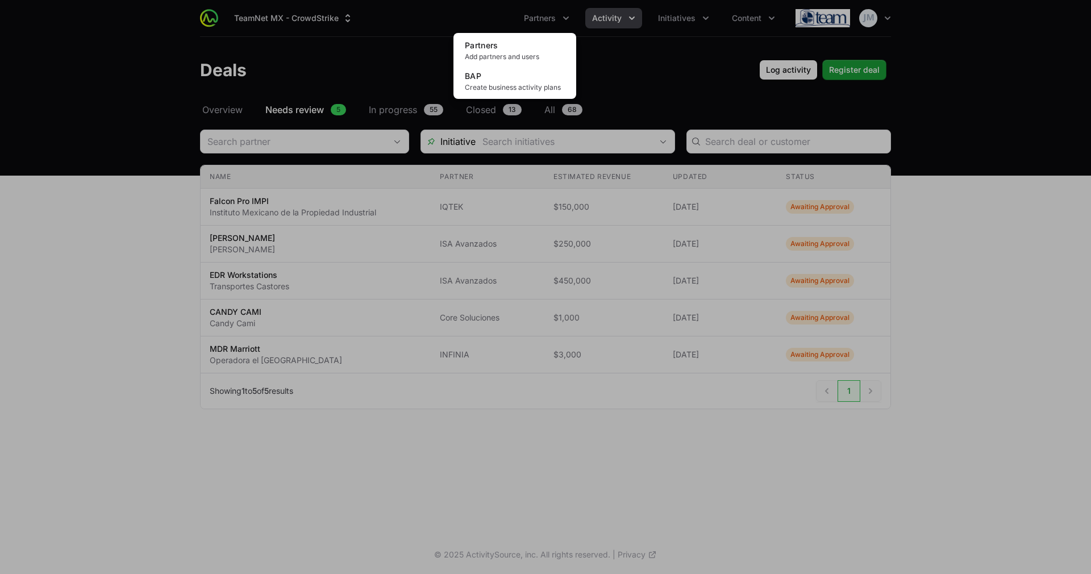
click at [665, 19] on div "Partners menu" at bounding box center [545, 287] width 1091 height 574
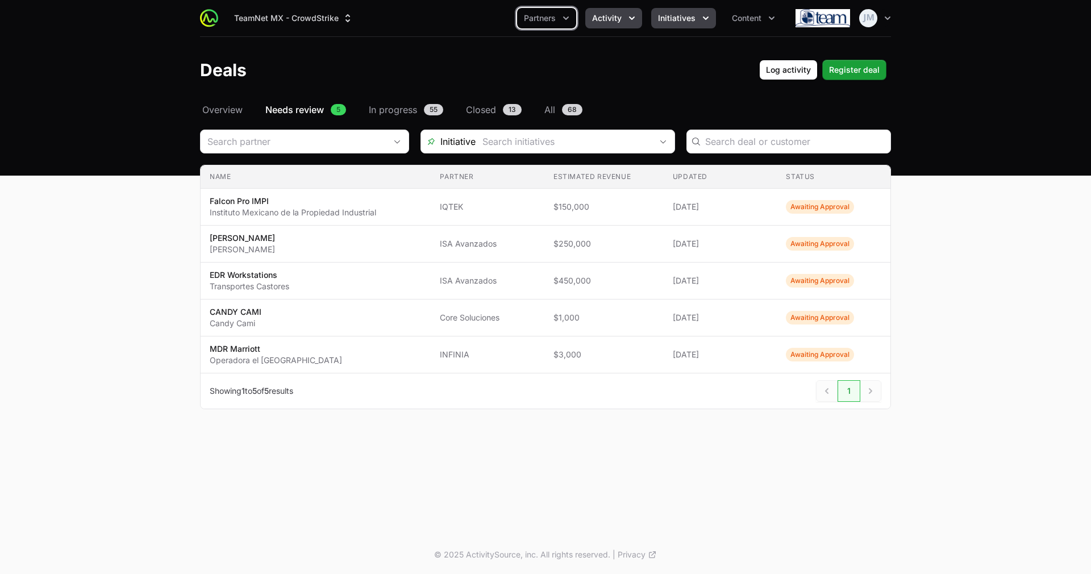
click at [707, 18] on icon "Initiatives menu" at bounding box center [705, 17] width 11 height 11
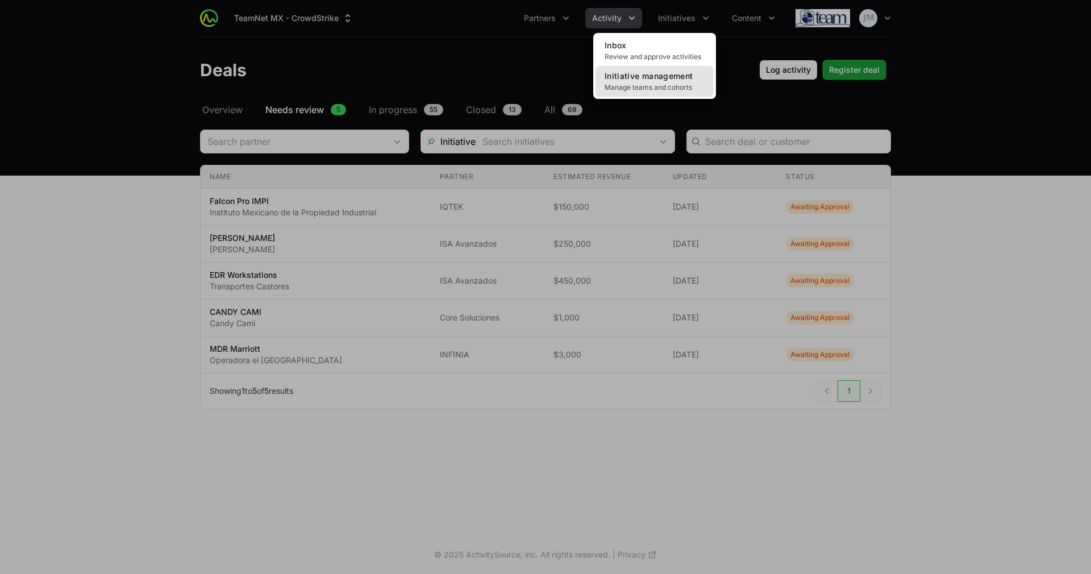
click at [675, 77] on span "Initiative management" at bounding box center [648, 76] width 88 height 10
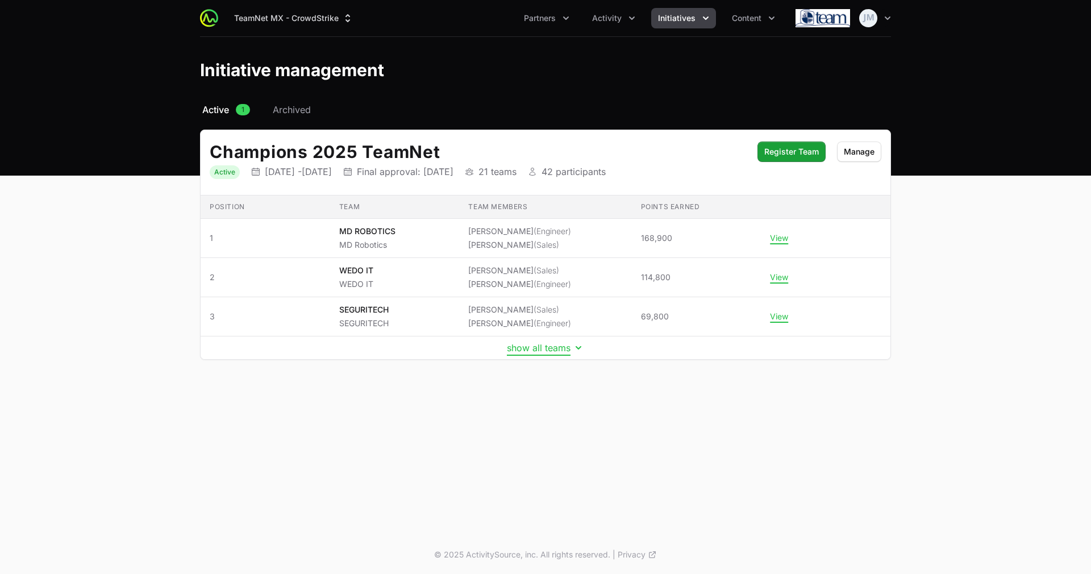
click at [536, 350] on button "show all teams" at bounding box center [545, 347] width 77 height 11
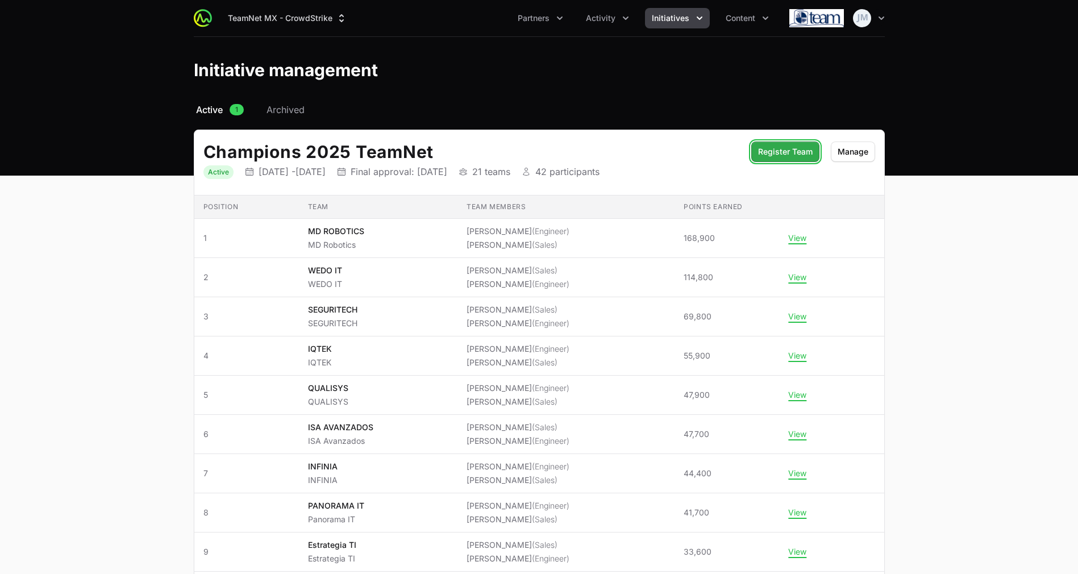
click at [798, 153] on span "Register Team" at bounding box center [785, 152] width 55 height 14
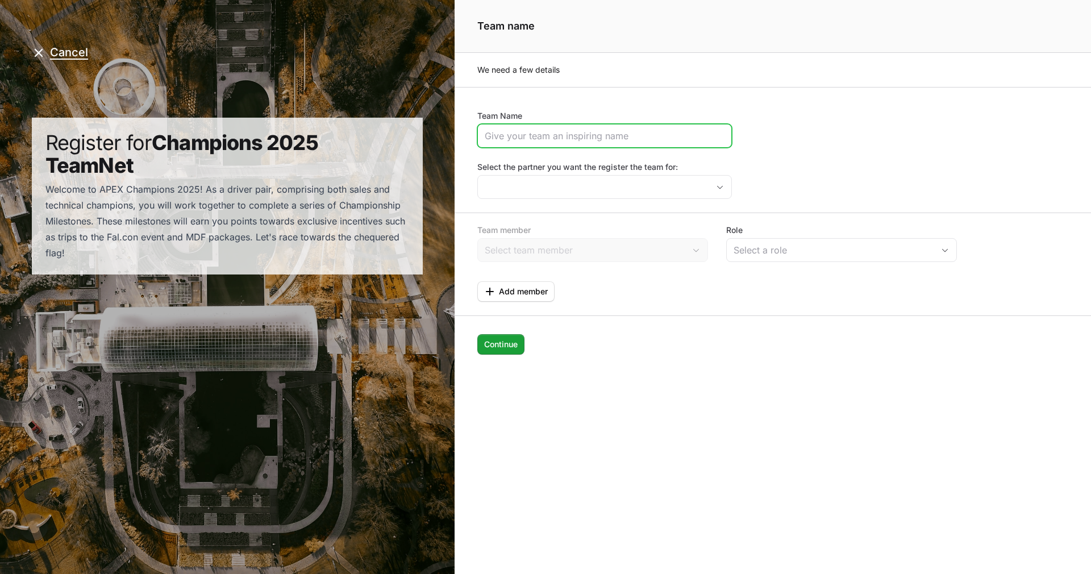
click at [535, 137] on input "Team Name" at bounding box center [605, 136] width 240 height 14
type input "TBSEK"
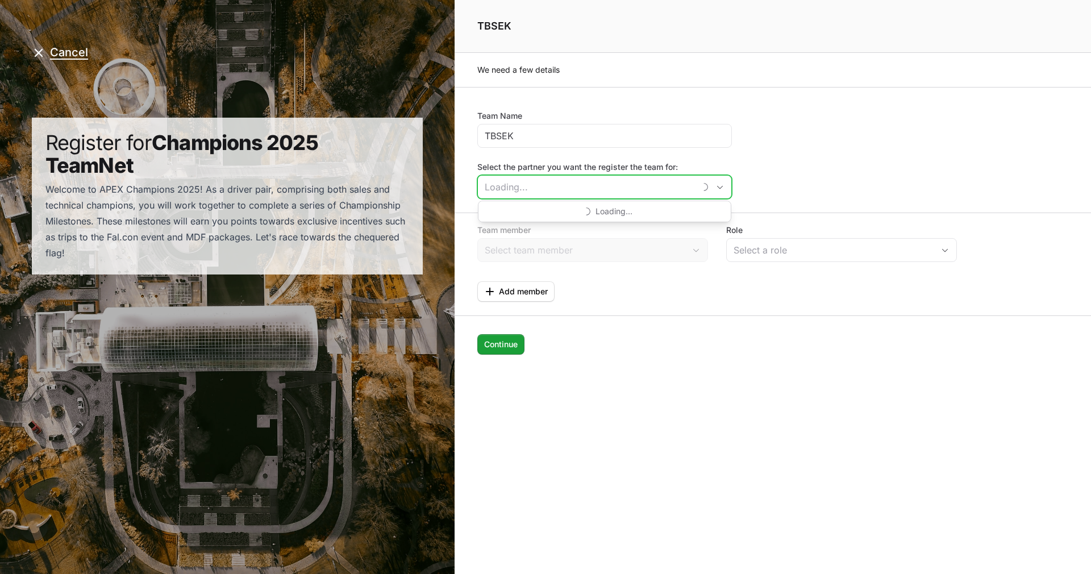
click at [558, 191] on input "Select the partner you want the register the team for:" at bounding box center [586, 187] width 217 height 23
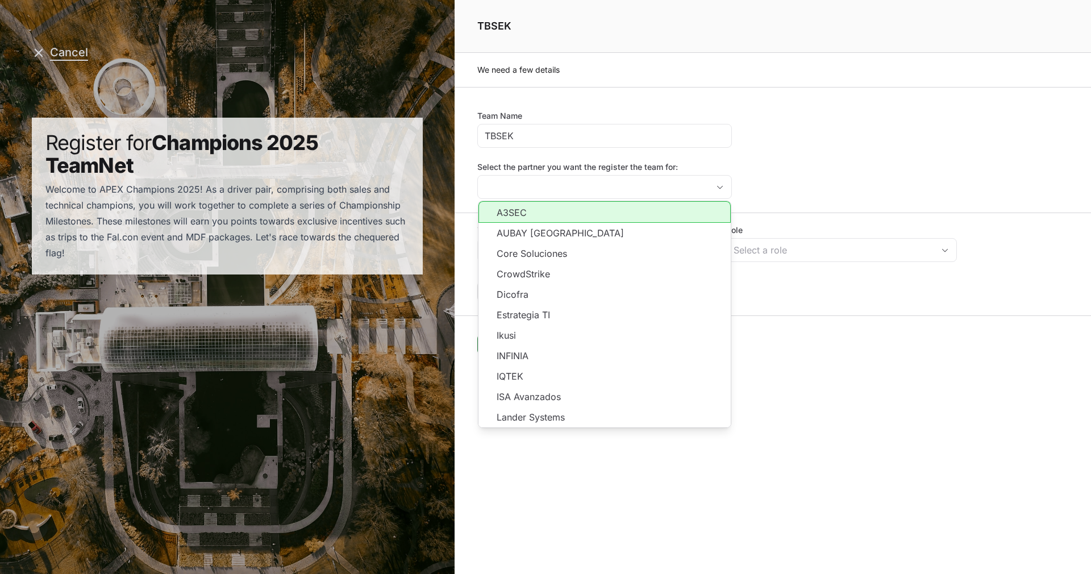
click at [67, 52] on button "Cancel" at bounding box center [60, 52] width 56 height 14
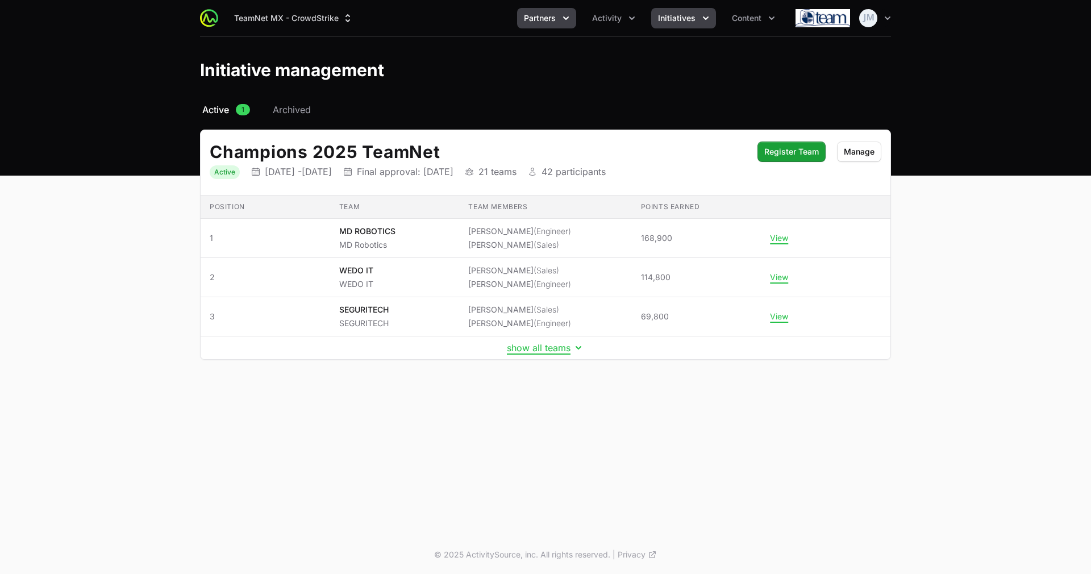
click at [558, 20] on button "Partners" at bounding box center [546, 18] width 59 height 20
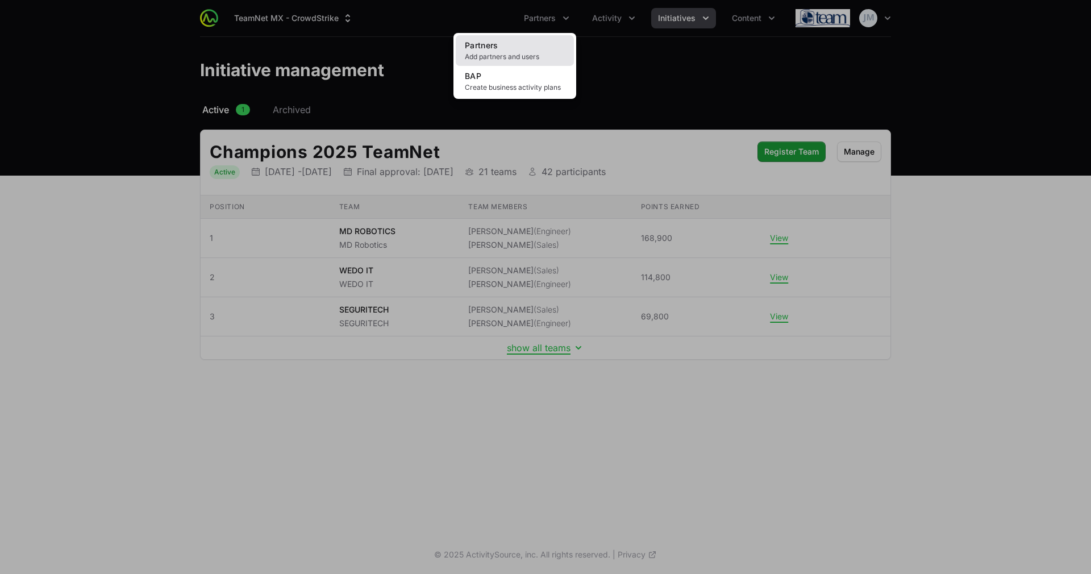
click at [490, 55] on span "Add partners and users" at bounding box center [515, 56] width 100 height 9
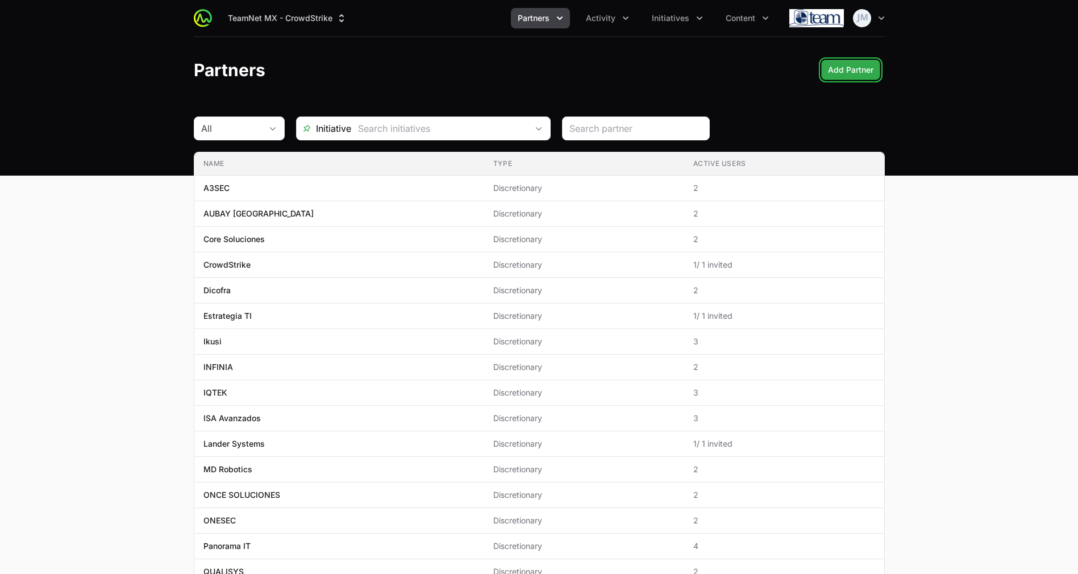
click at [847, 65] on span "Add Partner" at bounding box center [850, 70] width 45 height 14
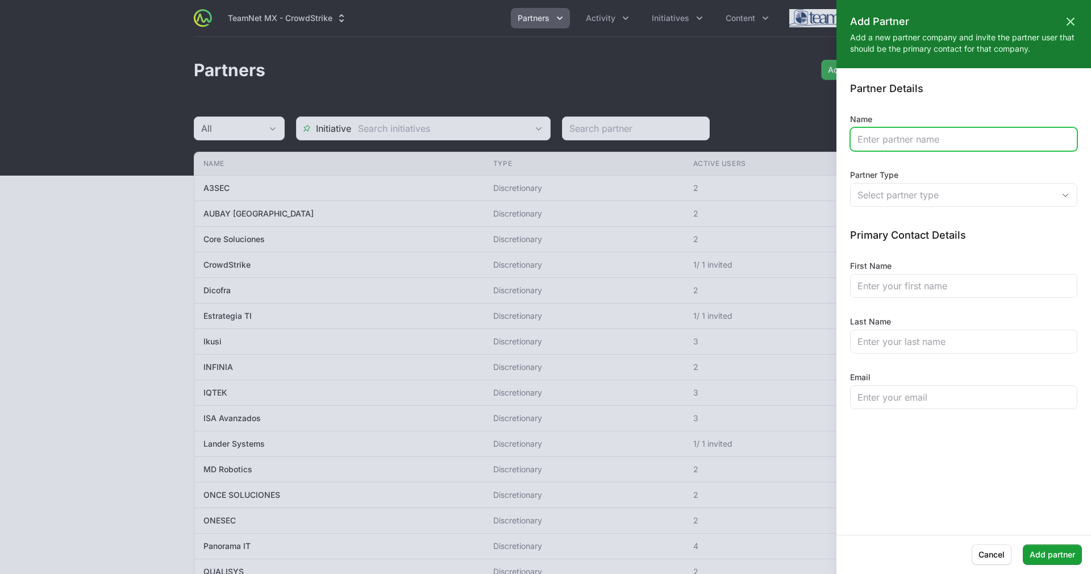
click at [915, 144] on input "Name" at bounding box center [963, 139] width 212 height 14
type input "TBSEK"
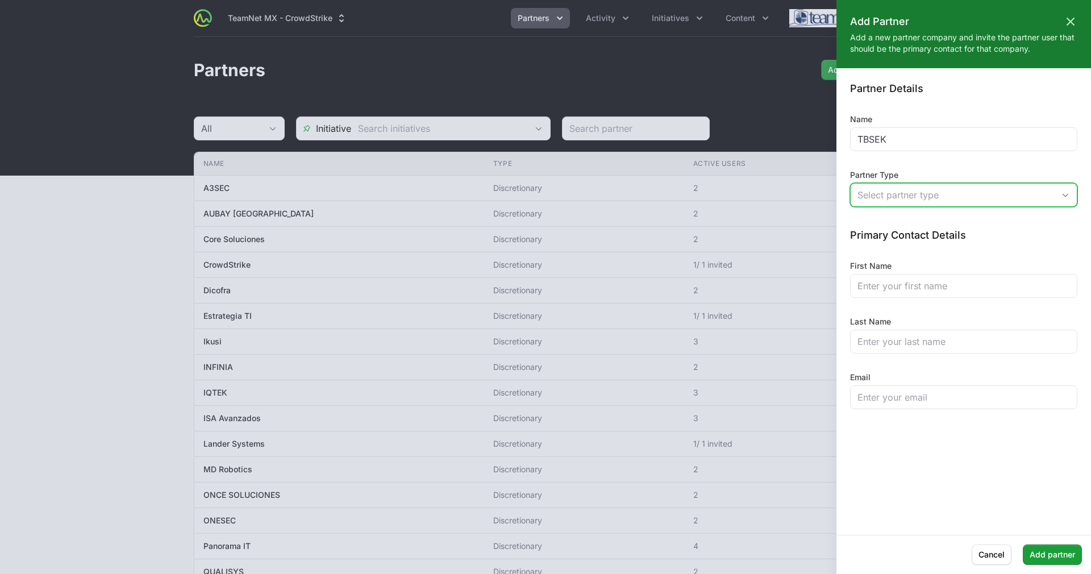
click at [911, 189] on div "Select partner type" at bounding box center [955, 195] width 197 height 14
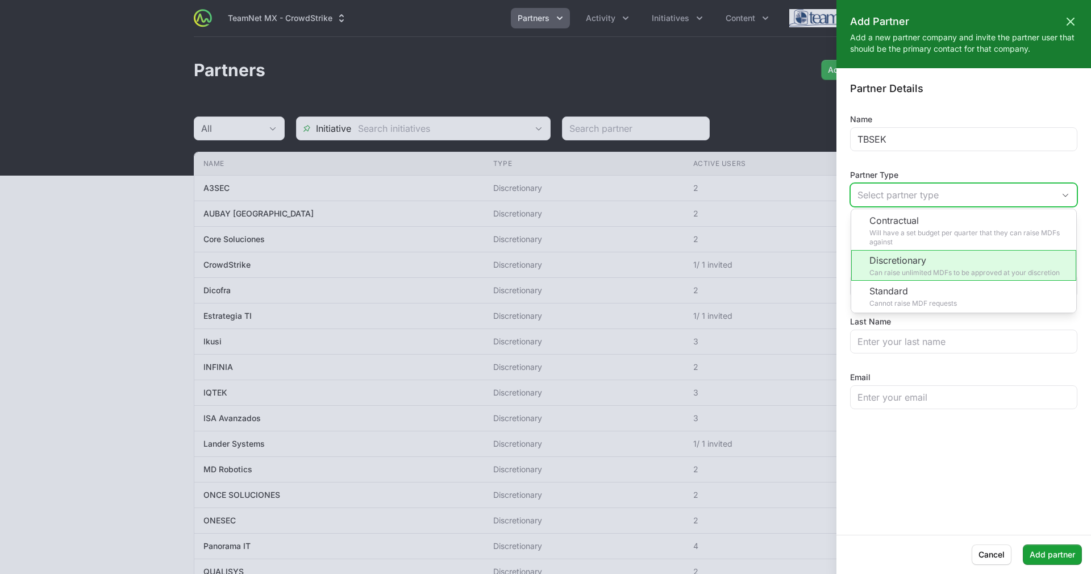
click at [954, 274] on li "Discretionary Can raise unlimited MDFs to be approved at your discretion" at bounding box center [963, 265] width 225 height 31
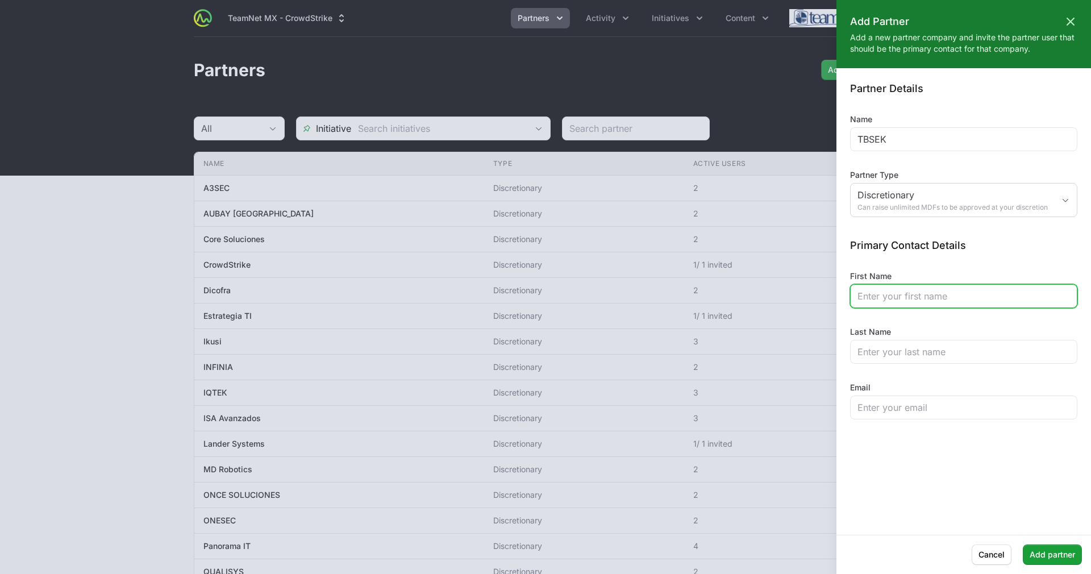
click at [914, 291] on input "First Name" at bounding box center [963, 296] width 212 height 14
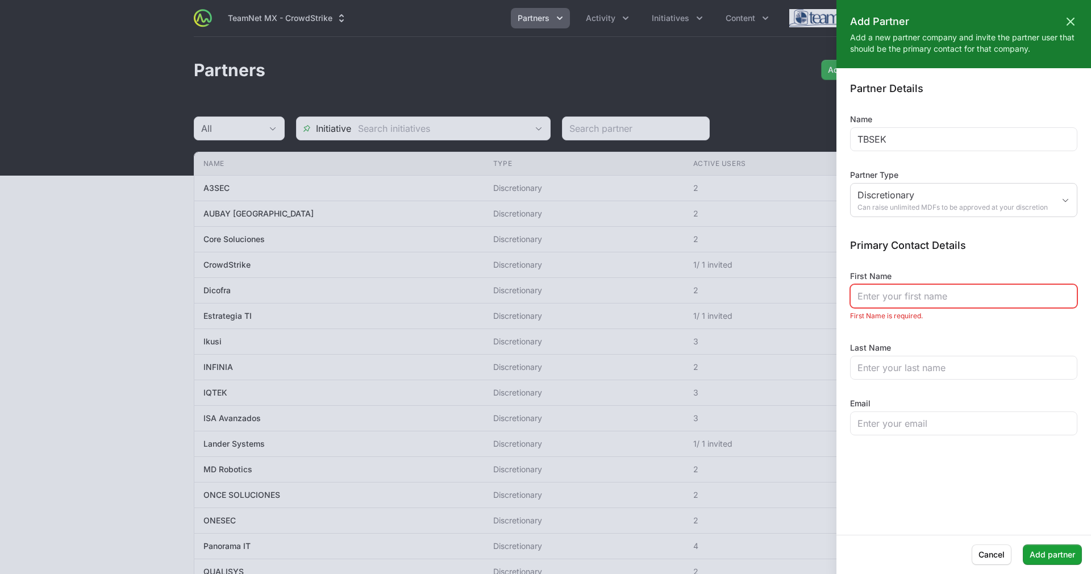
click at [878, 233] on div "Partner Details Name TBSEK Partner Type Discretionary Can raise unlimited MDFs …" at bounding box center [963, 258] width 227 height 353
click at [880, 290] on input "First Name" at bounding box center [963, 296] width 212 height 14
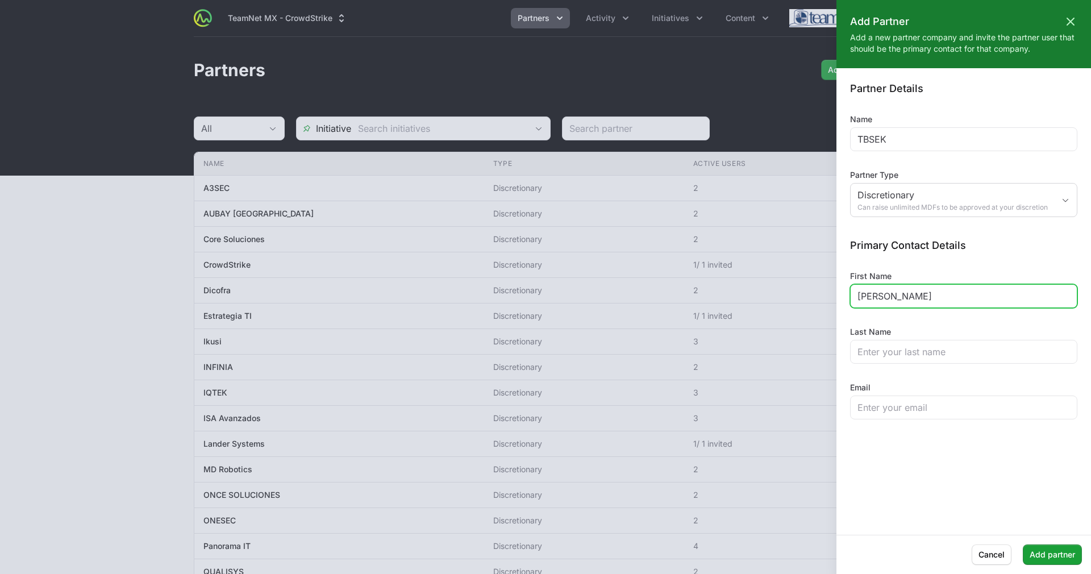
click at [876, 298] on input "José Azael" at bounding box center [963, 296] width 212 height 14
click at [935, 292] on input "Jose Azael" at bounding box center [963, 296] width 212 height 14
type input "Jose Azael"
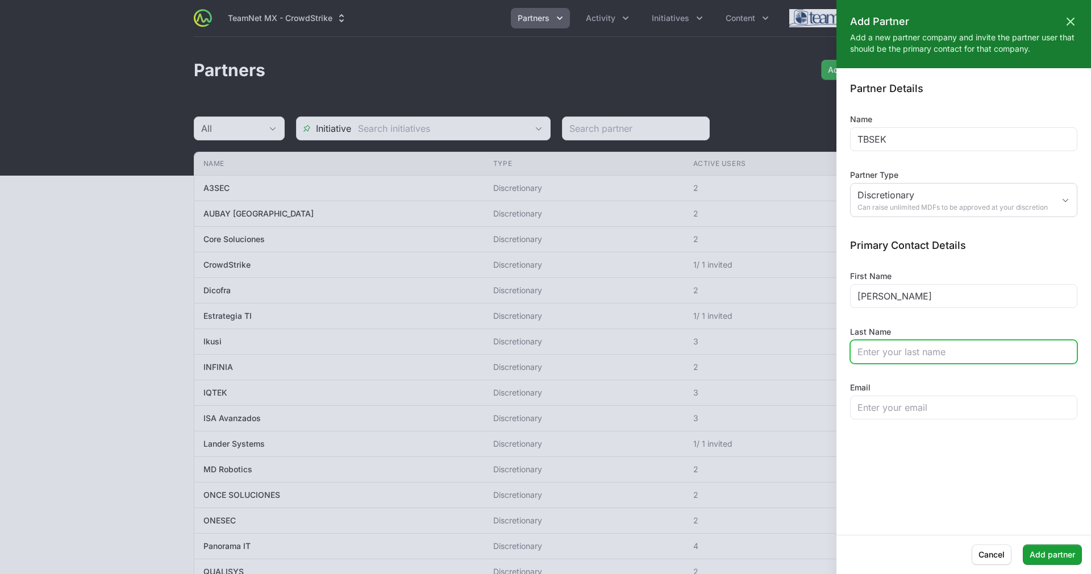
click at [908, 351] on input "Last Name" at bounding box center [963, 352] width 212 height 14
type input "Flores"
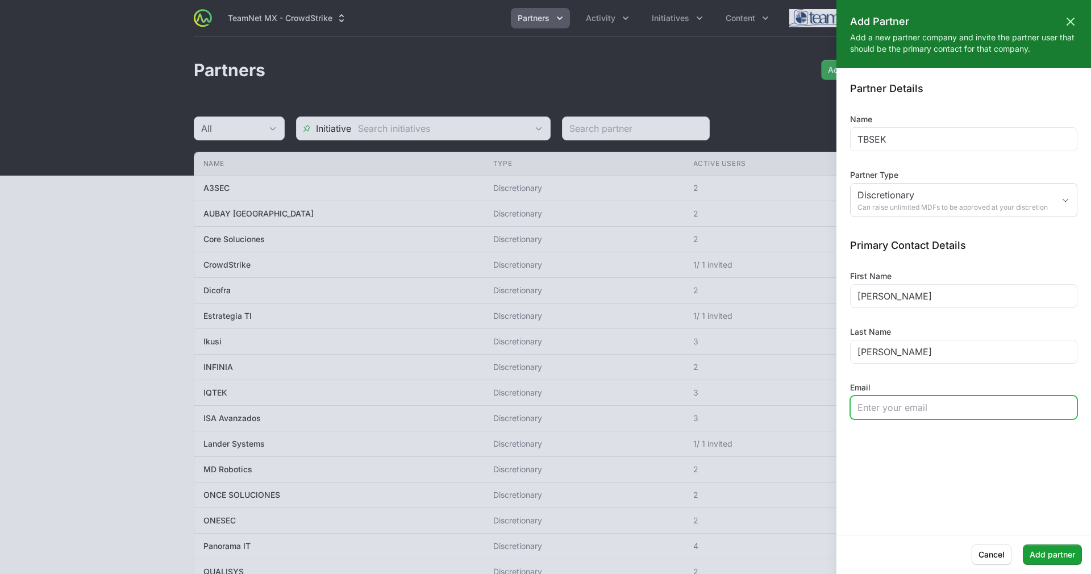
click at [897, 409] on input "Email" at bounding box center [963, 407] width 212 height 14
paste input "jflores@tbsek.mx"
click at [857, 408] on input "jflores@tbsek.mx" at bounding box center [963, 407] width 212 height 14
click at [953, 410] on input "jflores@tbsek.mx" at bounding box center [963, 407] width 212 height 14
type input "jflores@tbsek.mx"
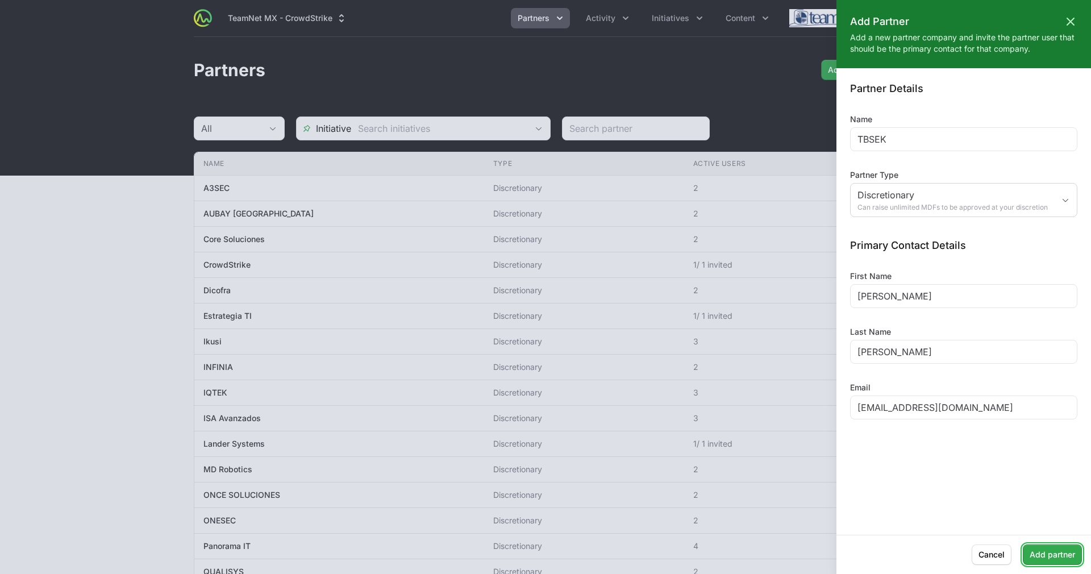
click at [1049, 555] on span "Add partner" at bounding box center [1051, 555] width 45 height 14
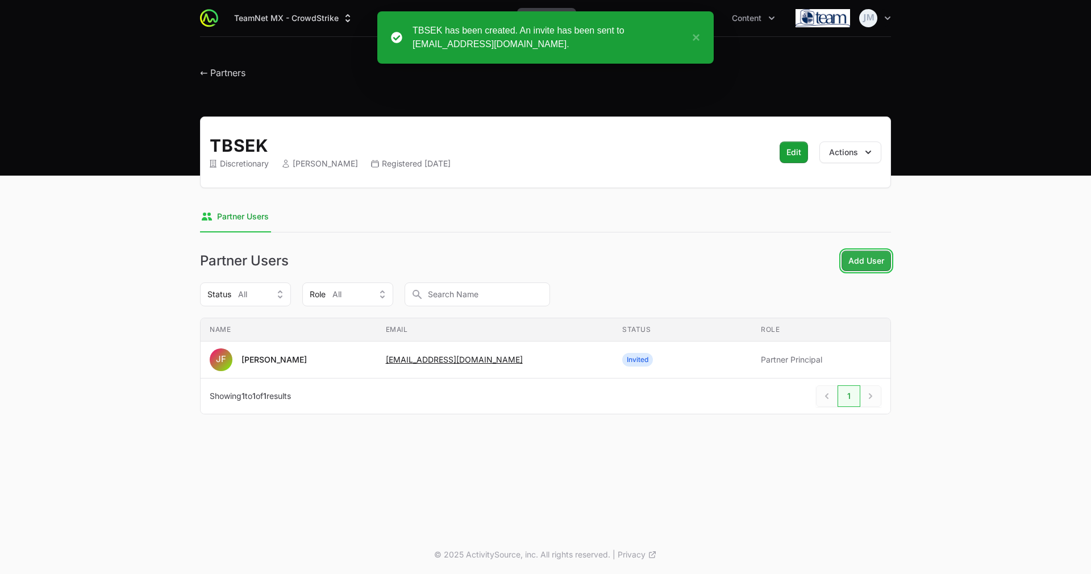
click at [870, 260] on span "Add User" at bounding box center [866, 261] width 36 height 14
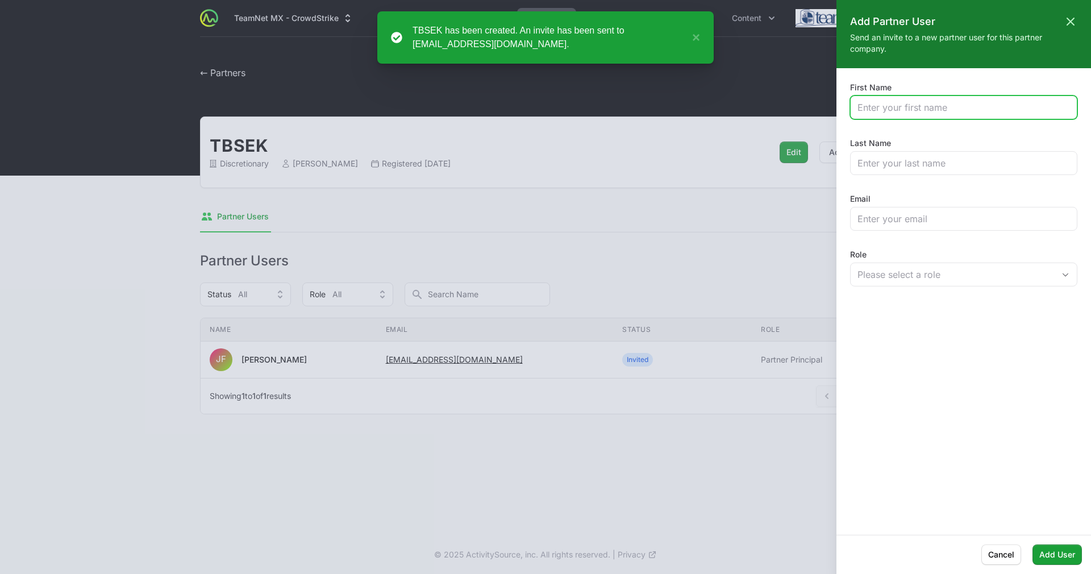
click at [917, 112] on input "First Name" at bounding box center [963, 108] width 212 height 14
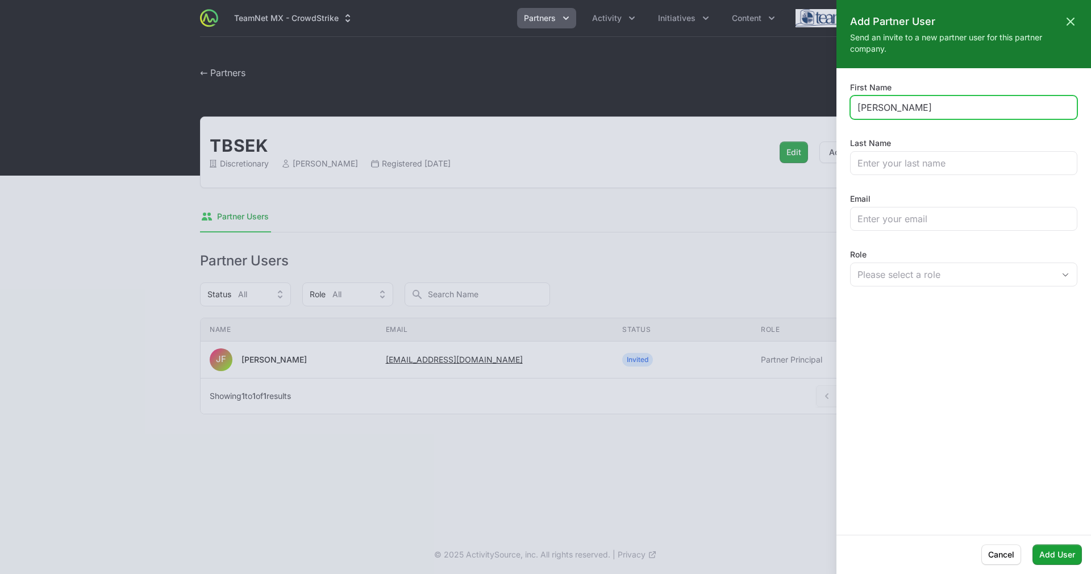
type input "ore"
type input "Lorena"
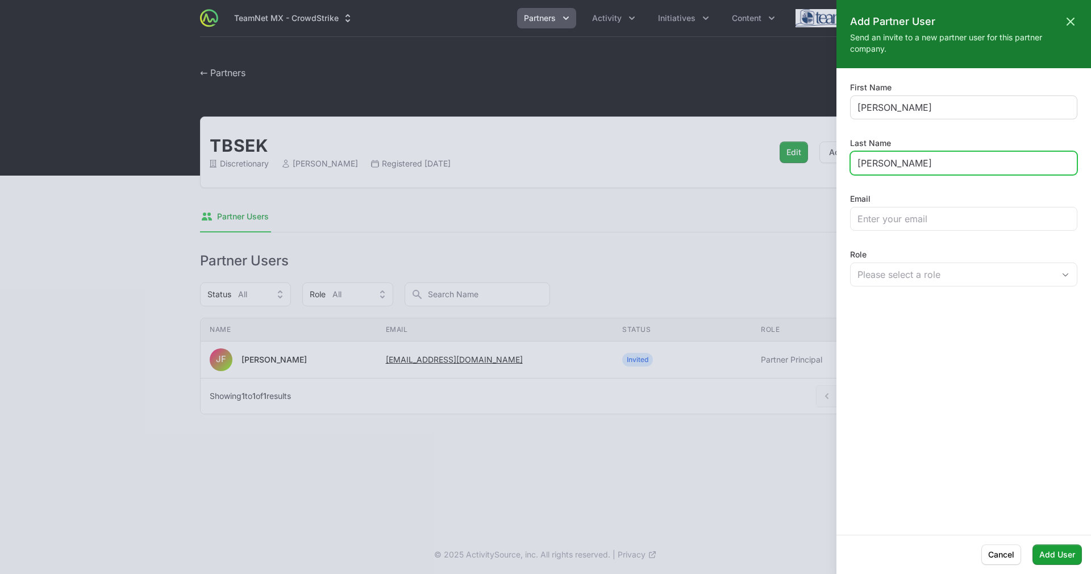
type input "Méndez"
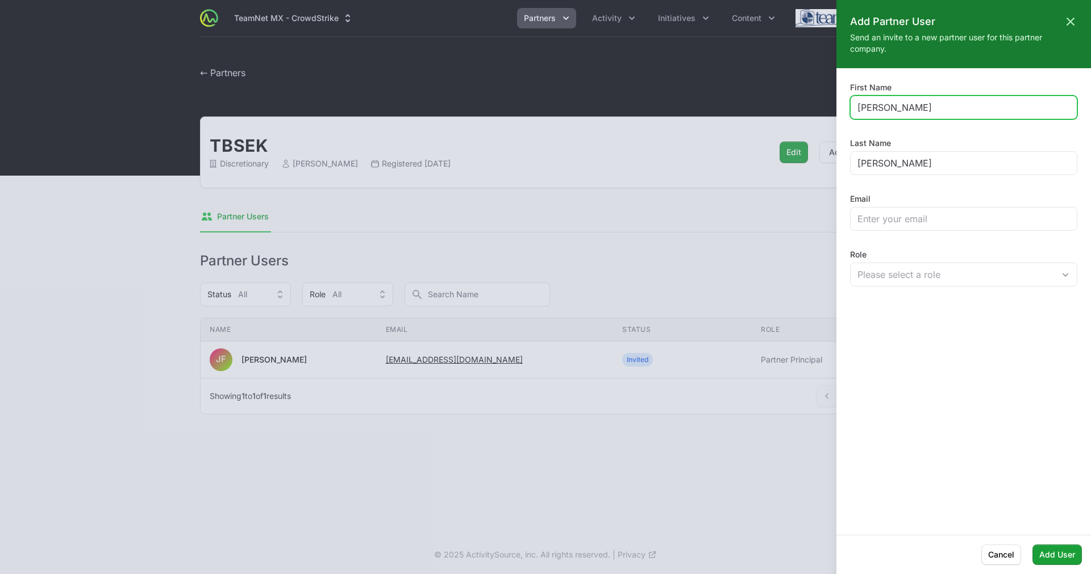
click at [858, 108] on input "Lorena" at bounding box center [963, 108] width 212 height 14
type input "Diana Lorena"
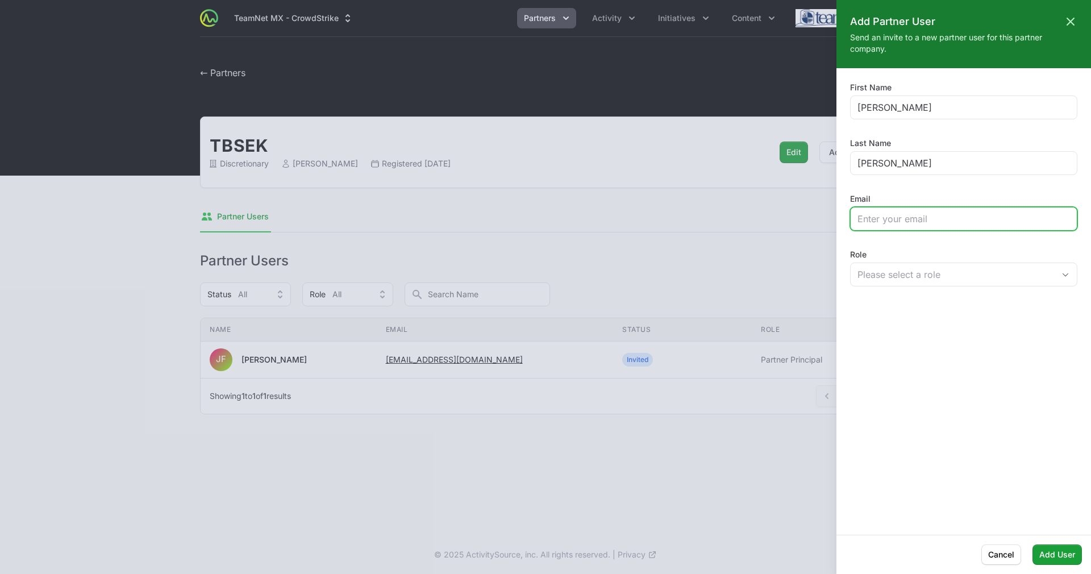
click at [894, 220] on input "Email" at bounding box center [963, 219] width 212 height 14
paste input "dmendez@tbsek.mx"
type input "dmendez@tbsek.mx"
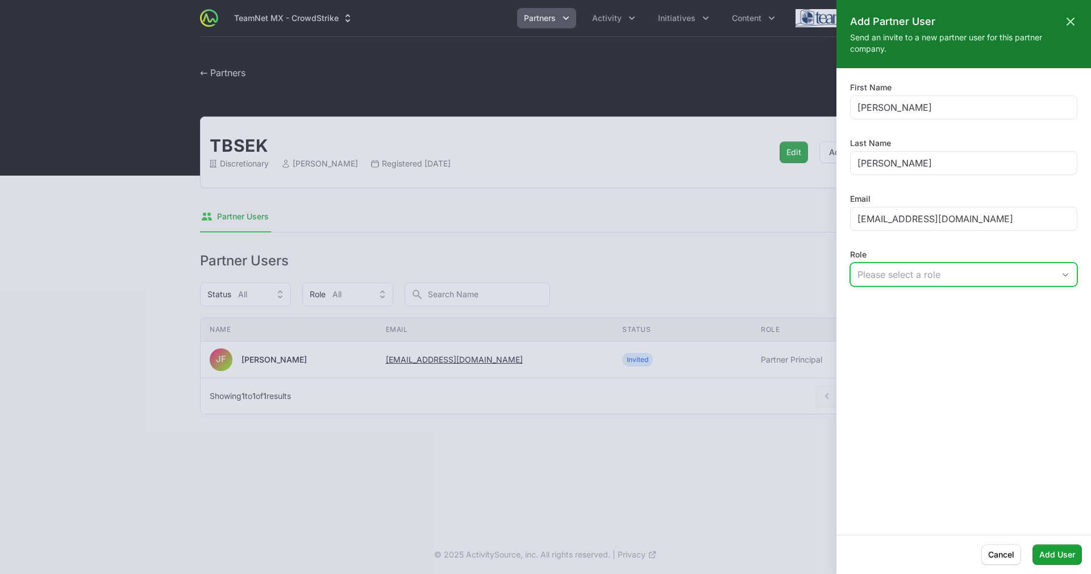
click at [962, 266] on button "Please select a role" at bounding box center [963, 274] width 226 height 23
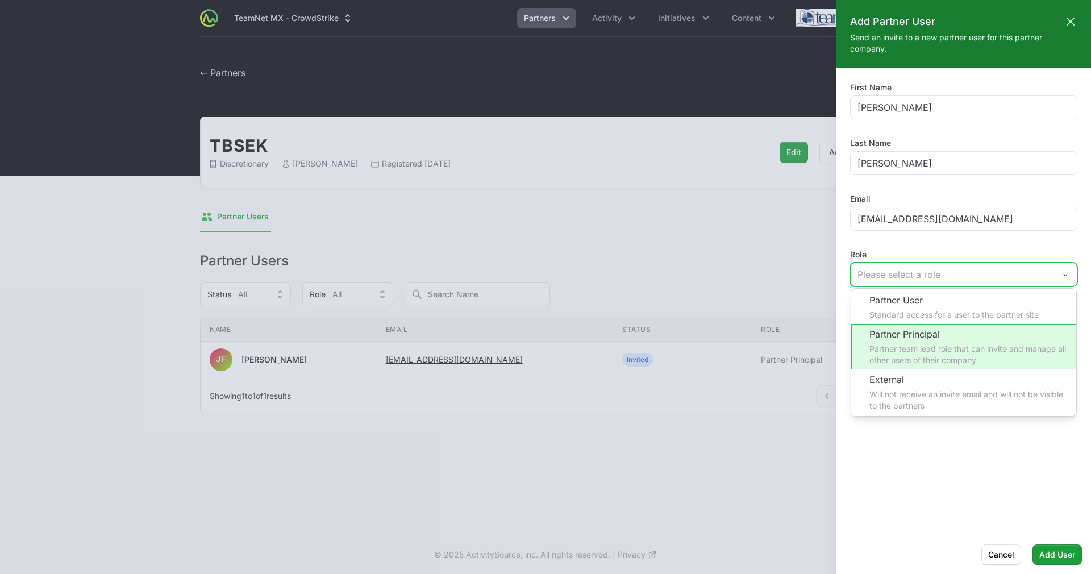
click at [947, 340] on li "Partner Principal Partner team lead role that can invite and manage all other u…" at bounding box center [963, 346] width 225 height 45
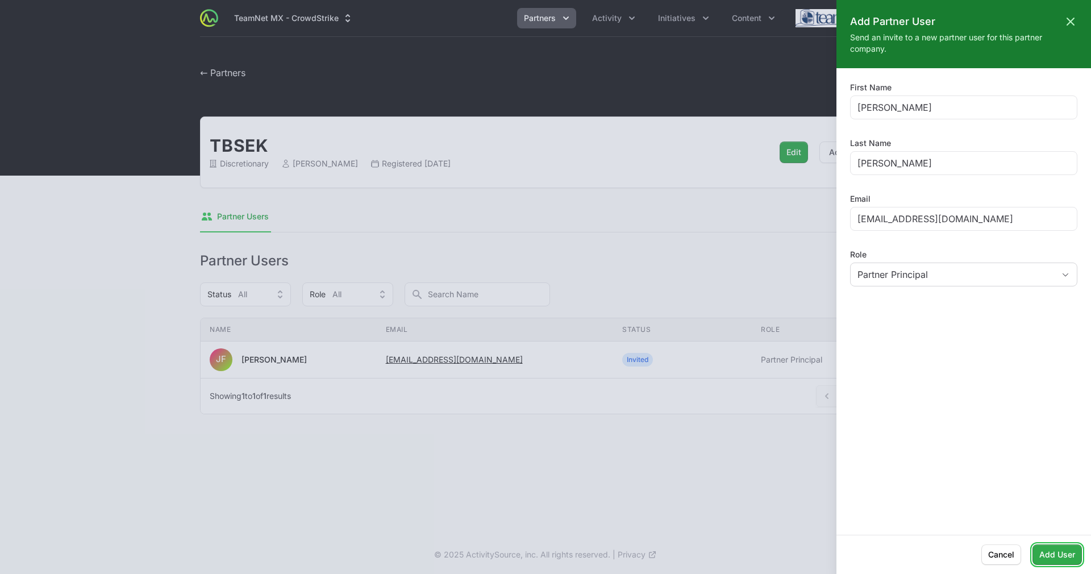
click at [1068, 549] on span "Add User" at bounding box center [1057, 555] width 36 height 14
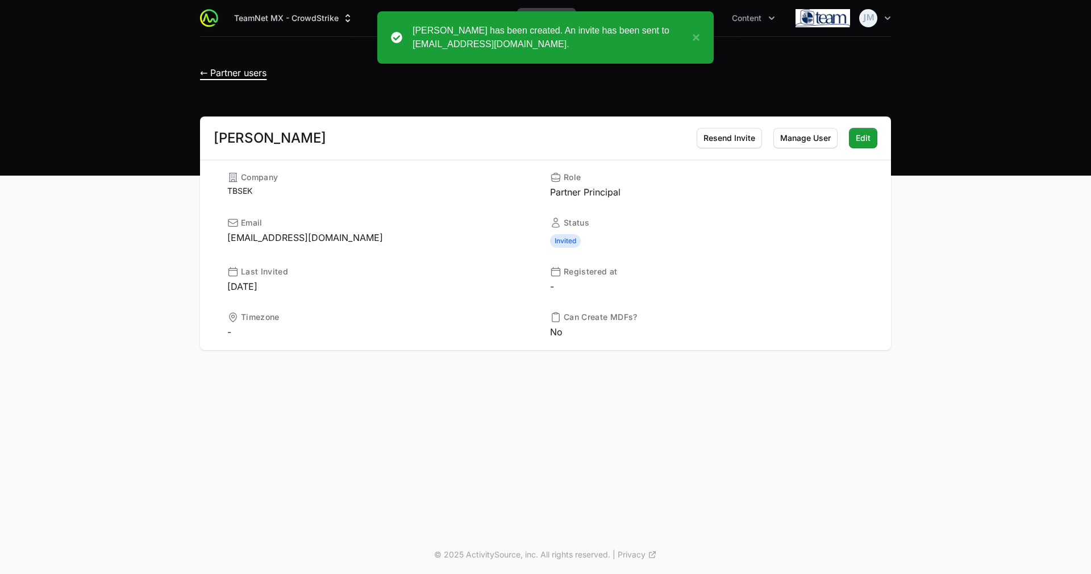
click at [219, 70] on span "← Partner users" at bounding box center [233, 72] width 66 height 11
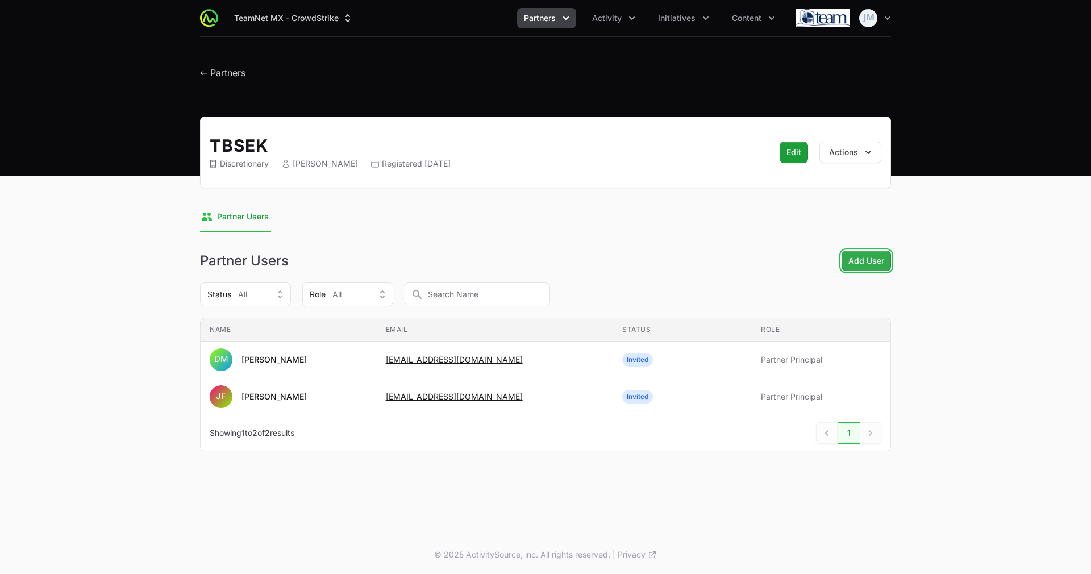
click at [867, 265] on span "Add User" at bounding box center [866, 261] width 36 height 14
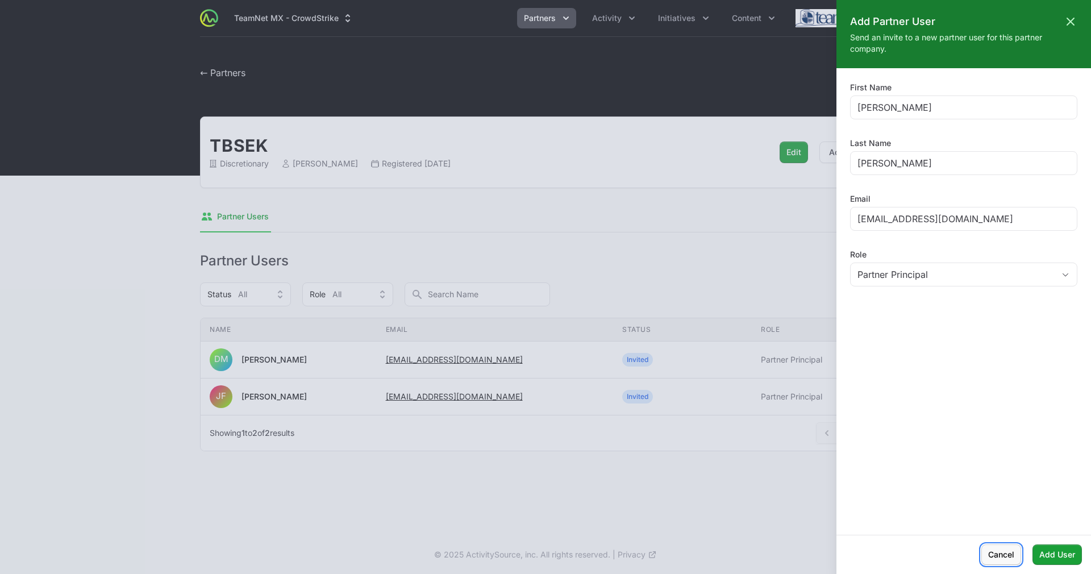
click at [999, 554] on span "Cancel" at bounding box center [1001, 555] width 26 height 14
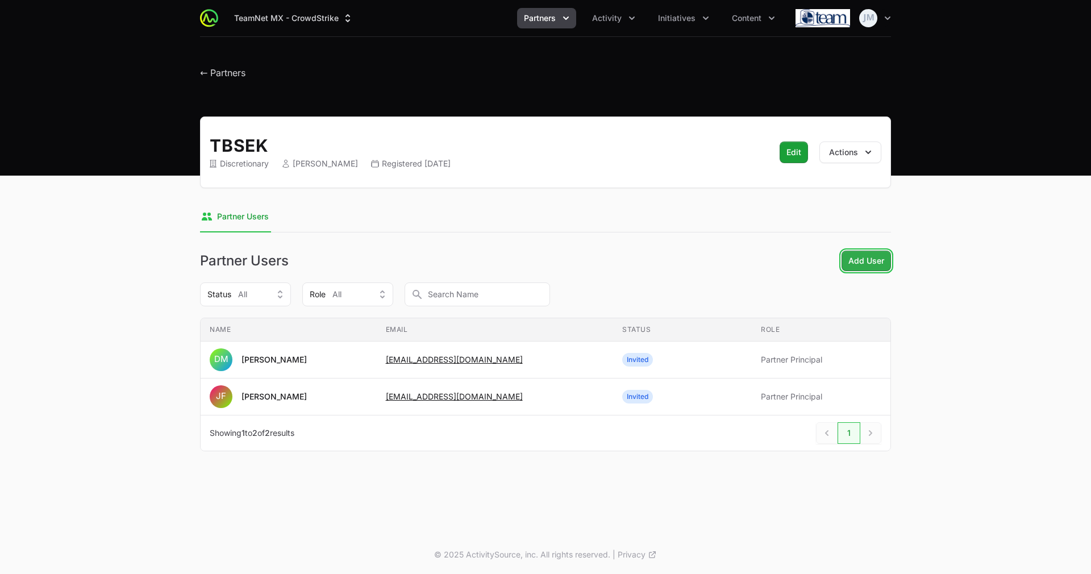
click at [857, 261] on span "Add User" at bounding box center [866, 261] width 36 height 14
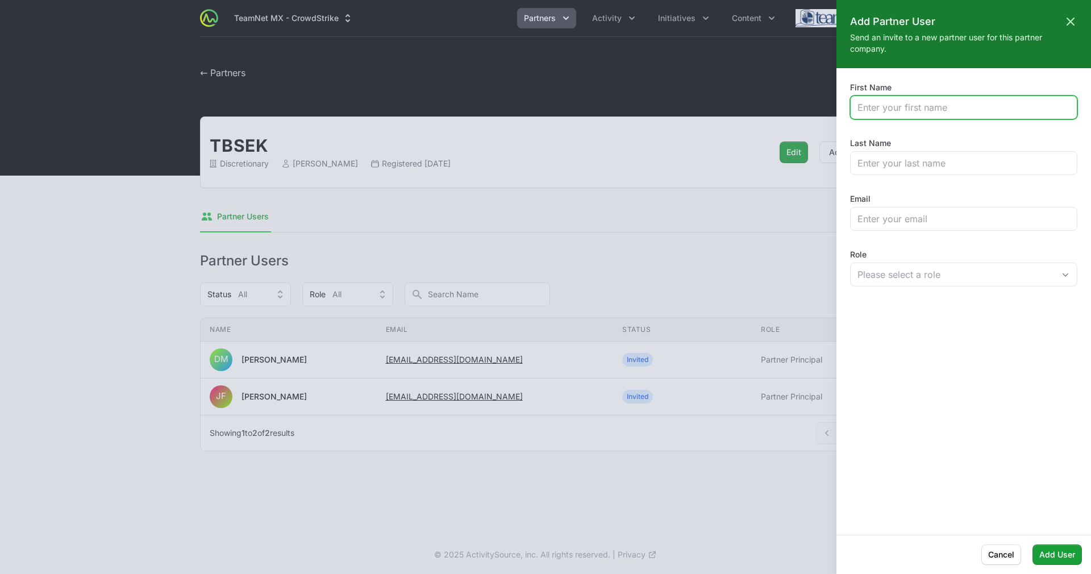
click at [873, 110] on input "First Name" at bounding box center [963, 108] width 212 height 14
type input "Atzel"
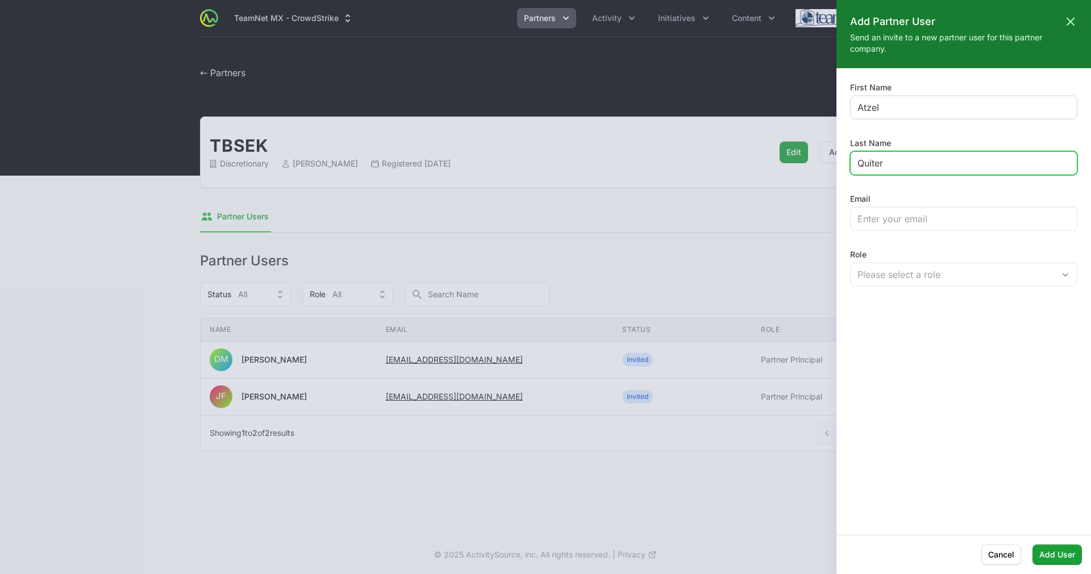
type input "Quite"
paste input "[PERSON_NAME]"
type input "[PERSON_NAME]"
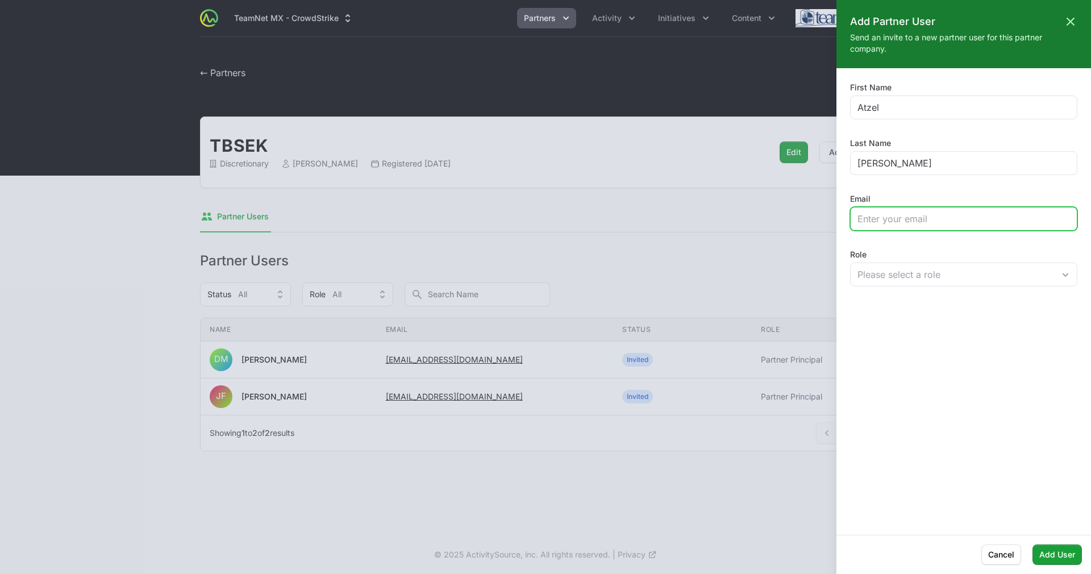
click at [896, 222] on input "Email" at bounding box center [963, 219] width 212 height 14
paste input "[EMAIL_ADDRESS][DOMAIN_NAME]"
type input "[EMAIL_ADDRESS][DOMAIN_NAME]"
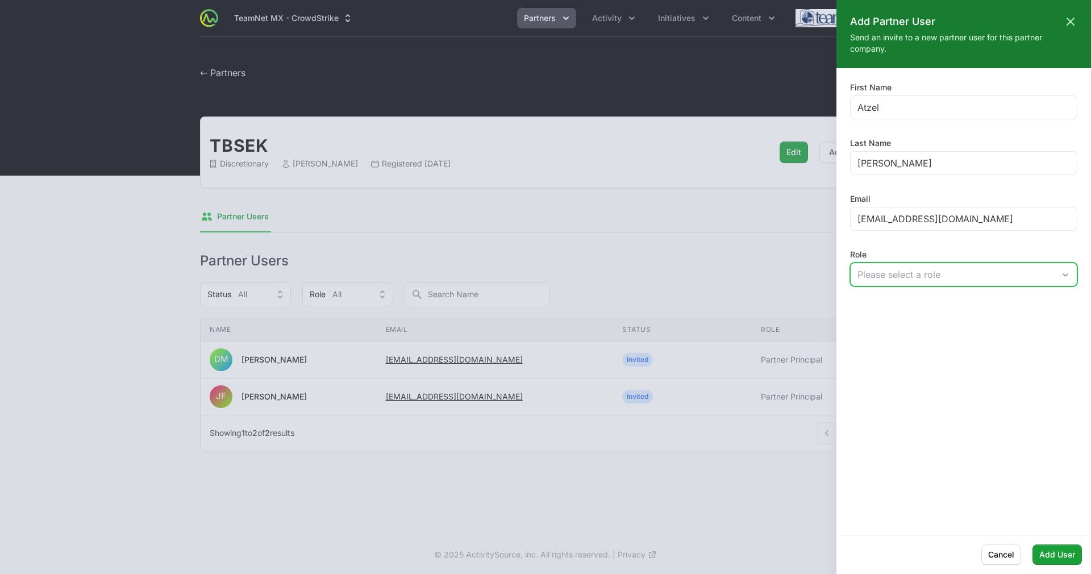
click at [909, 272] on div "Please select a role" at bounding box center [955, 275] width 197 height 14
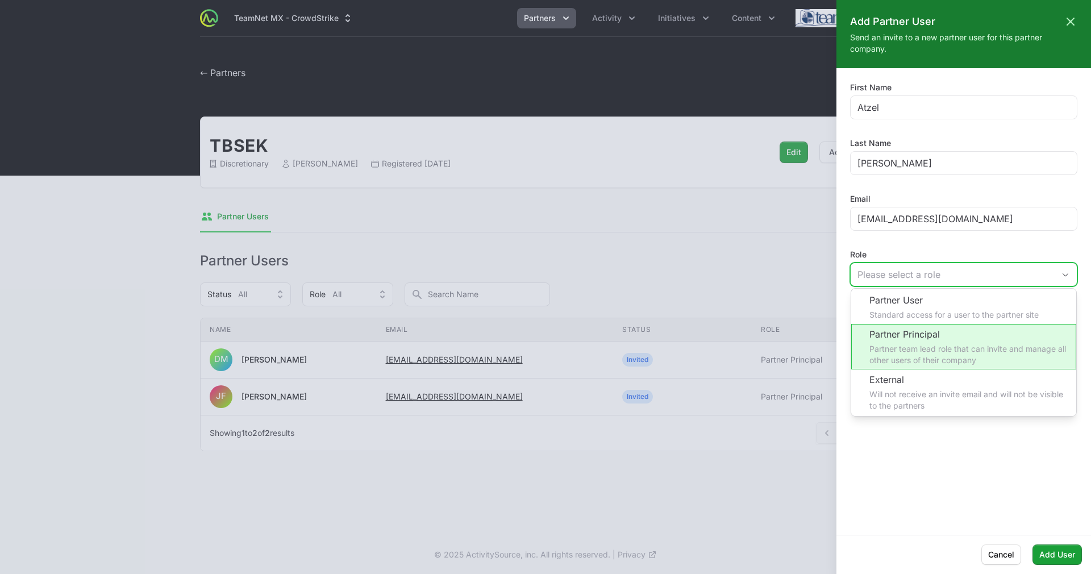
click at [904, 338] on li "Partner Principal Partner team lead role that can invite and manage all other u…" at bounding box center [963, 346] width 225 height 45
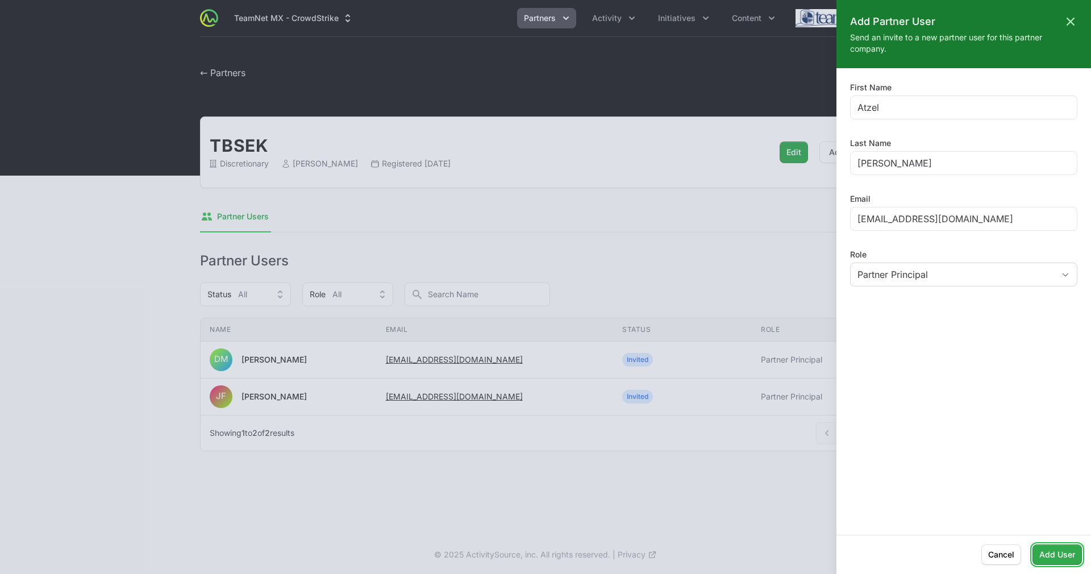
click at [1055, 558] on span "Add User" at bounding box center [1057, 555] width 36 height 14
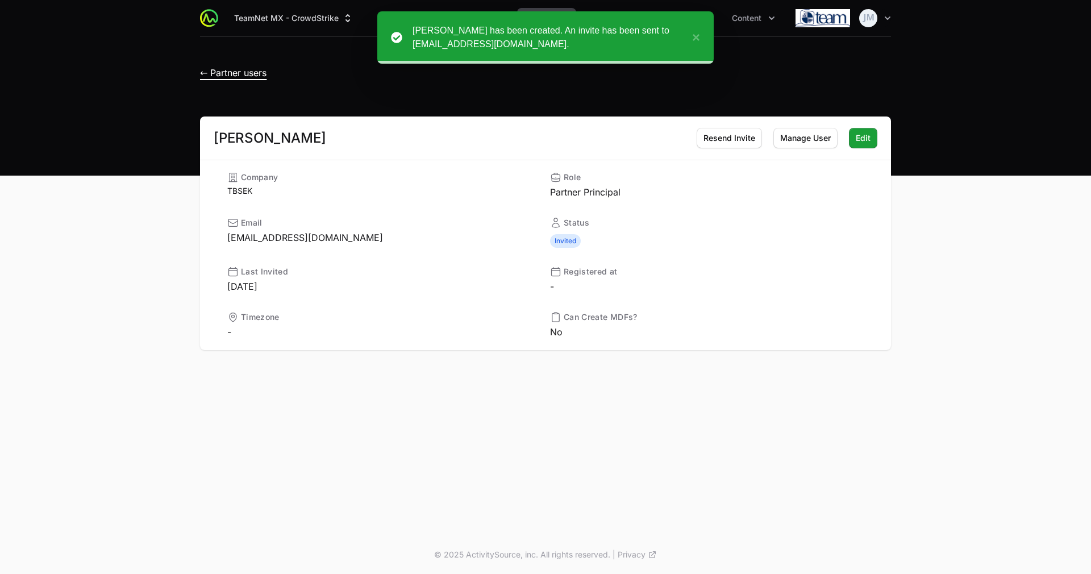
click at [219, 68] on span "← Partner users" at bounding box center [233, 72] width 66 height 11
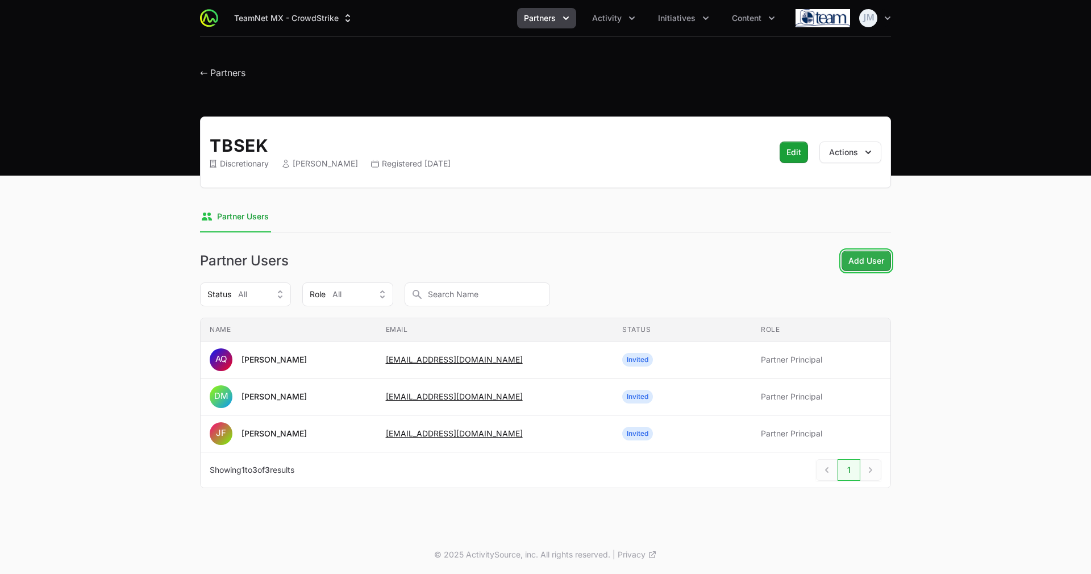
click at [858, 258] on span "Add User" at bounding box center [866, 261] width 36 height 14
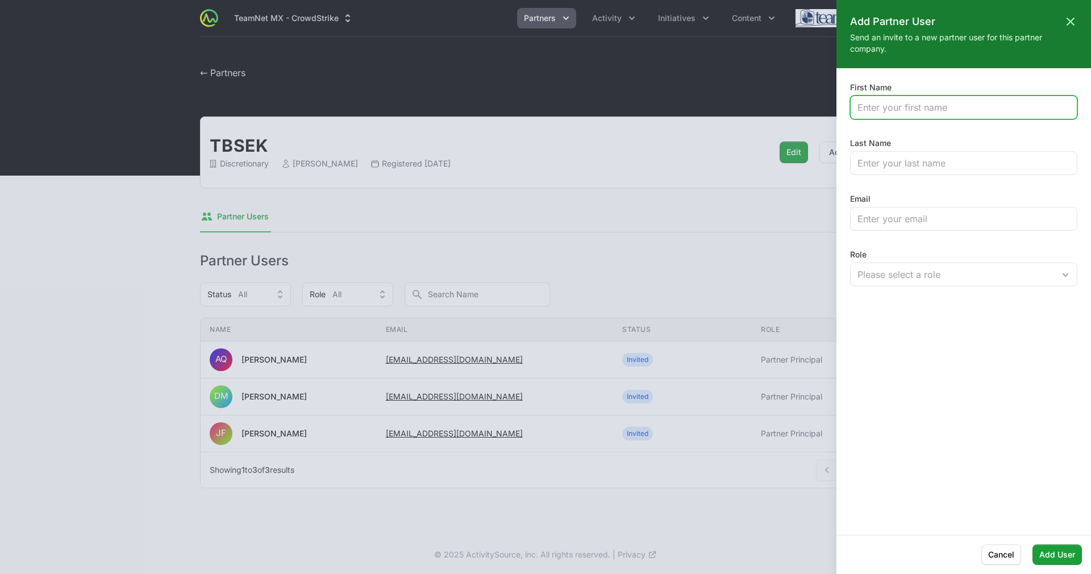
click at [940, 103] on input "First Name" at bounding box center [963, 108] width 212 height 14
type input "Emiliano"
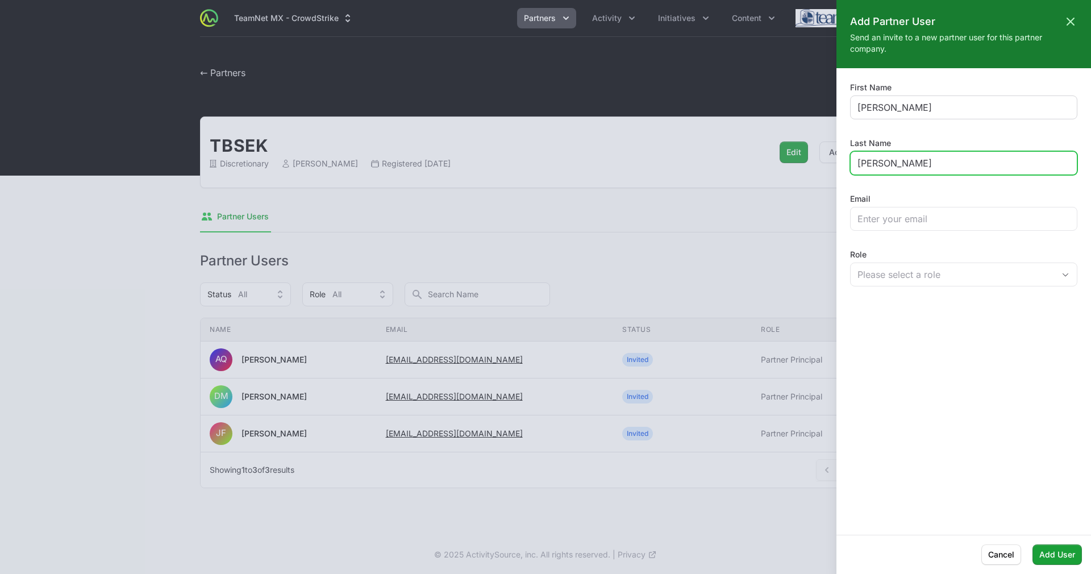
type input "Thompson"
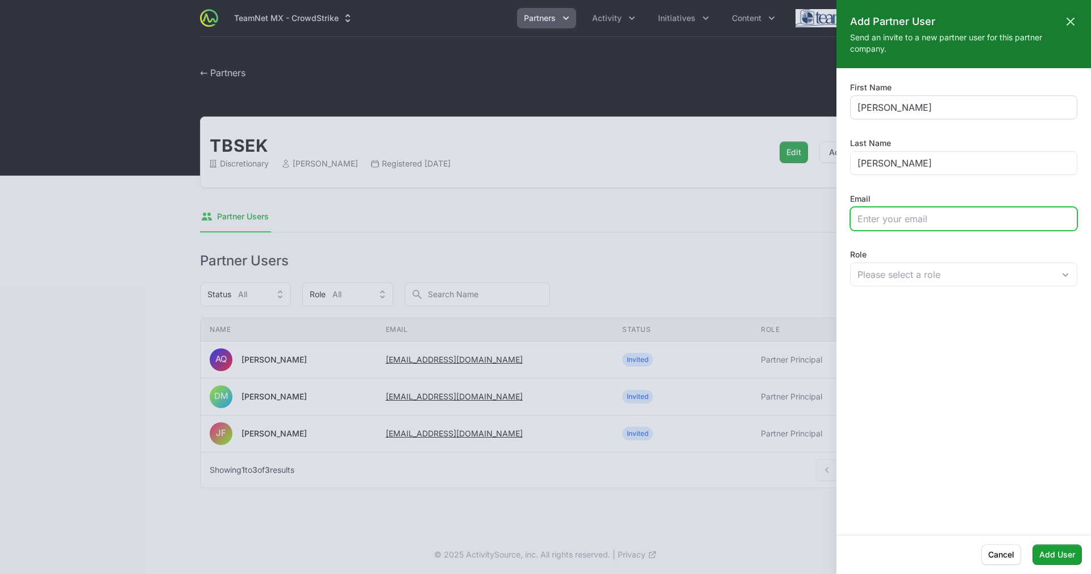
paste input "ethompson@tbsek.mx"
type input "ethompson@tbsek.mx"
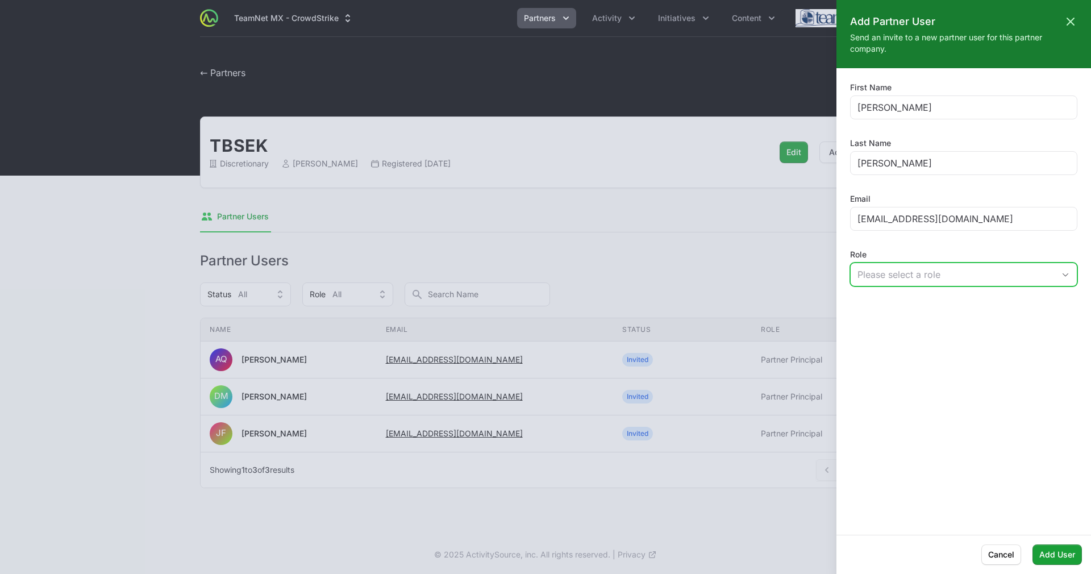
click at [940, 272] on div "Please select a role" at bounding box center [955, 275] width 197 height 14
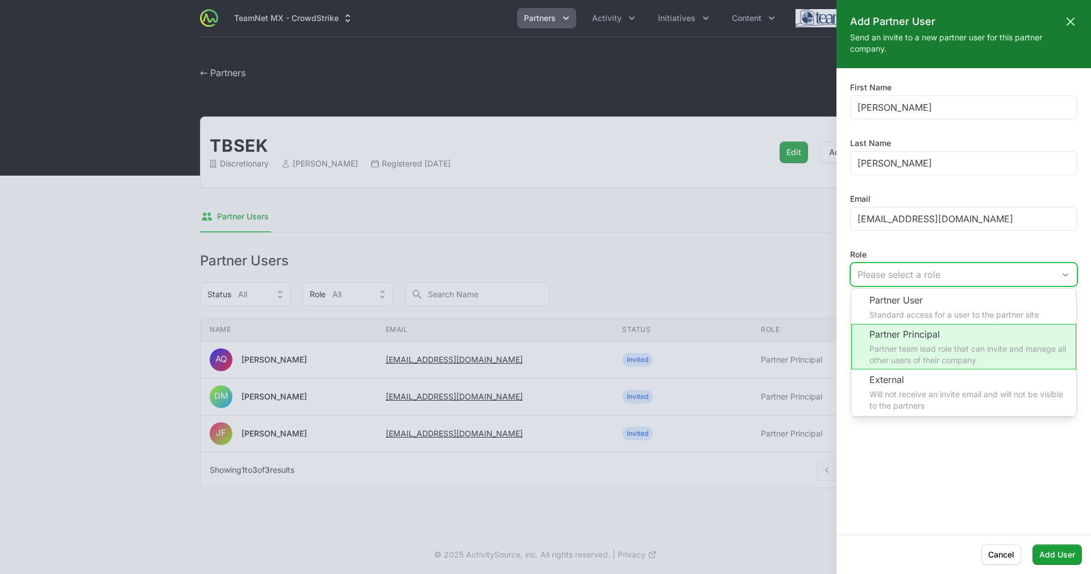
click at [908, 337] on li "Partner Principal Partner team lead role that can invite and manage all other u…" at bounding box center [963, 346] width 225 height 45
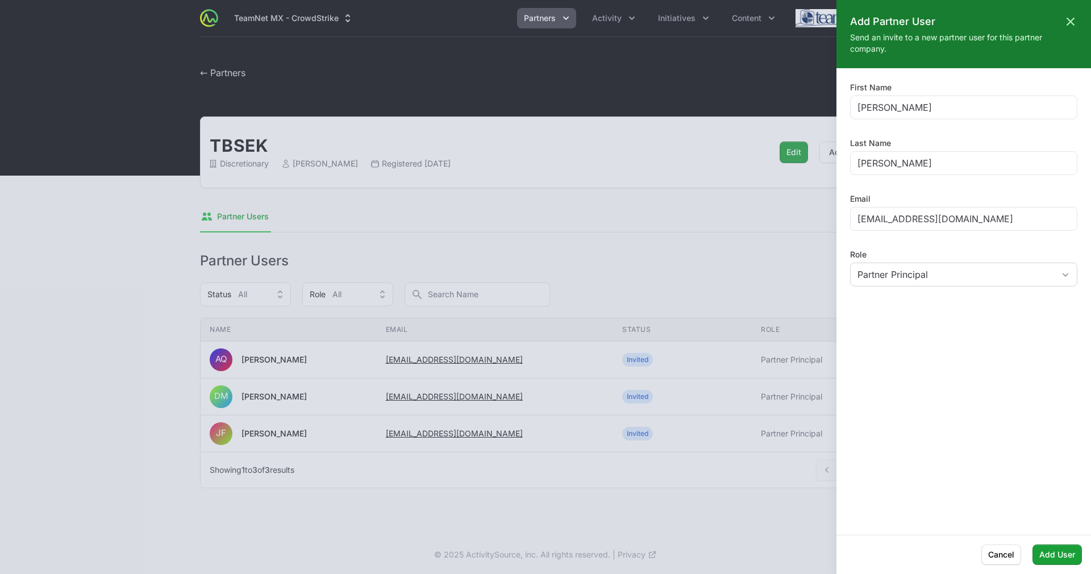
click at [945, 507] on div "First Name Emiliano Last Name Thompson Email ethompson@tbsek.mx Role Partner Pr…" at bounding box center [963, 301] width 254 height 439
click at [1055, 554] on span "Add User" at bounding box center [1057, 555] width 36 height 14
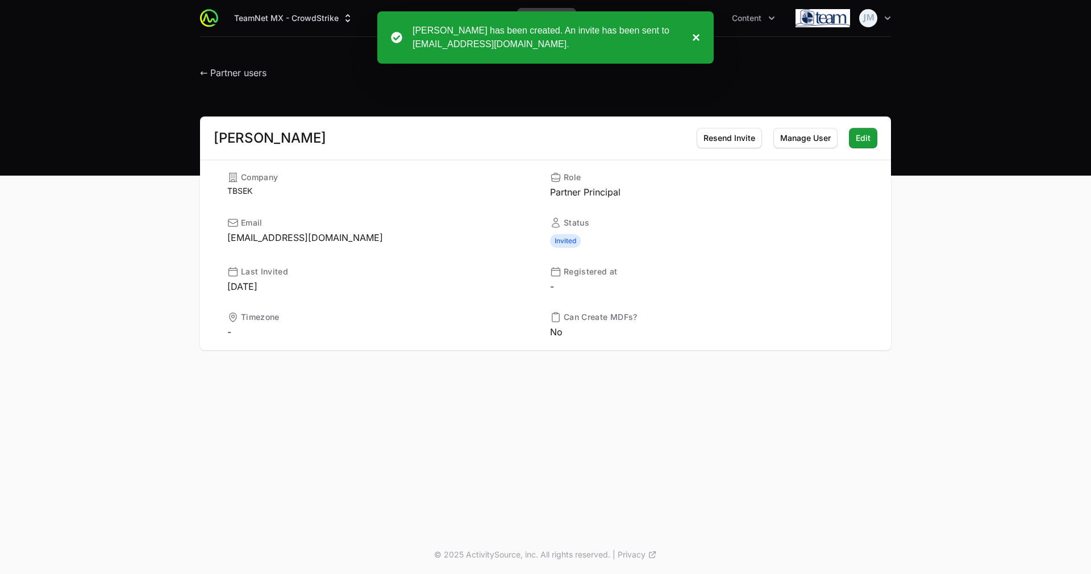
click at [697, 39] on button "×" at bounding box center [693, 37] width 14 height 27
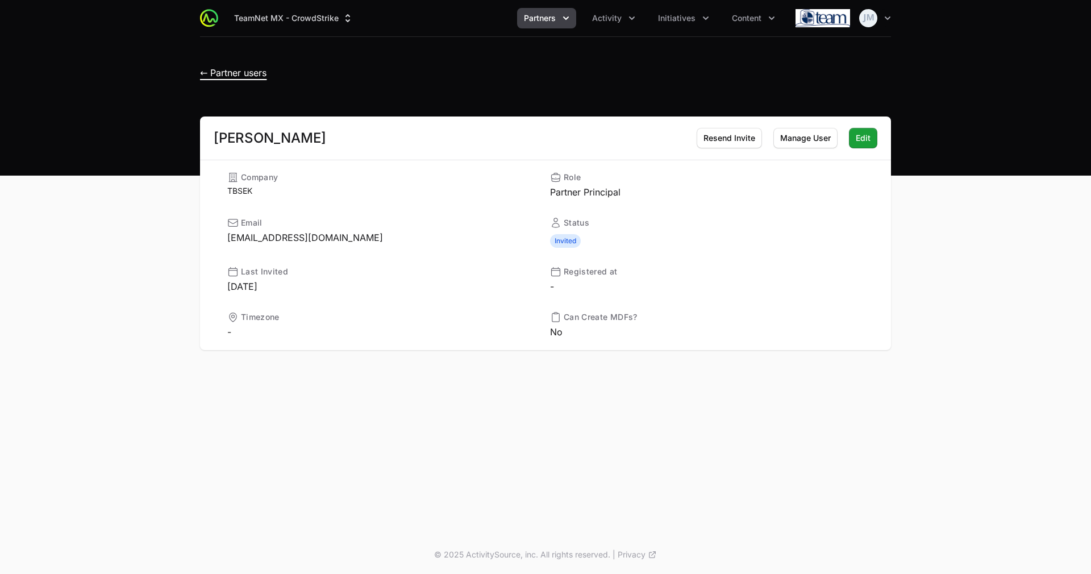
click at [244, 70] on span "← Partner users" at bounding box center [233, 72] width 66 height 11
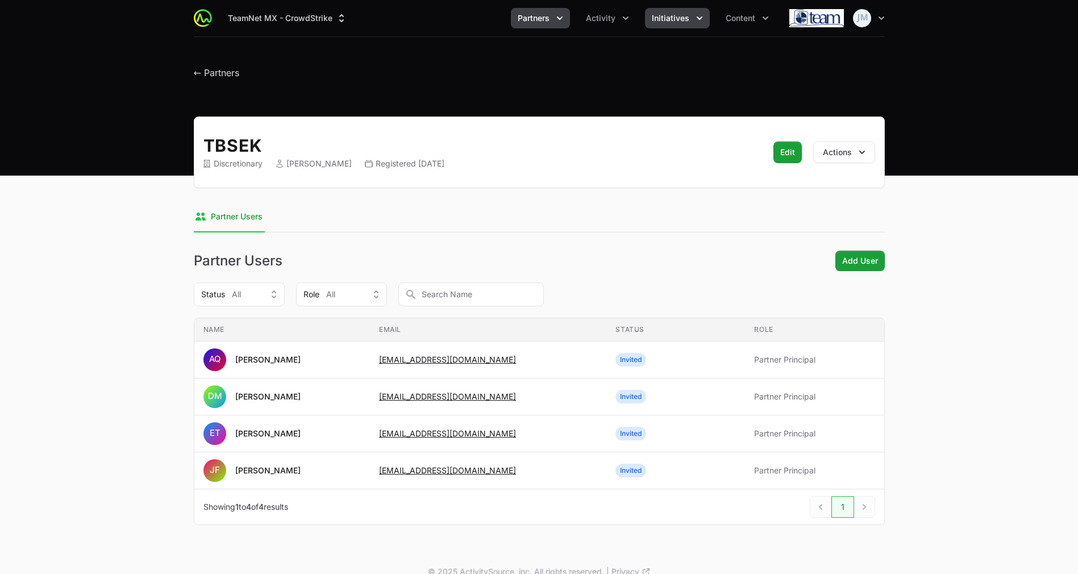
click at [673, 15] on span "Initiatives" at bounding box center [670, 17] width 37 height 11
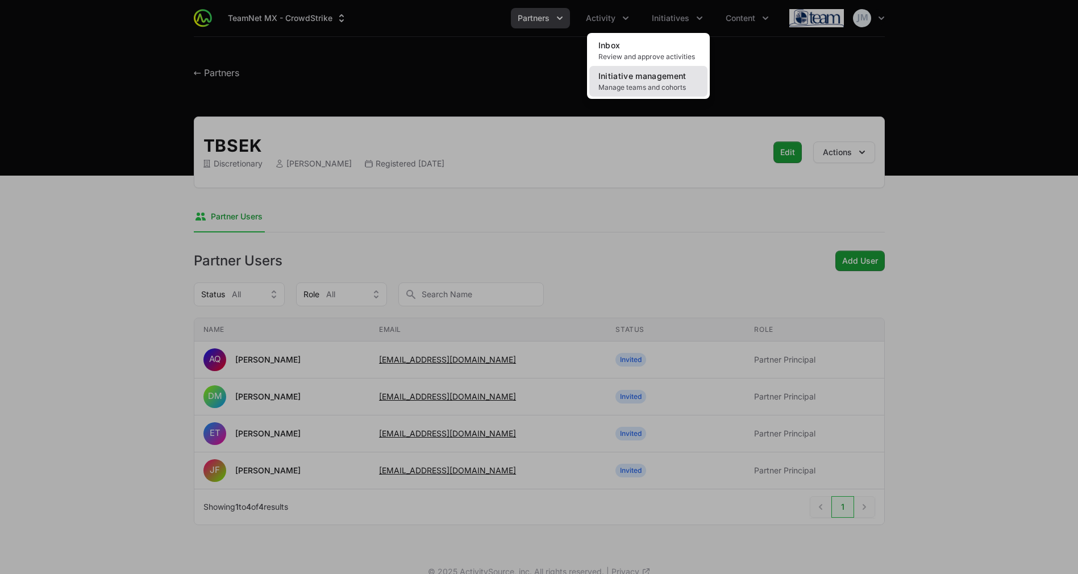
click at [659, 92] on link "Initiative management Manage teams and cohorts" at bounding box center [648, 81] width 118 height 31
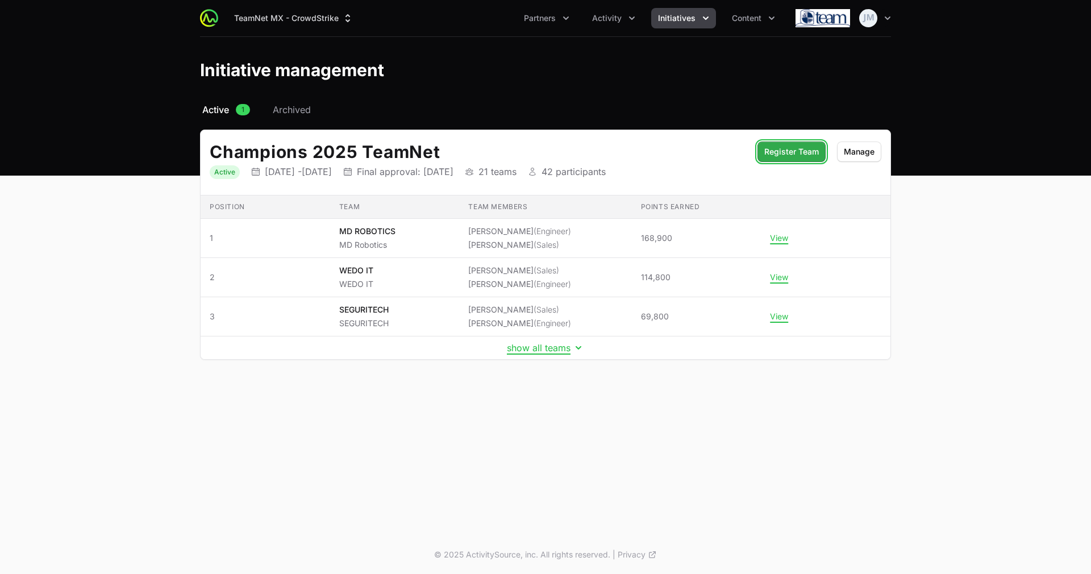
click at [792, 158] on button "Register Team" at bounding box center [791, 151] width 68 height 20
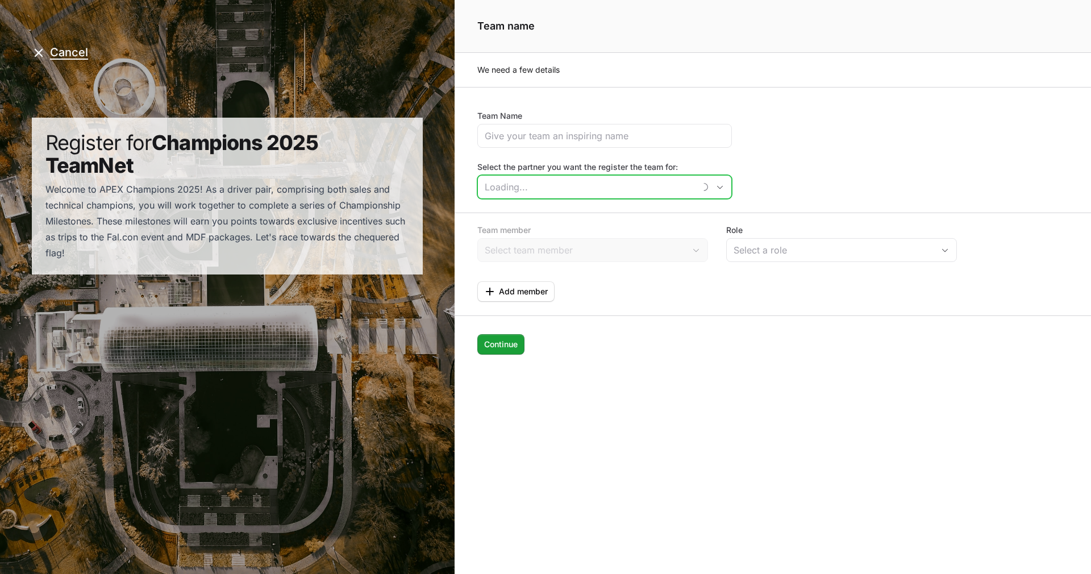
click at [636, 183] on input "Select the partner you want the register the team for:" at bounding box center [586, 187] width 217 height 23
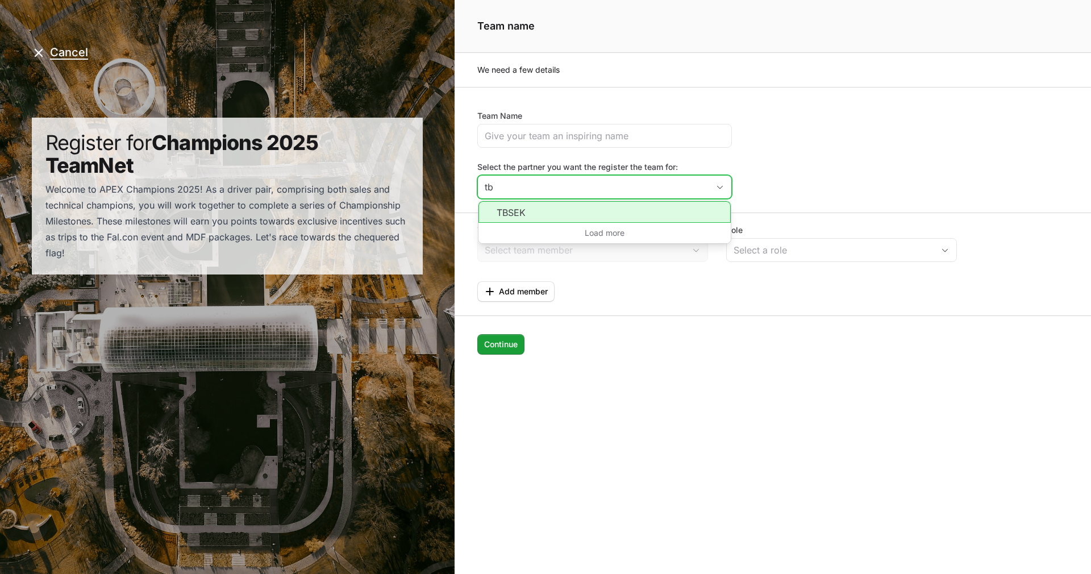
click at [596, 212] on li "TBSEK" at bounding box center [604, 212] width 252 height 22
type input "TBSEK"
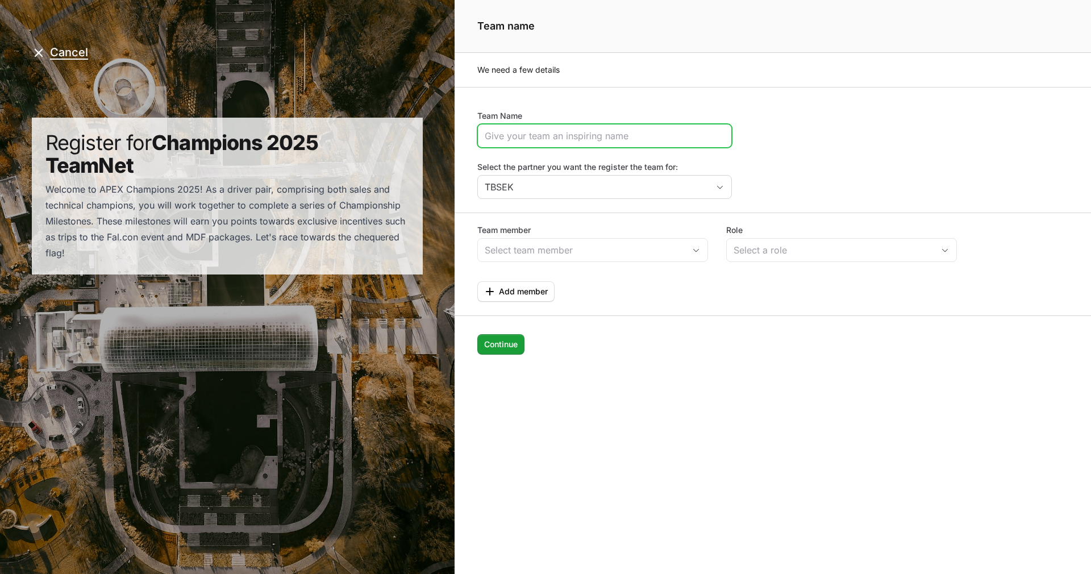
click at [537, 129] on input "Team Name" at bounding box center [605, 136] width 240 height 14
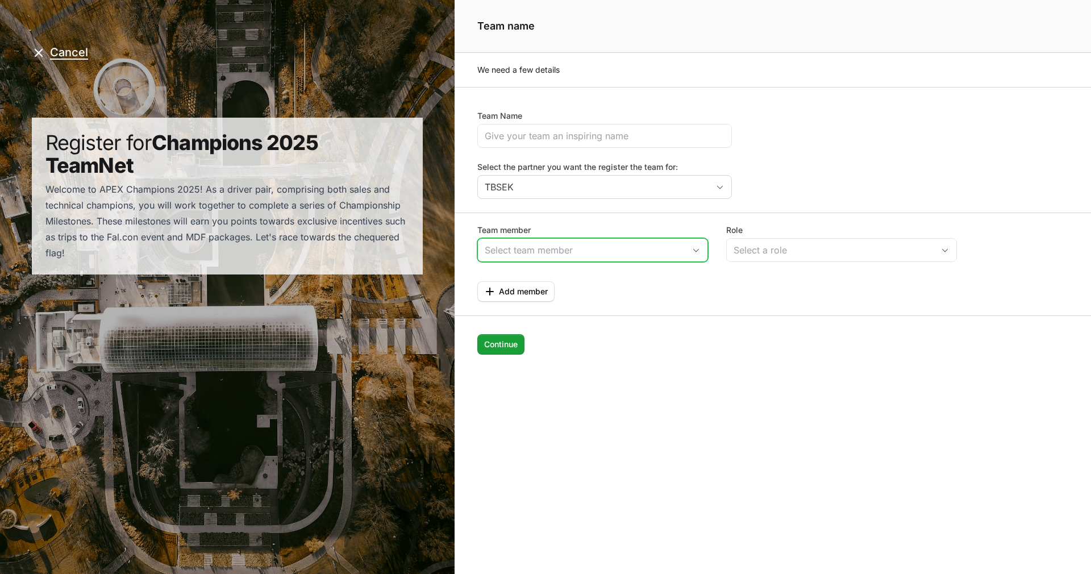
click at [657, 249] on input "Team member" at bounding box center [581, 250] width 207 height 23
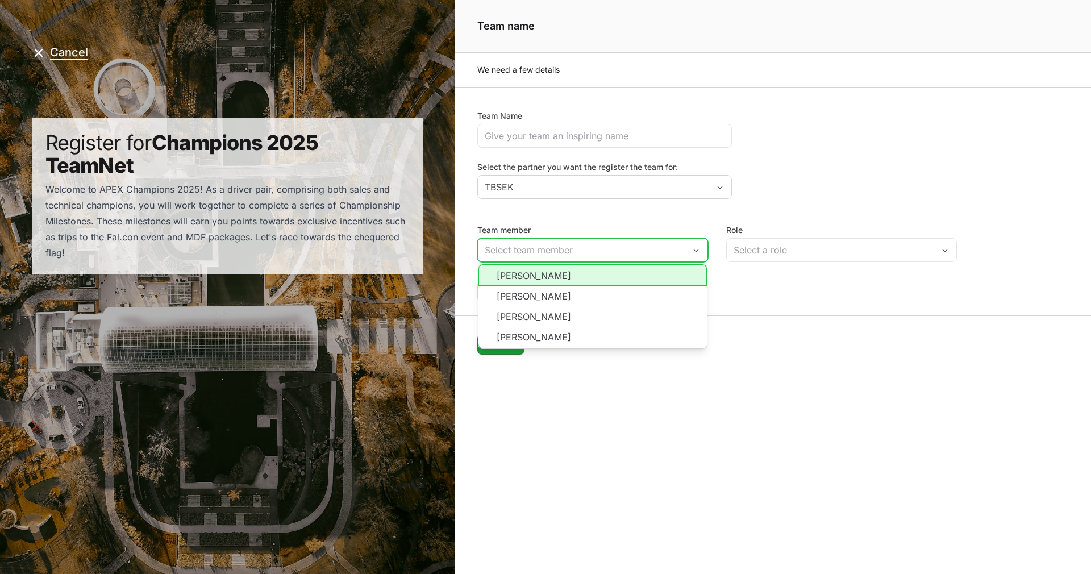
click at [601, 270] on li "[PERSON_NAME]" at bounding box center [592, 275] width 228 height 22
type input "[PERSON_NAME]"
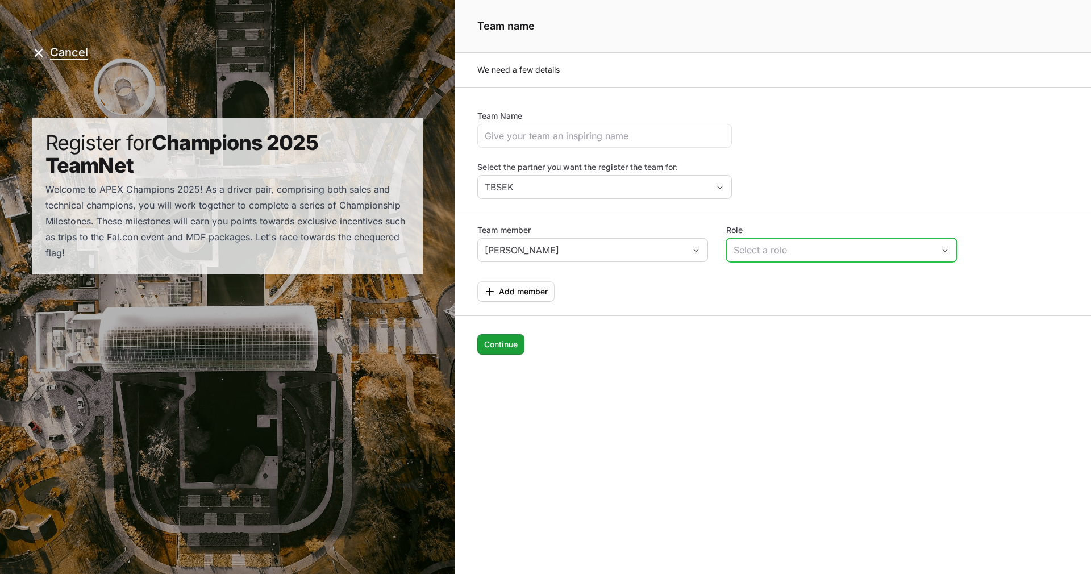
click at [779, 250] on div "Select a role" at bounding box center [833, 250] width 200 height 14
click at [769, 291] on li "Engineer" at bounding box center [841, 297] width 228 height 22
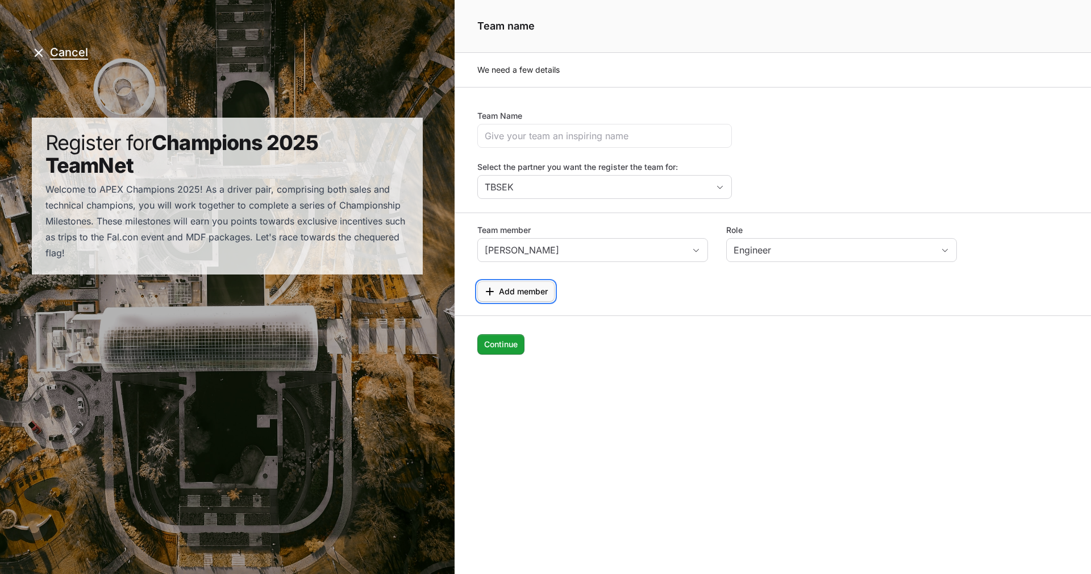
click at [529, 287] on span "Add member" at bounding box center [523, 292] width 49 height 14
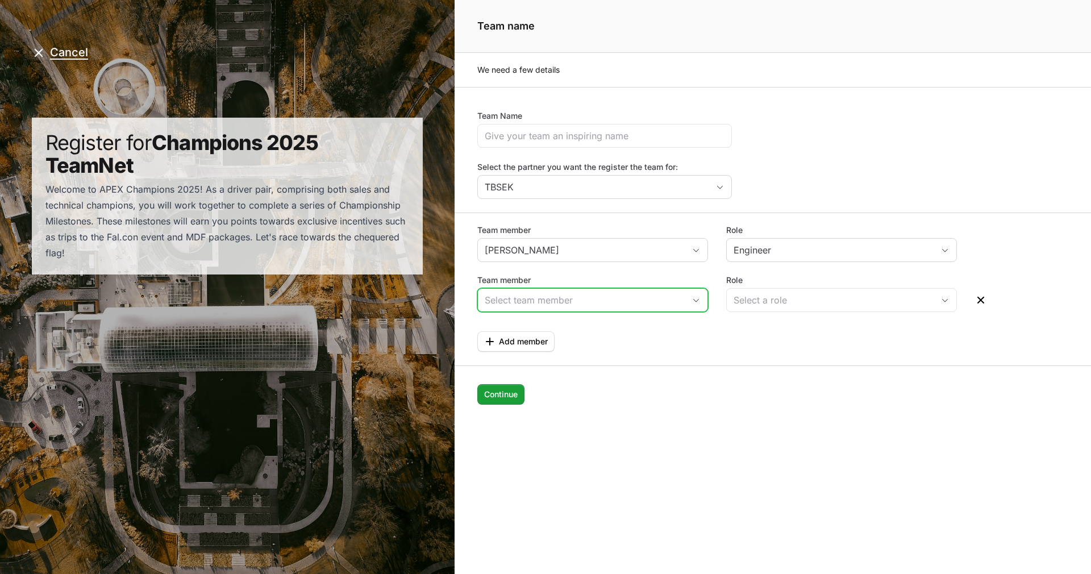
click at [532, 290] on input "Team member" at bounding box center [581, 300] width 207 height 23
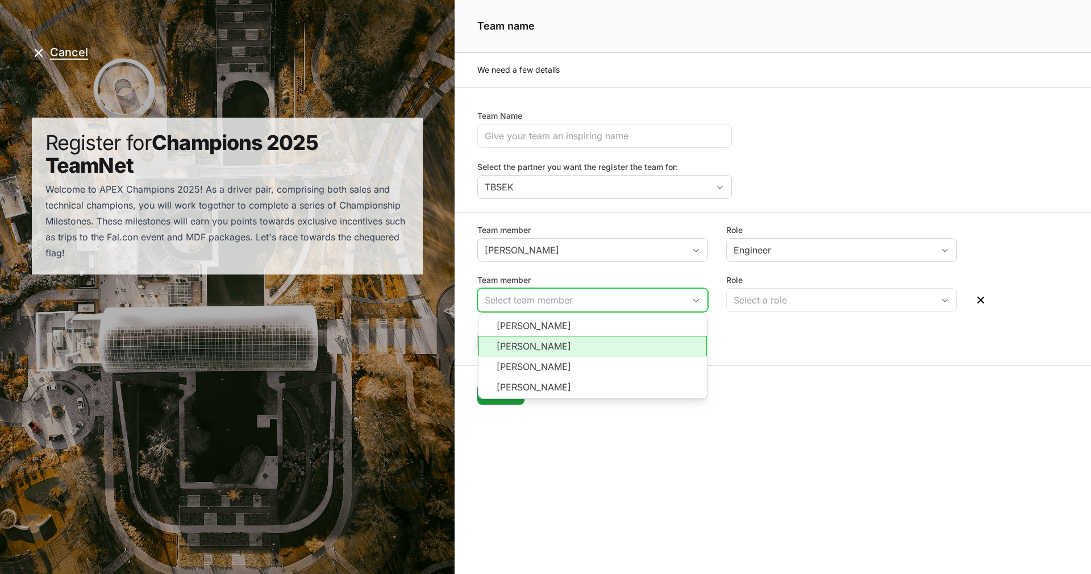
click at [556, 341] on li "[PERSON_NAME]" at bounding box center [592, 346] width 228 height 20
type input "[PERSON_NAME]"
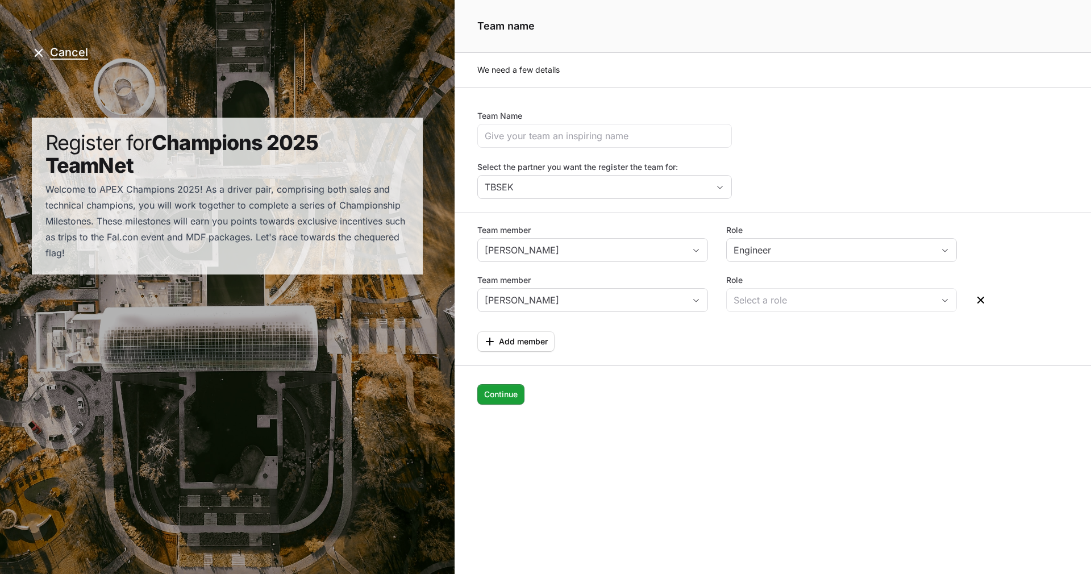
click at [737, 315] on div "Team member Jose Azael Flores Role Engineer Team member Diana Lorena Méndez Rol…" at bounding box center [772, 281] width 636 height 139
click at [754, 303] on div "Select a role" at bounding box center [833, 300] width 200 height 14
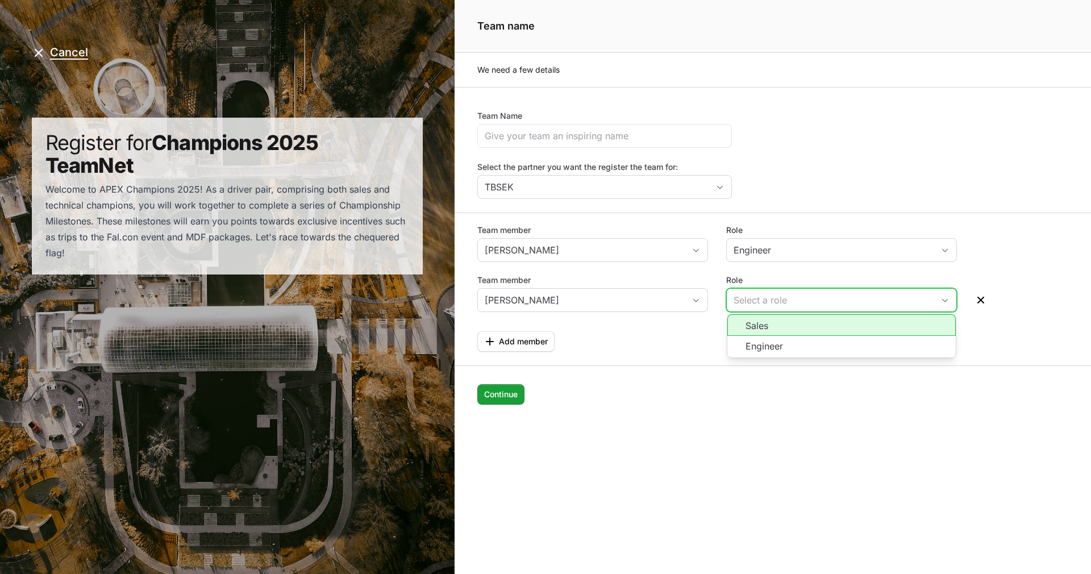
click at [769, 327] on li "Sales" at bounding box center [841, 325] width 228 height 22
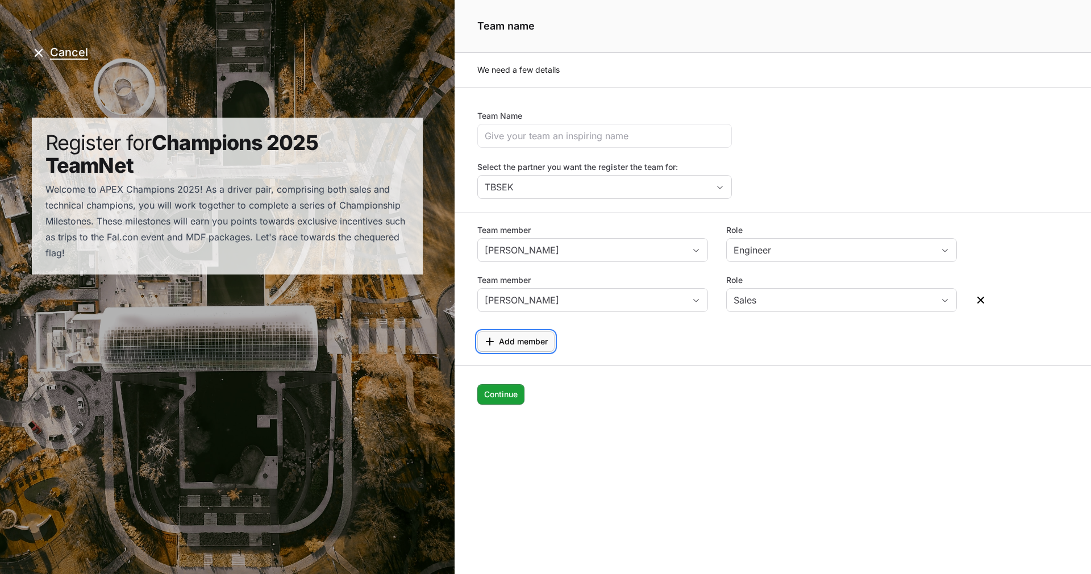
click at [523, 347] on span "Add member" at bounding box center [523, 342] width 49 height 14
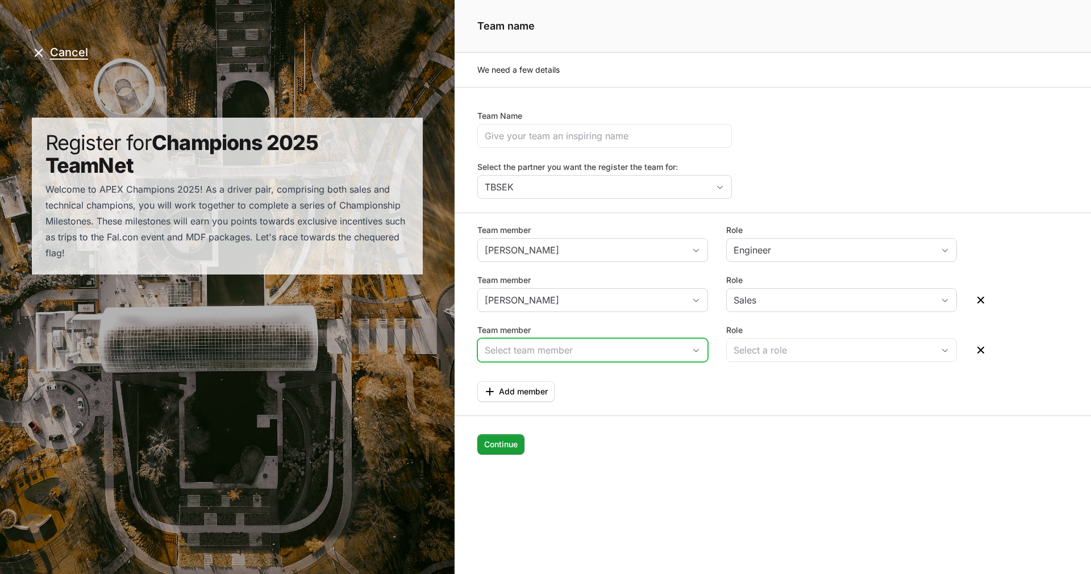
click at [574, 356] on input "Team member" at bounding box center [581, 350] width 207 height 23
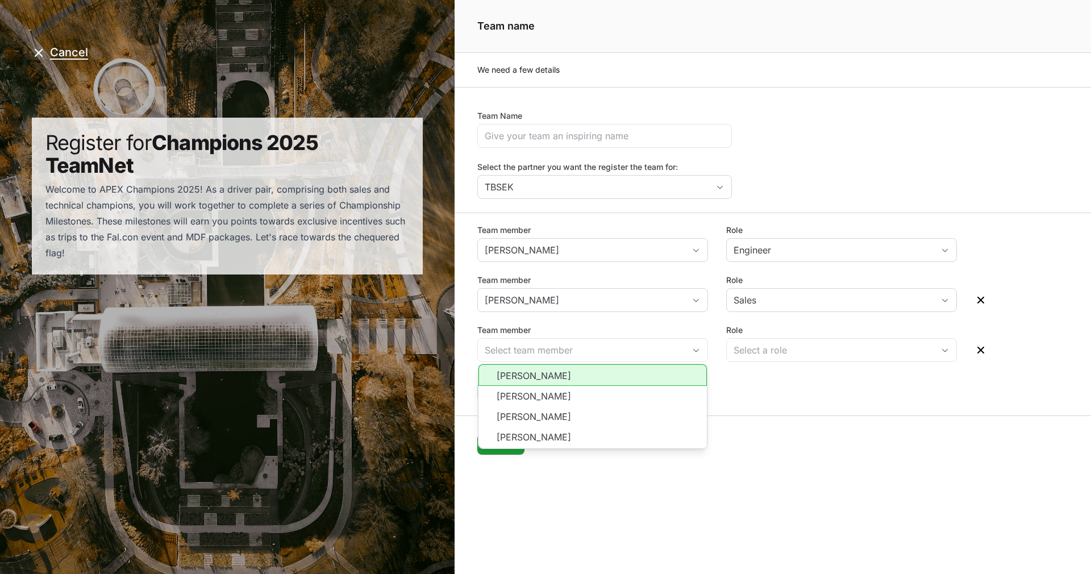
click at [779, 362] on div "Role Select a role" at bounding box center [841, 344] width 231 height 41
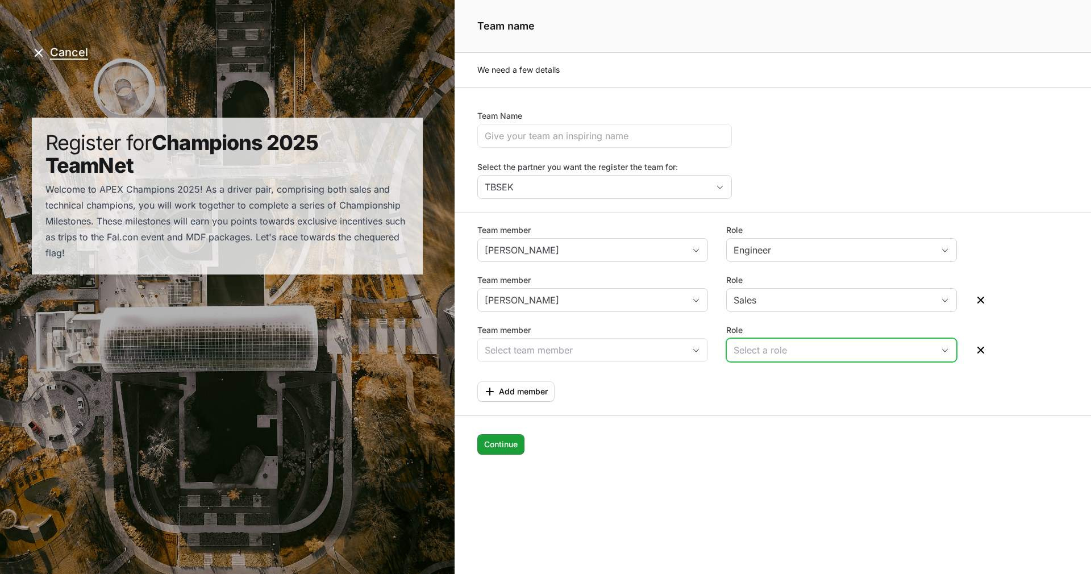
click at [782, 352] on div "Select a role" at bounding box center [833, 350] width 200 height 14
click at [982, 349] on icon "Page details" at bounding box center [980, 349] width 11 height 11
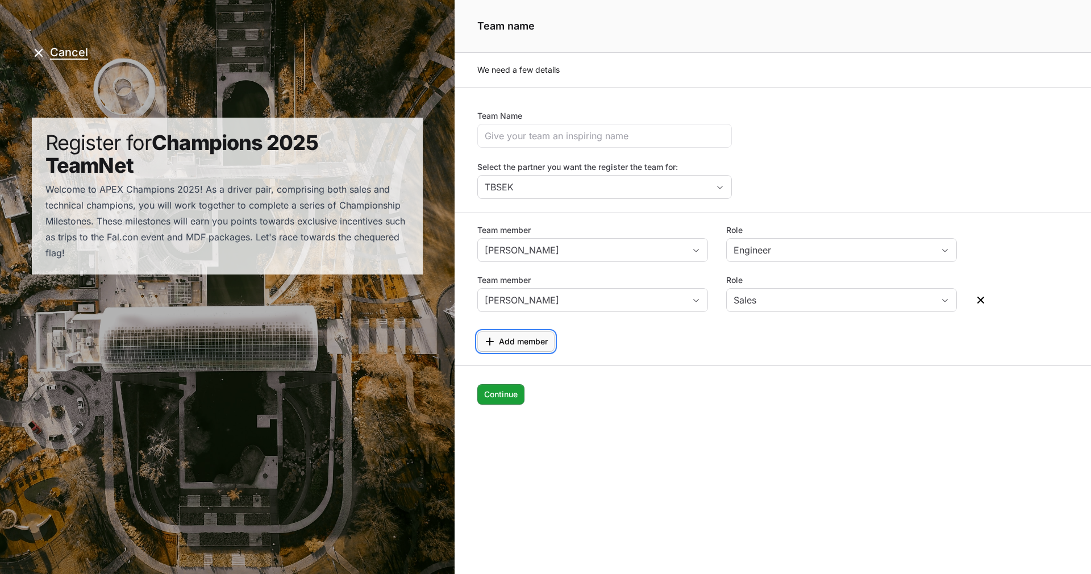
click at [533, 337] on span "Add member" at bounding box center [523, 342] width 49 height 14
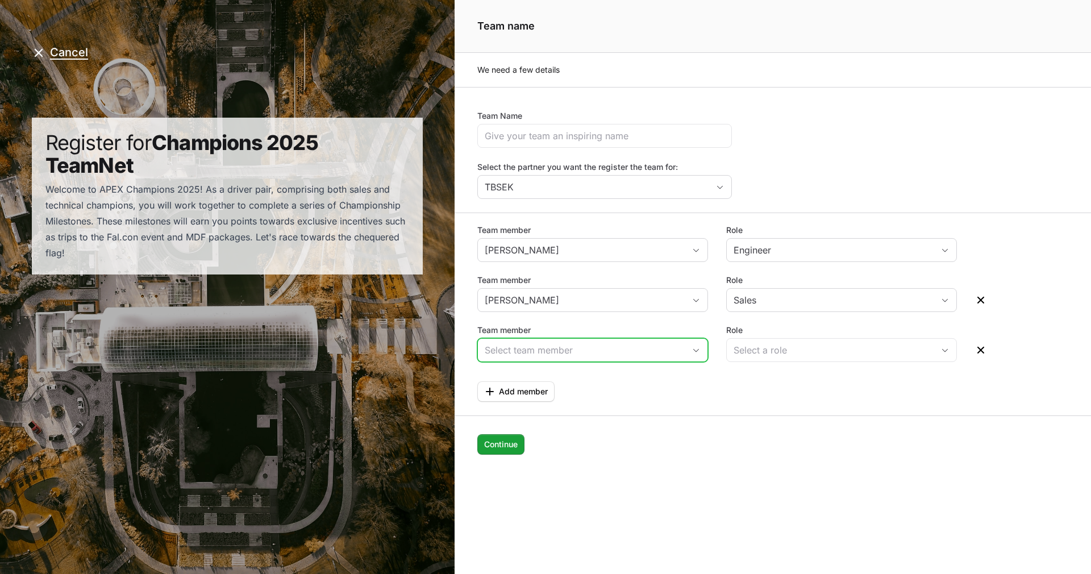
click at [569, 356] on input "Team member" at bounding box center [581, 350] width 207 height 23
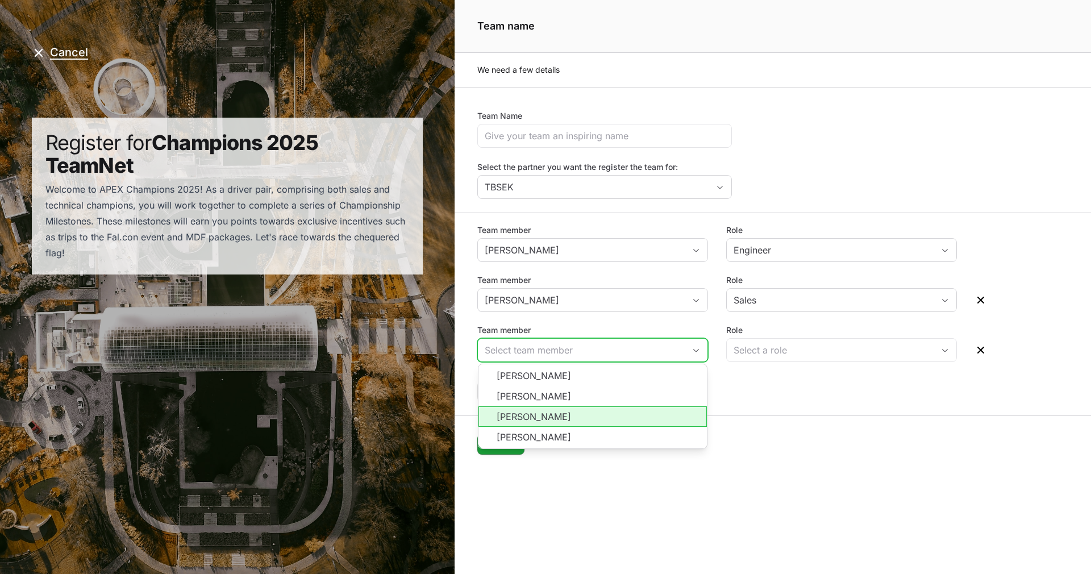
type input "s"
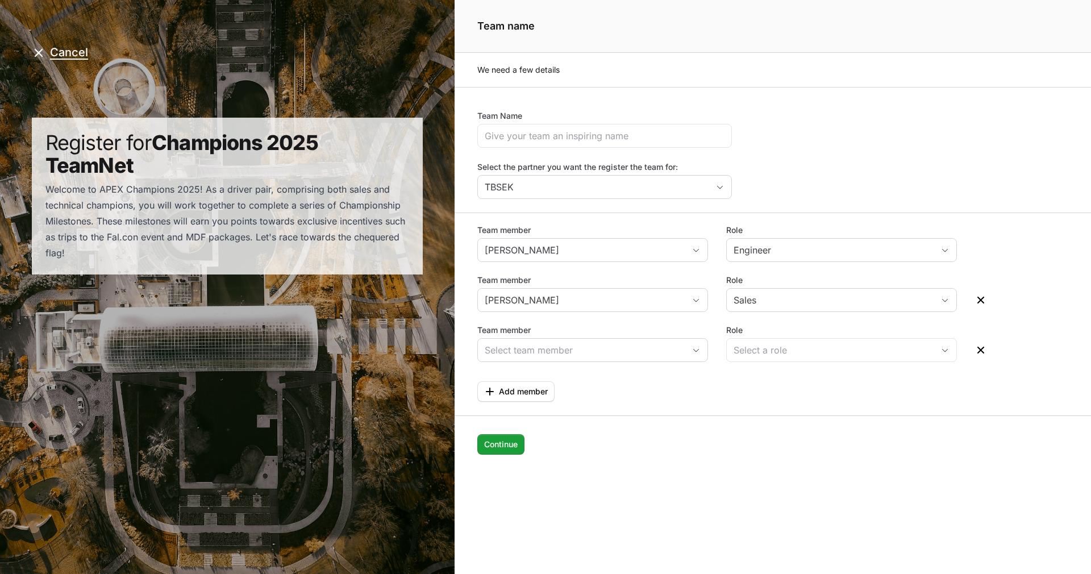
click at [565, 361] on div "Page details" at bounding box center [592, 350] width 231 height 24
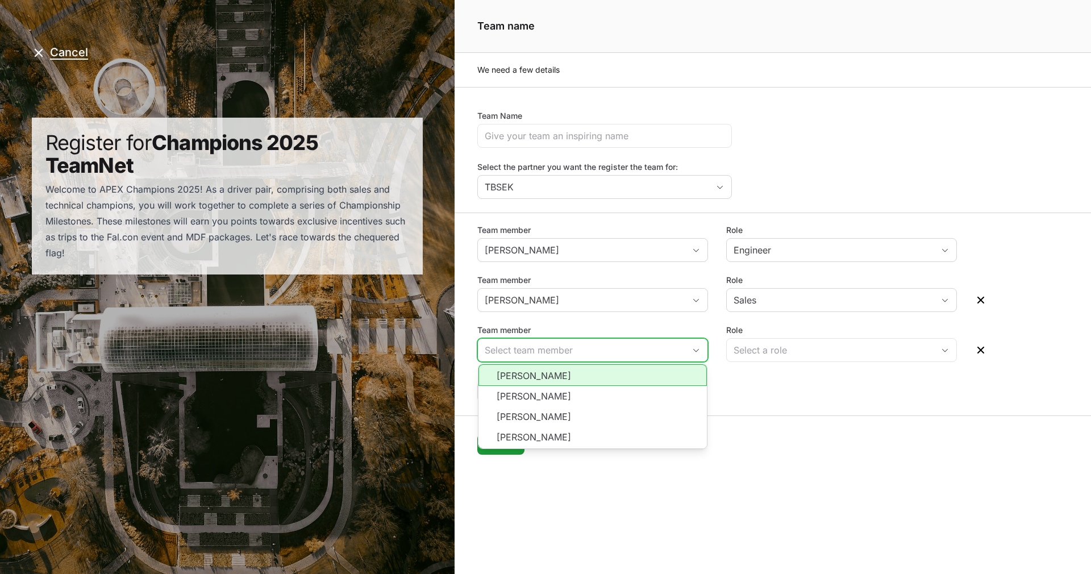
click at [565, 350] on input "Team member" at bounding box center [581, 350] width 207 height 23
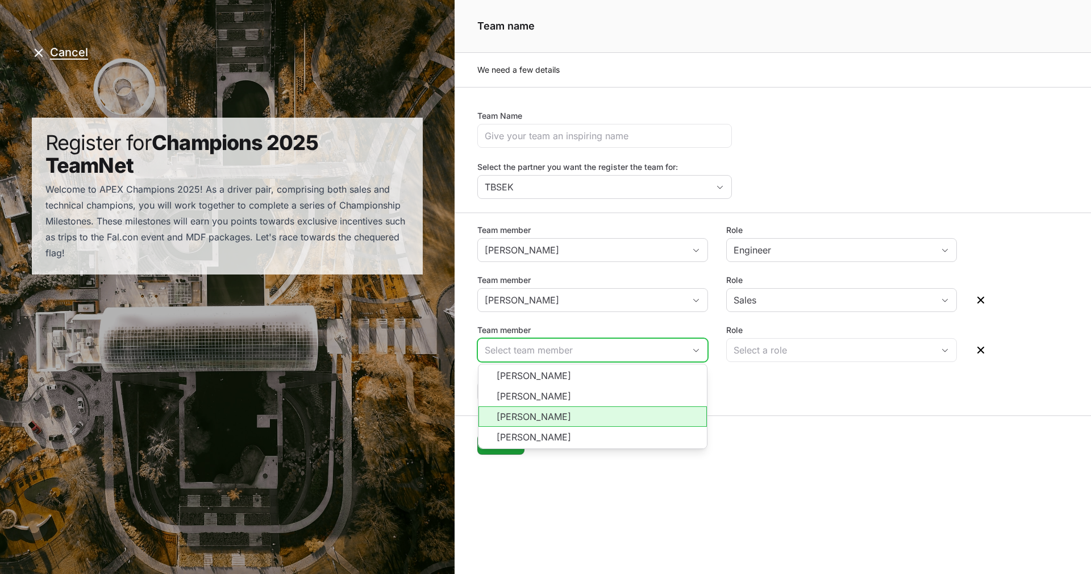
click at [537, 418] on li "Atzel Quiterio" at bounding box center [592, 416] width 228 height 20
type input "Atzel Quiterio"
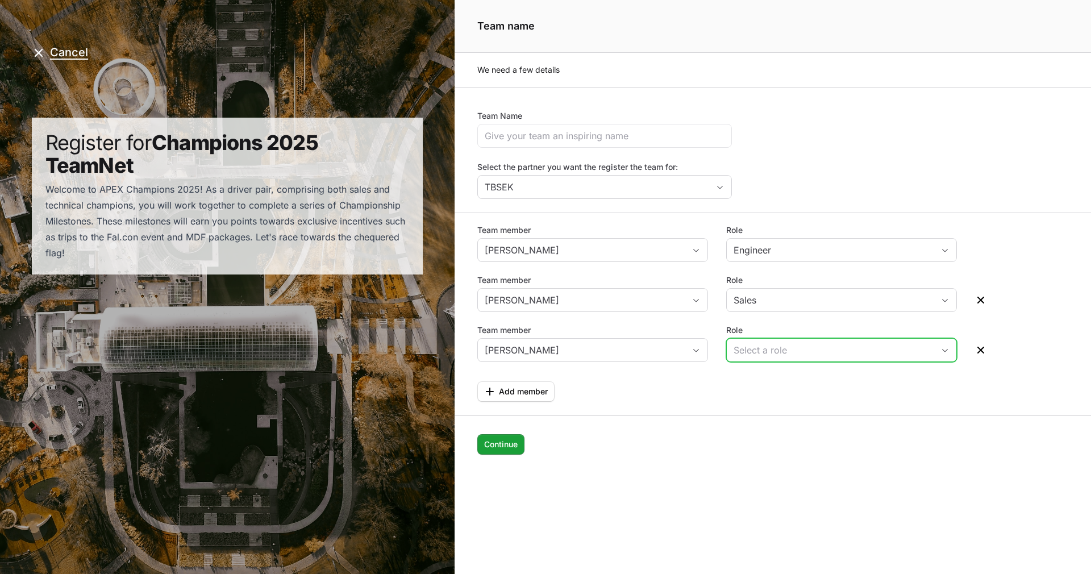
click at [767, 350] on div "Select a role" at bounding box center [833, 350] width 200 height 14
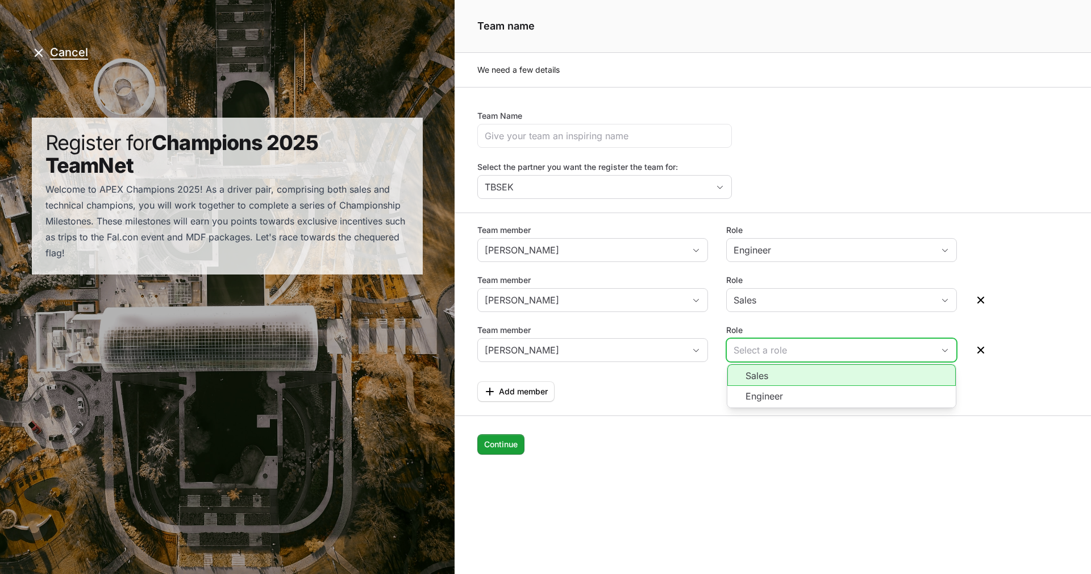
click at [806, 372] on li "Sales" at bounding box center [841, 375] width 228 height 22
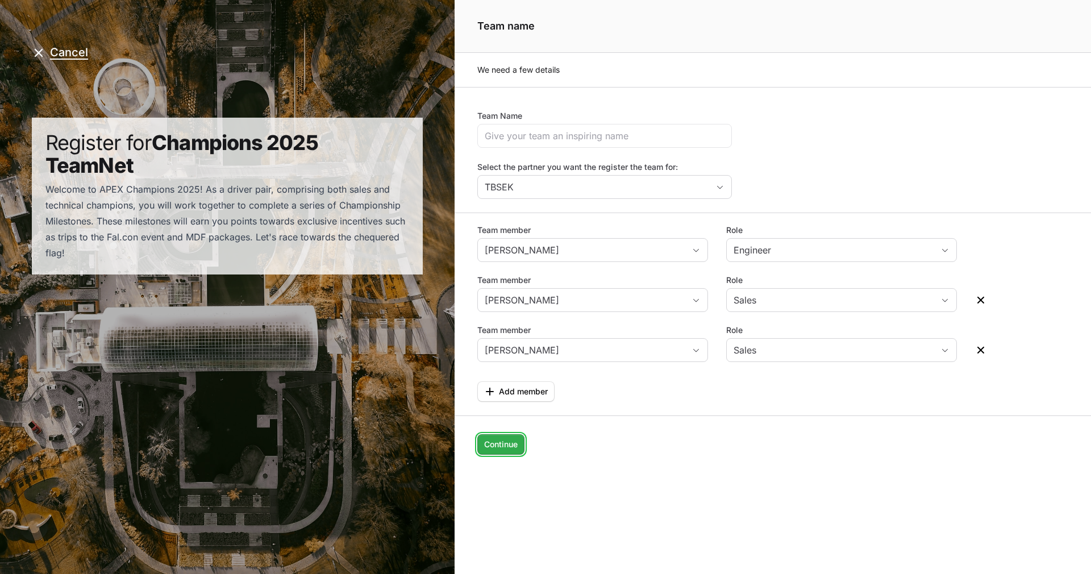
click at [507, 445] on span "Continue" at bounding box center [501, 444] width 34 height 14
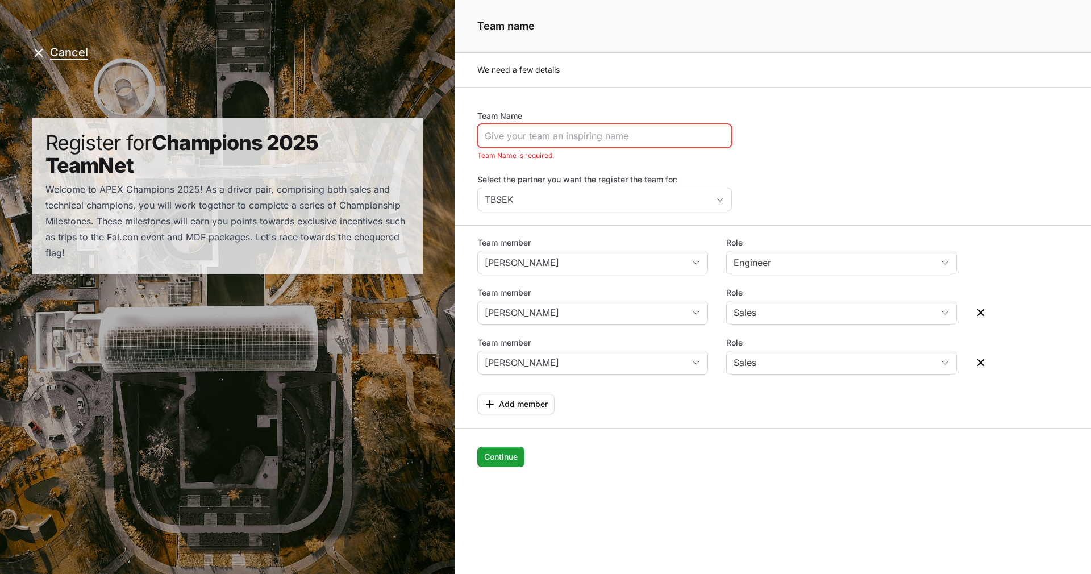
click at [569, 125] on div "Page details" at bounding box center [604, 136] width 254 height 24
click at [565, 141] on input "Team Name" at bounding box center [605, 136] width 240 height 14
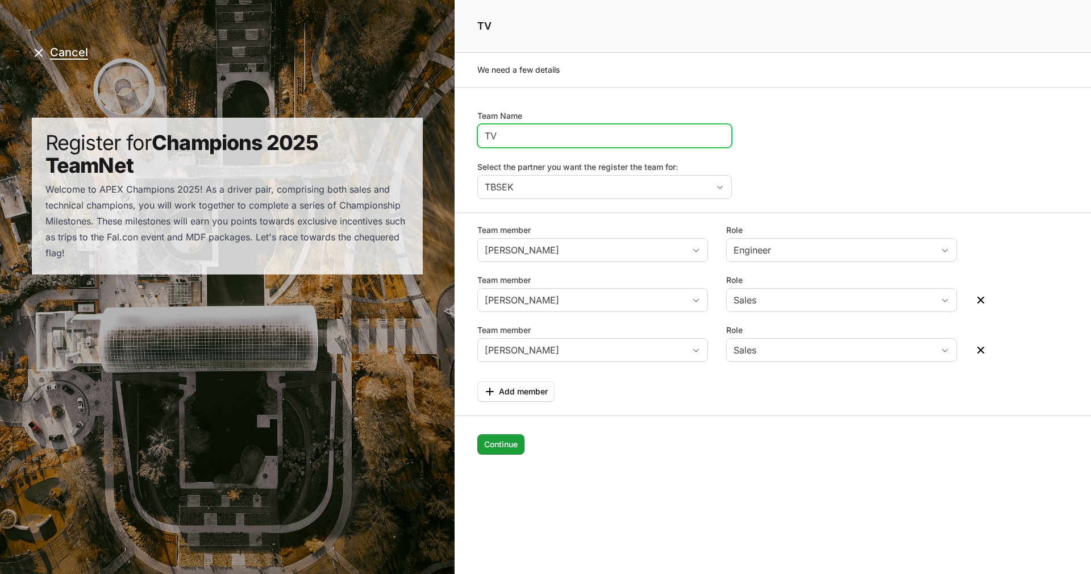
type input "T"
type input "TBSEK"
click at [854, 92] on form "Team Name TBSEK Select the partner you want the register the team for: TBSEK Te…" at bounding box center [772, 293] width 636 height 413
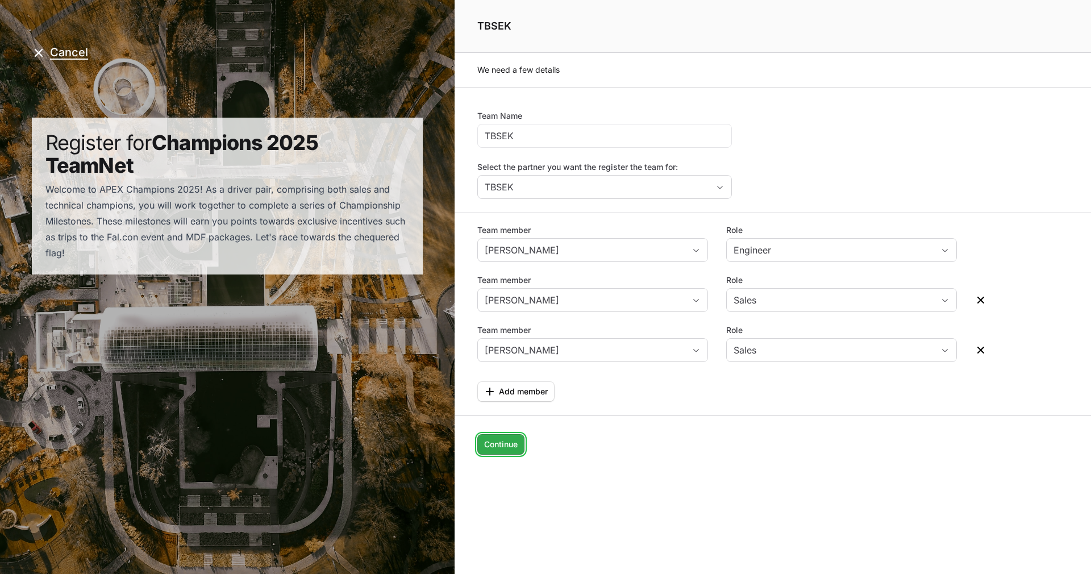
click at [509, 443] on span "Continue" at bounding box center [501, 444] width 34 height 14
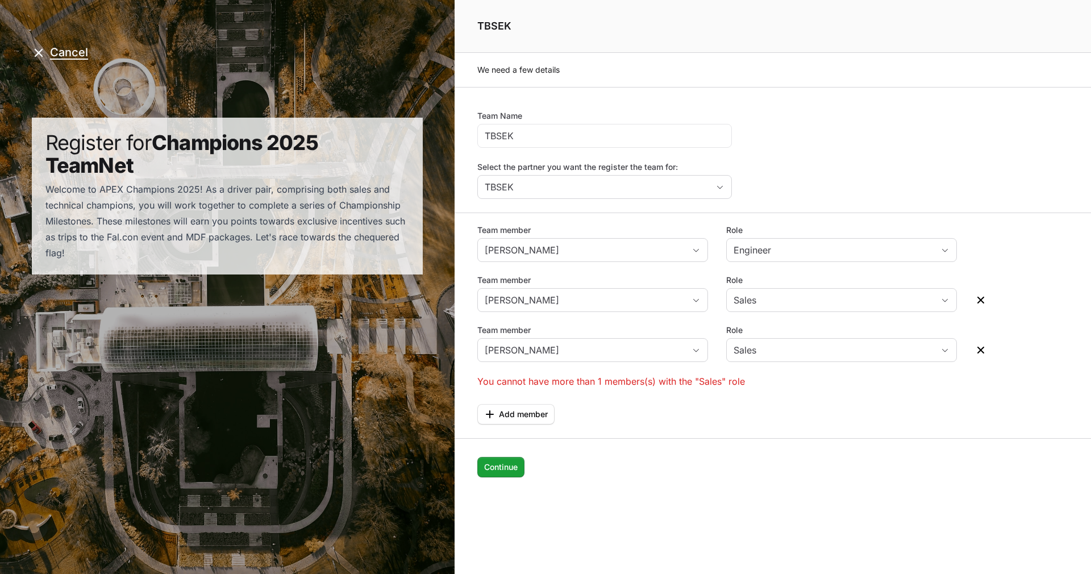
click at [983, 352] on icon "Page details" at bounding box center [980, 350] width 7 height 7
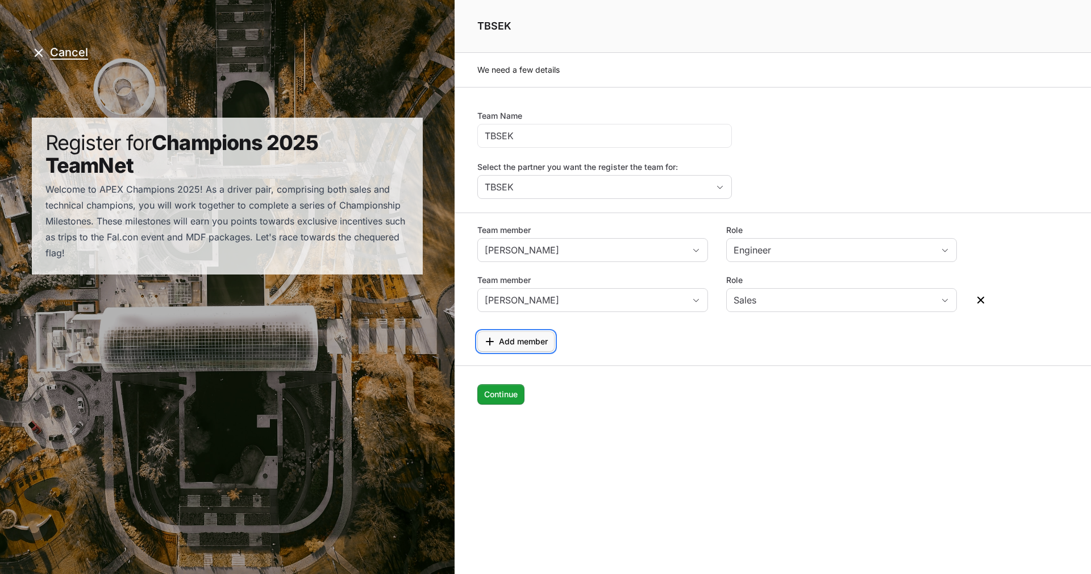
click at [531, 335] on span "Add member" at bounding box center [523, 342] width 49 height 14
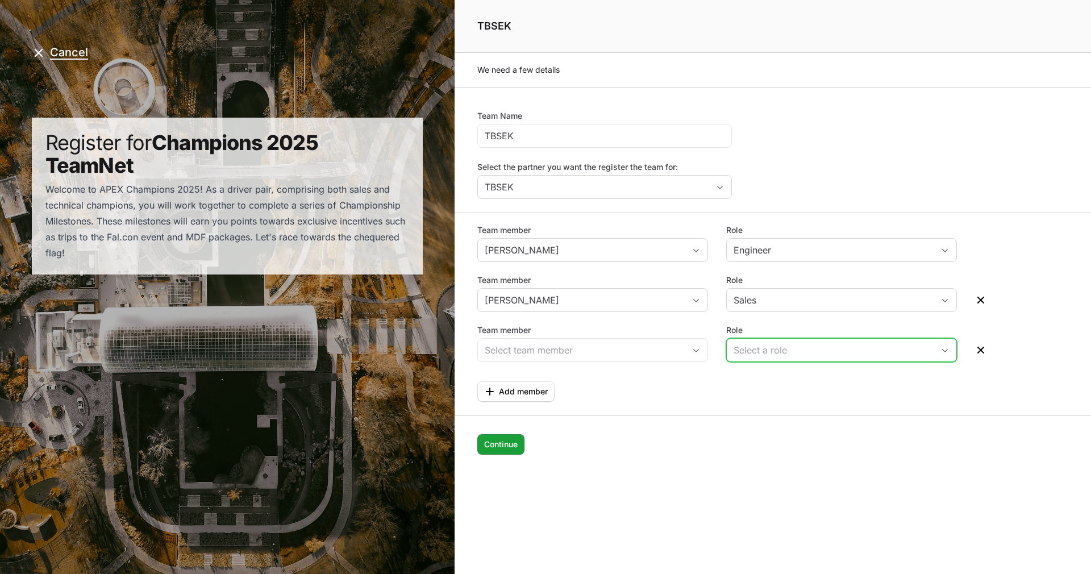
click at [833, 348] on div "Select a role" at bounding box center [833, 350] width 200 height 14
click at [976, 347] on icon "Page details" at bounding box center [980, 349] width 11 height 11
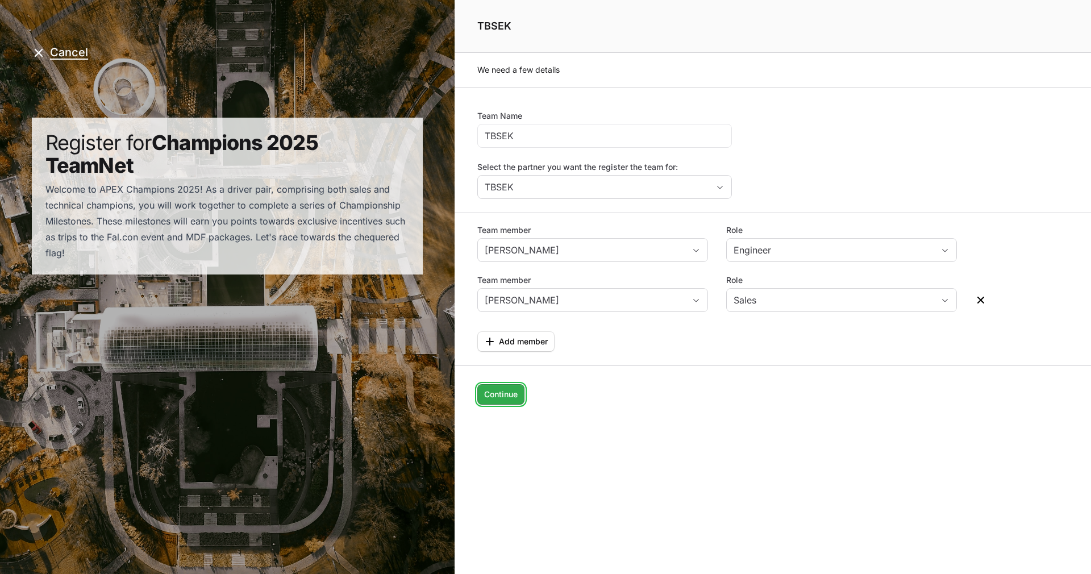
click at [493, 391] on span "Continue" at bounding box center [501, 394] width 34 height 14
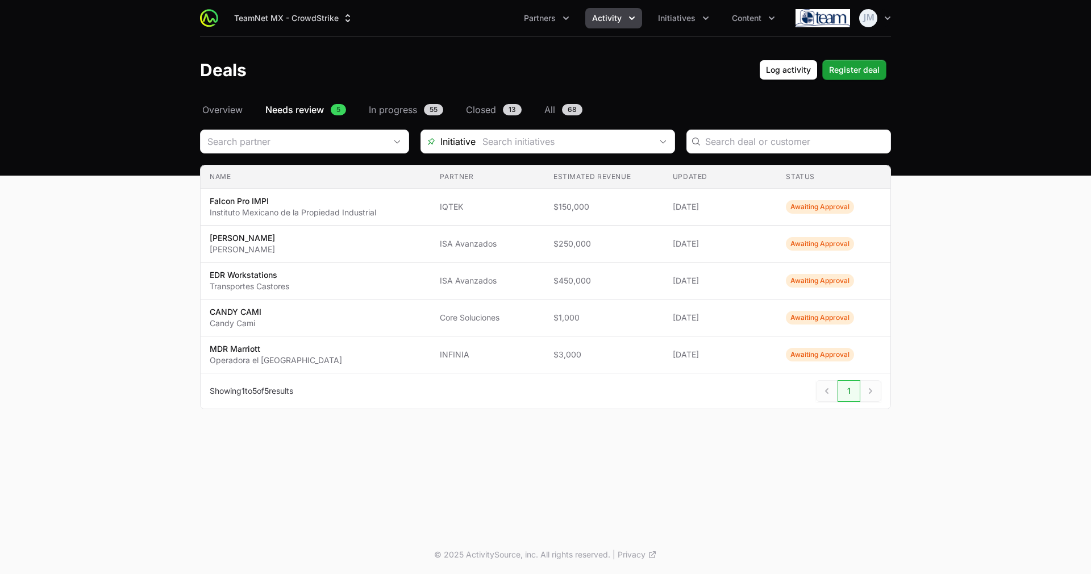
click at [562, 5] on div "TeamNet MX - CrowdStrike Partners Activity Initiatives Content Open user menu O…" at bounding box center [545, 18] width 691 height 36
click at [549, 18] on span "Partners" at bounding box center [540, 17] width 32 height 11
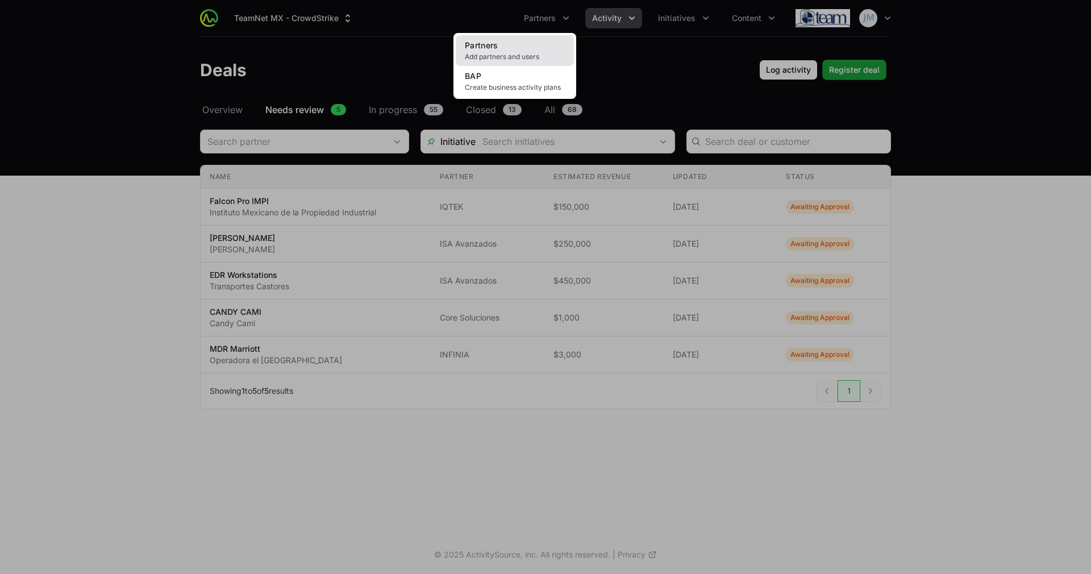
click at [480, 59] on span "Add partners and users" at bounding box center [515, 56] width 100 height 9
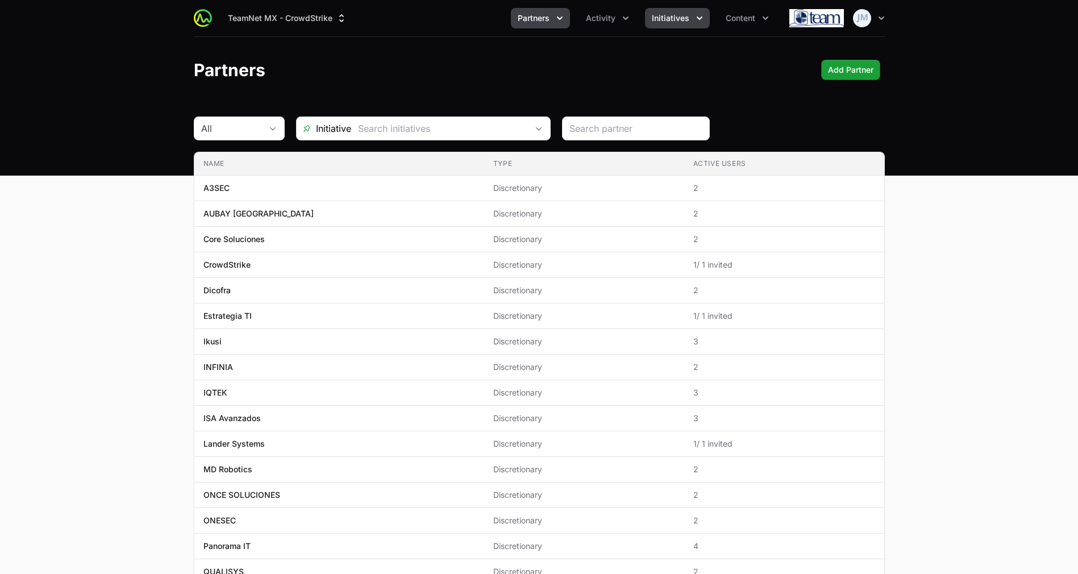
click at [657, 16] on span "Initiatives" at bounding box center [670, 17] width 37 height 11
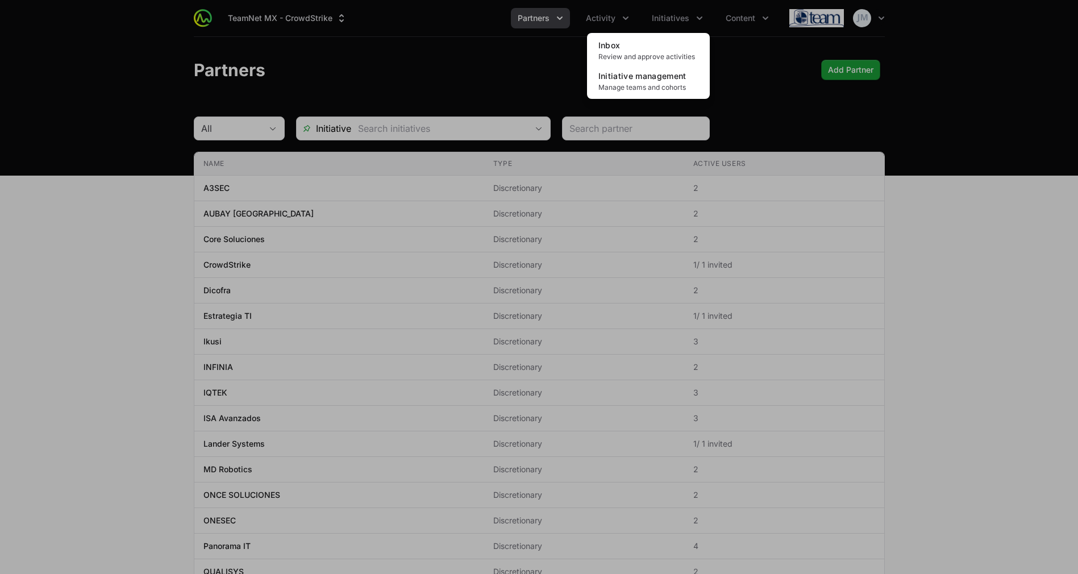
click at [574, 23] on div "Initiatives menu" at bounding box center [539, 287] width 1078 height 574
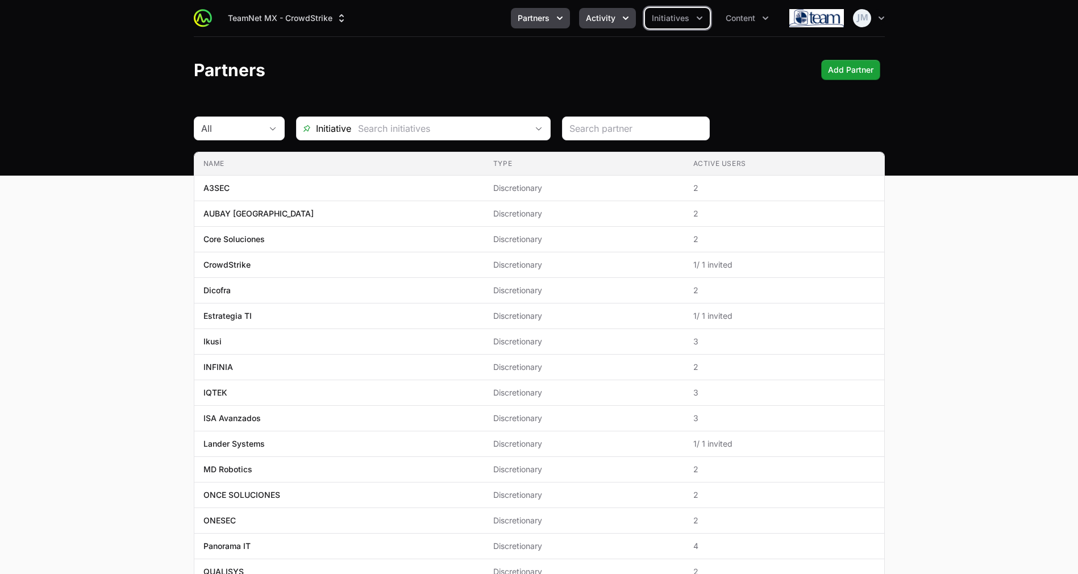
click at [611, 16] on span "Activity" at bounding box center [601, 17] width 30 height 11
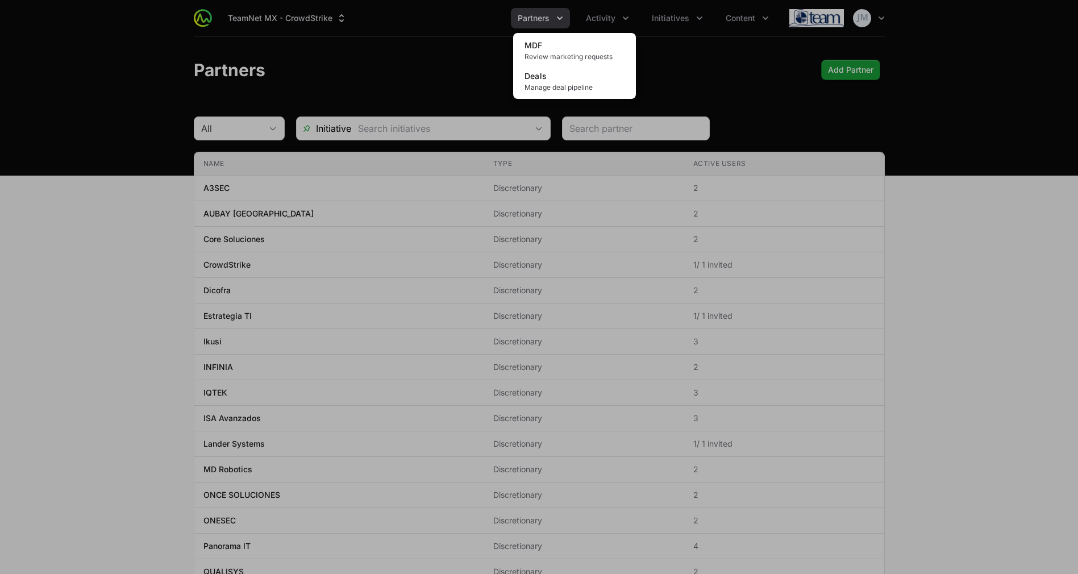
click at [704, 20] on div "Activity menu" at bounding box center [539, 287] width 1078 height 574
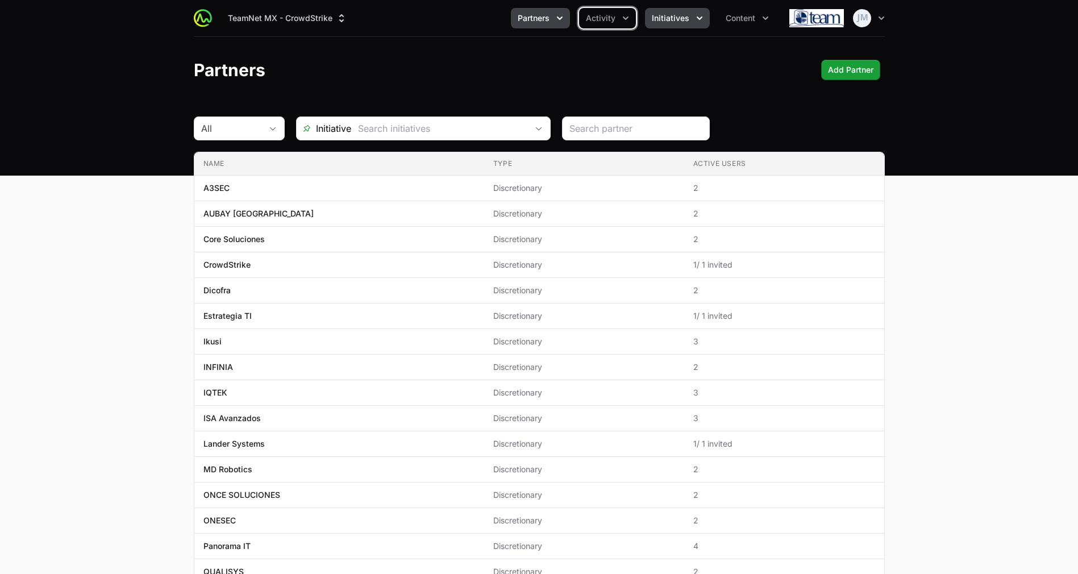
click at [686, 19] on span "Initiatives" at bounding box center [670, 17] width 37 height 11
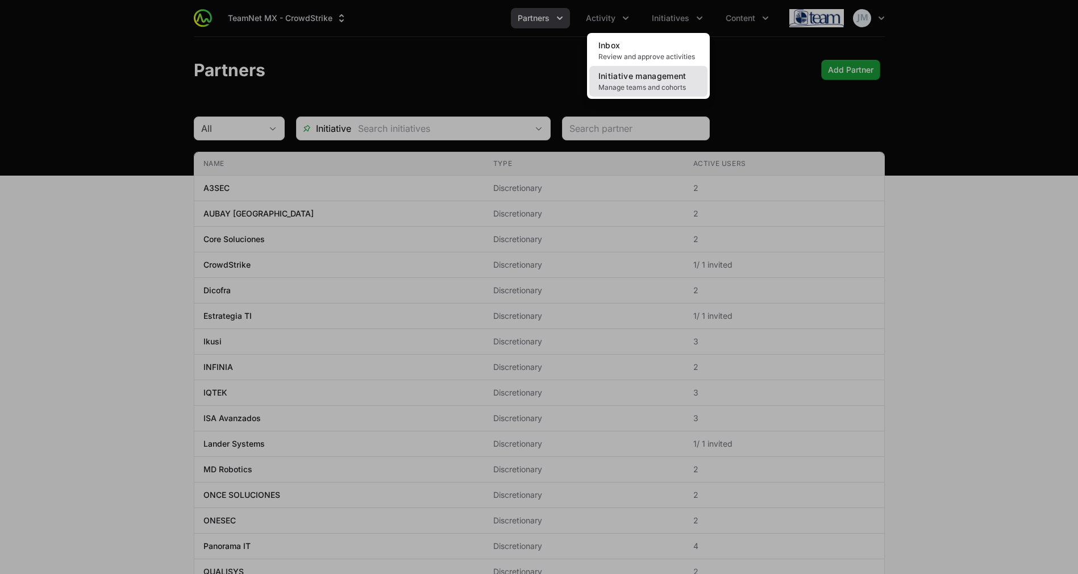
click at [636, 82] on link "Initiative management Manage teams and cohorts" at bounding box center [648, 81] width 118 height 31
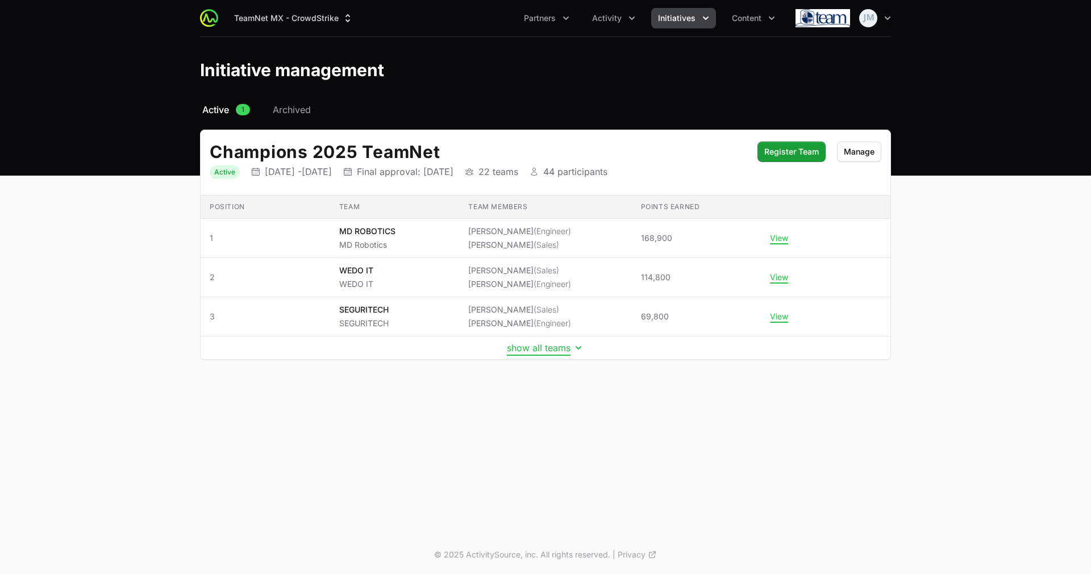
click at [540, 349] on button "show all teams" at bounding box center [545, 347] width 77 height 11
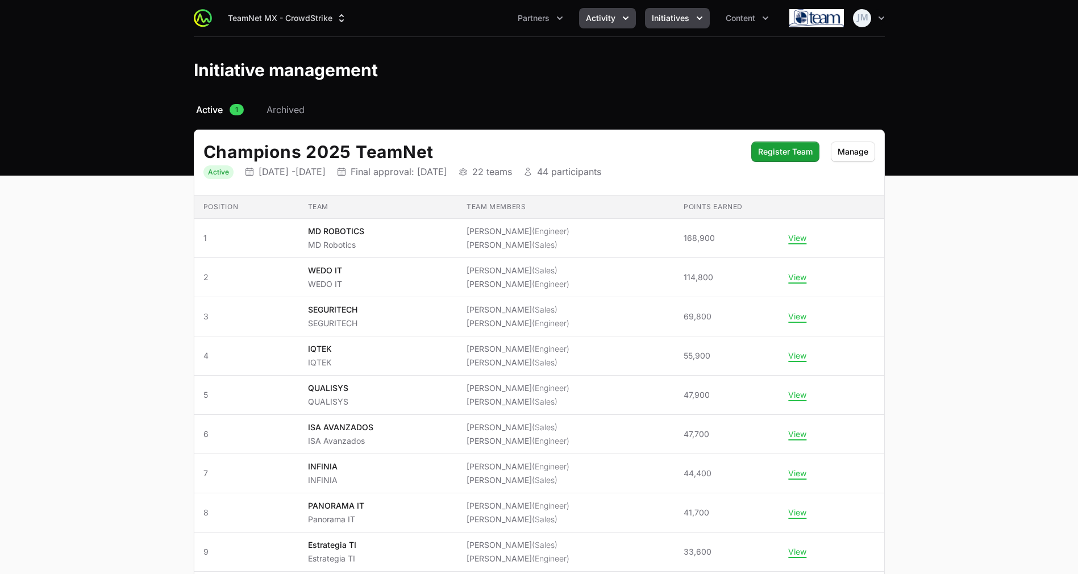
click at [616, 16] on button "Activity" at bounding box center [607, 18] width 57 height 20
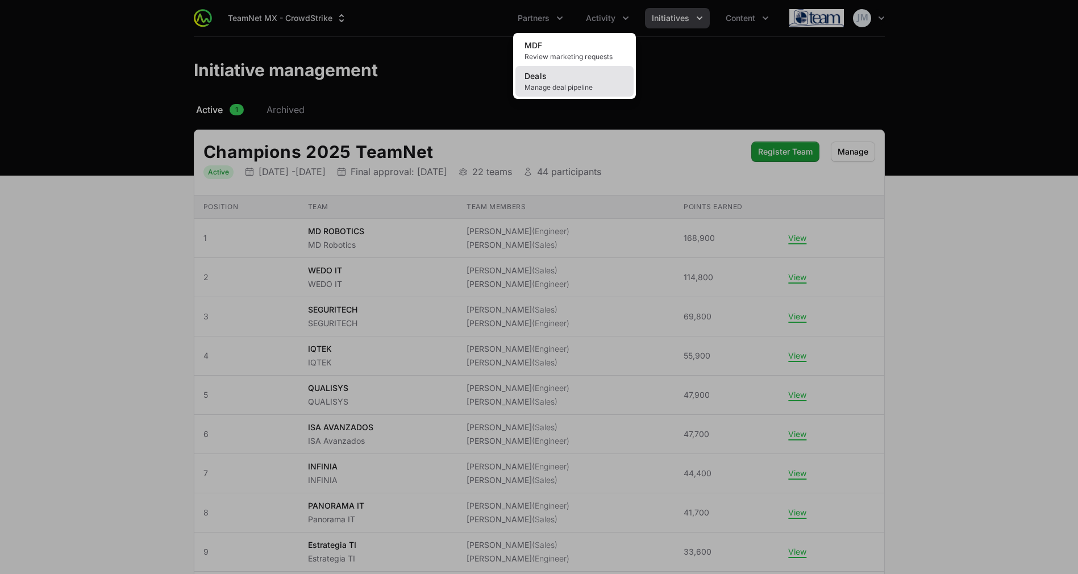
click at [573, 67] on link "Deals Manage deal pipeline" at bounding box center [574, 81] width 118 height 31
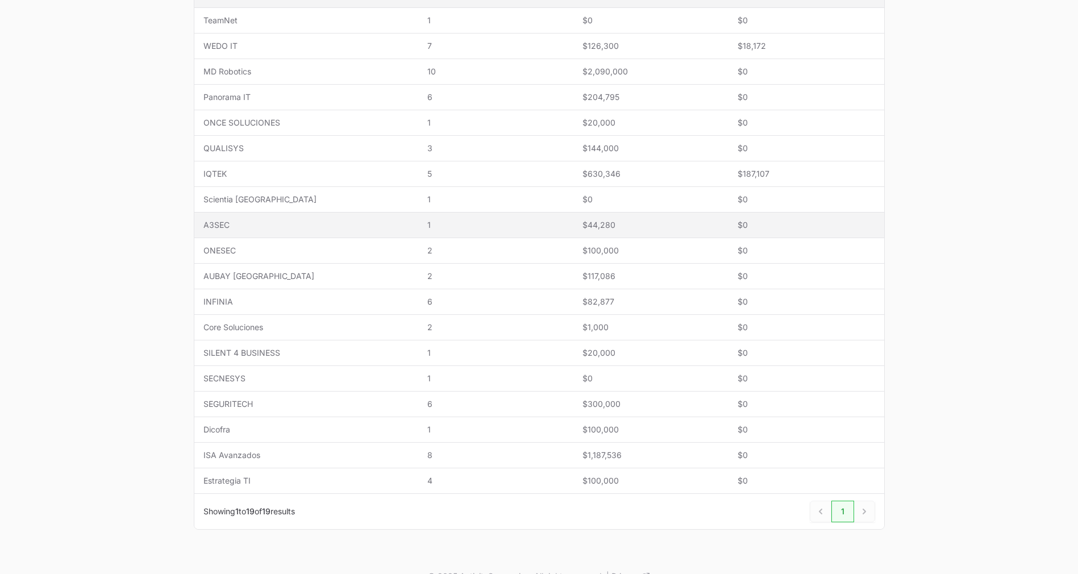
scroll to position [298, 0]
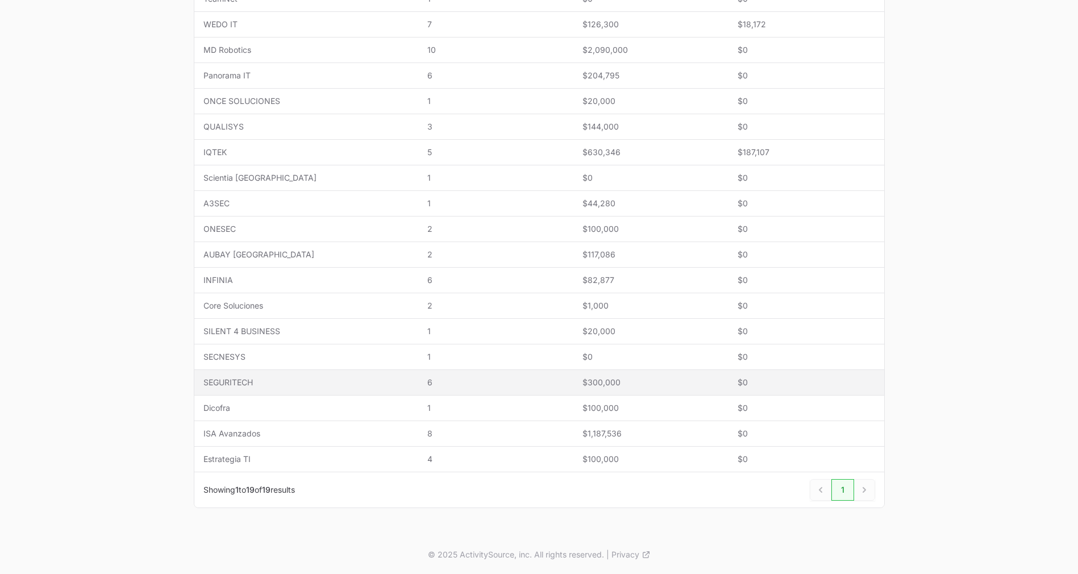
click at [243, 383] on span "SEGURITECH" at bounding box center [306, 382] width 206 height 11
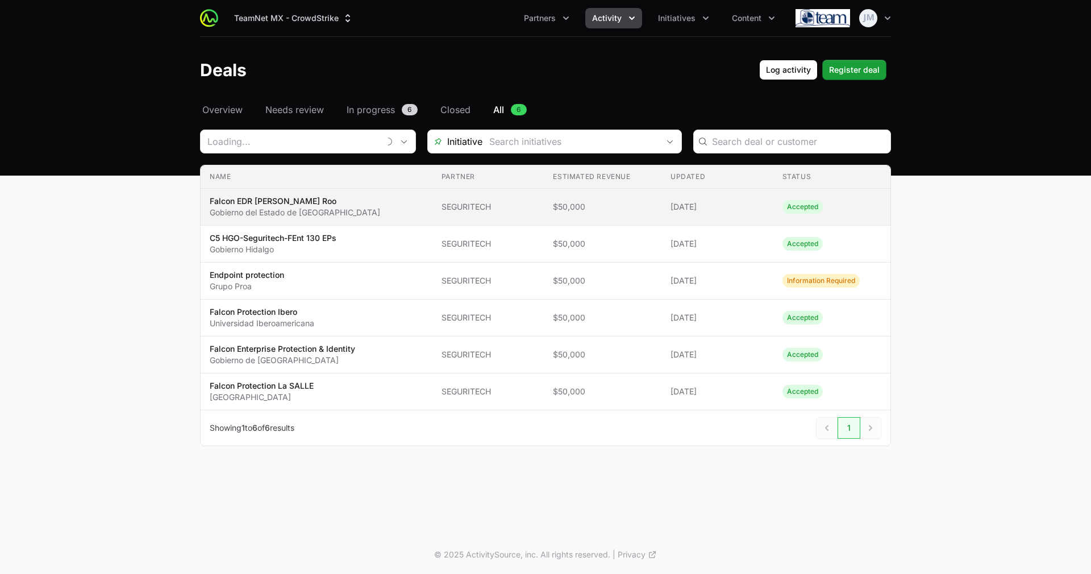
type input "SEGURITECH"
